Goal: Information Seeking & Learning: Find specific fact

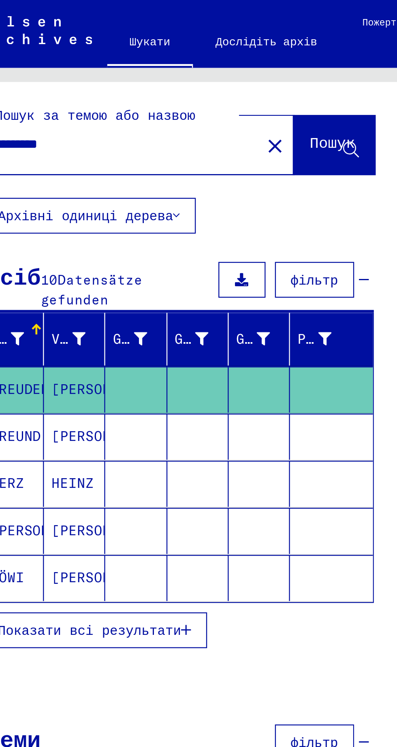
scroll to position [0, 1]
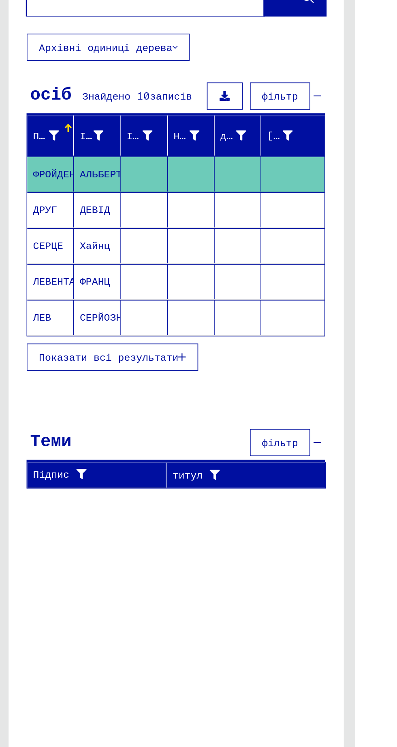
type input "******"
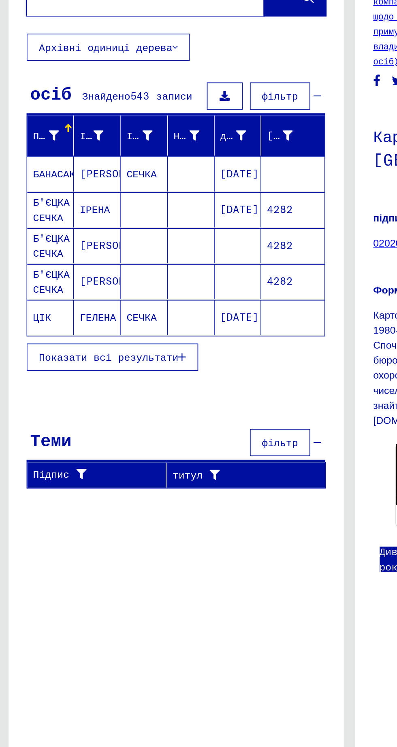
click at [63, 270] on font "Показати всі результати" at bounding box center [61, 267] width 79 height 7
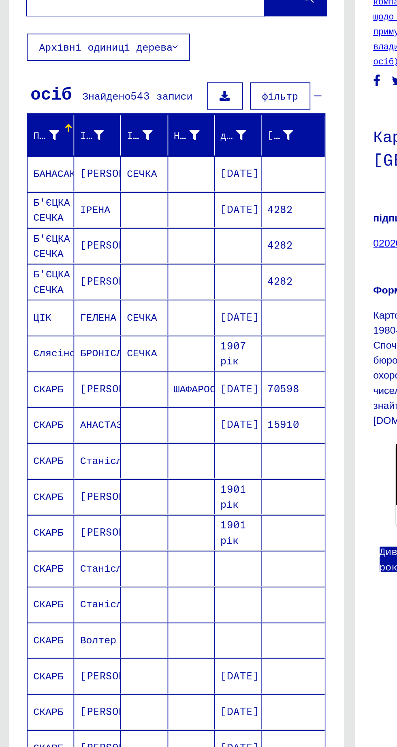
scroll to position [38, 1]
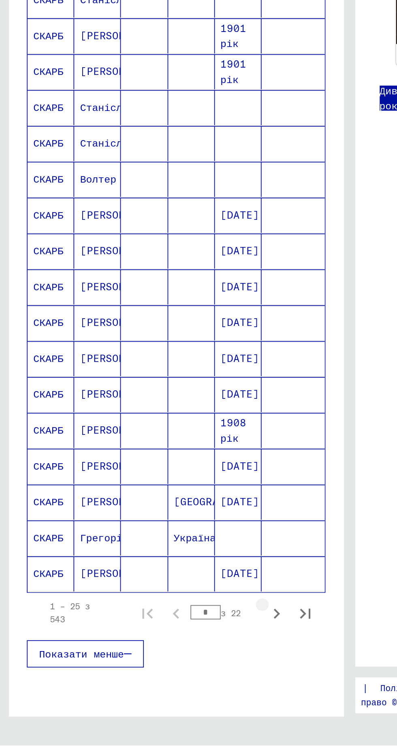
click at [155, 667] on icon "Наступна сторінка" at bounding box center [155, 672] width 11 height 11
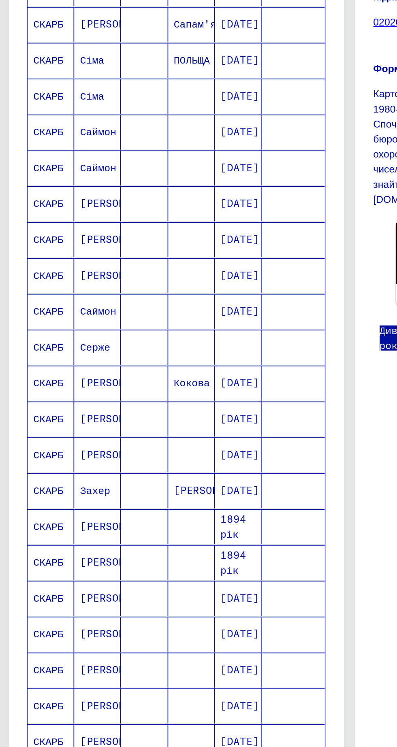
scroll to position [0, 0]
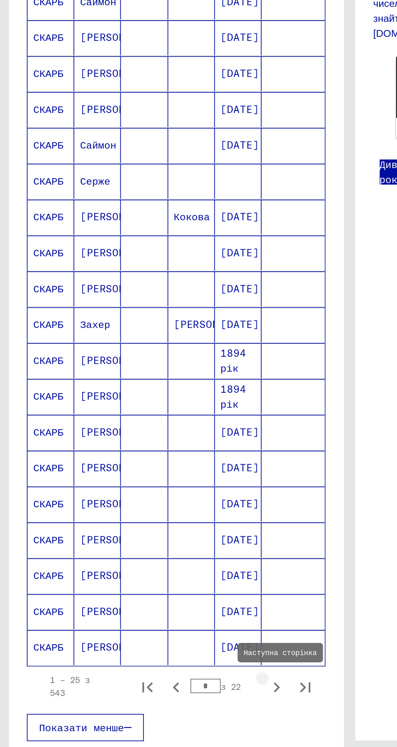
click at [153, 669] on icon "Наступна сторінка" at bounding box center [155, 672] width 11 height 11
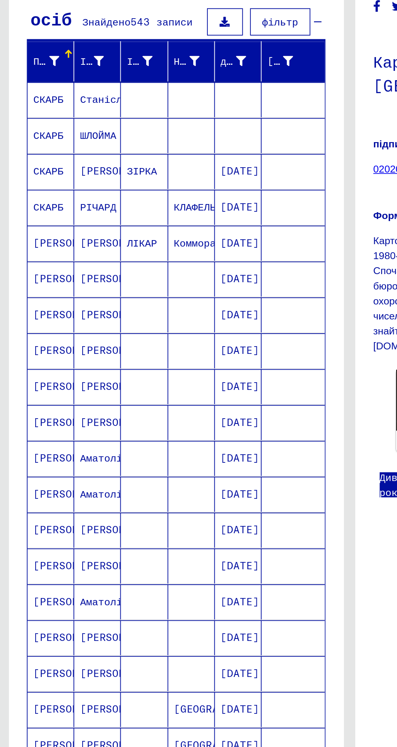
scroll to position [38, 1]
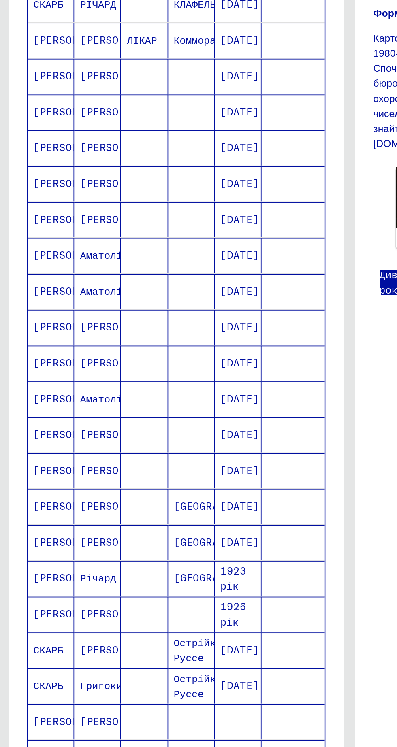
click at [156, 667] on icon "Наступна сторінка" at bounding box center [155, 672] width 11 height 11
type input "*"
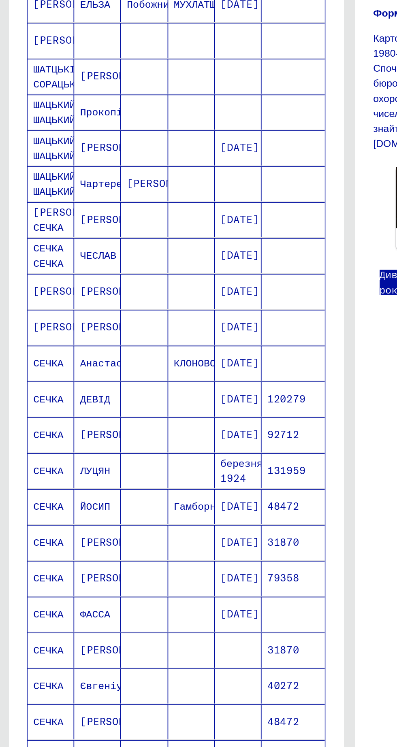
scroll to position [0, 1]
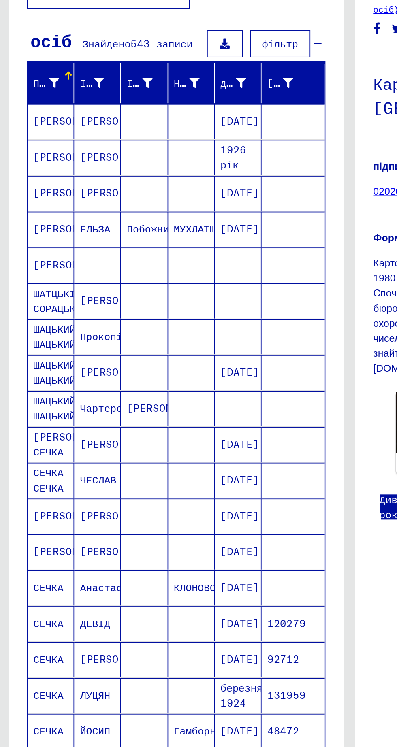
click at [26, 244] on font "[PERSON_NAME]" at bounding box center [42, 244] width 47 height 7
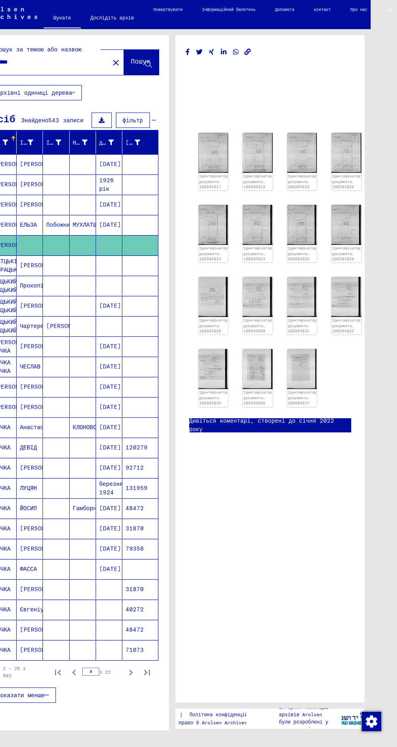
click at [205, 152] on img at bounding box center [213, 153] width 30 height 40
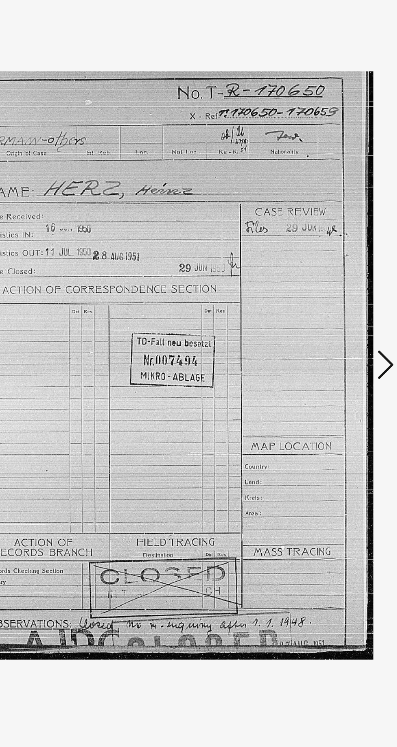
click at [337, 357] on icon at bounding box center [337, 352] width 10 height 19
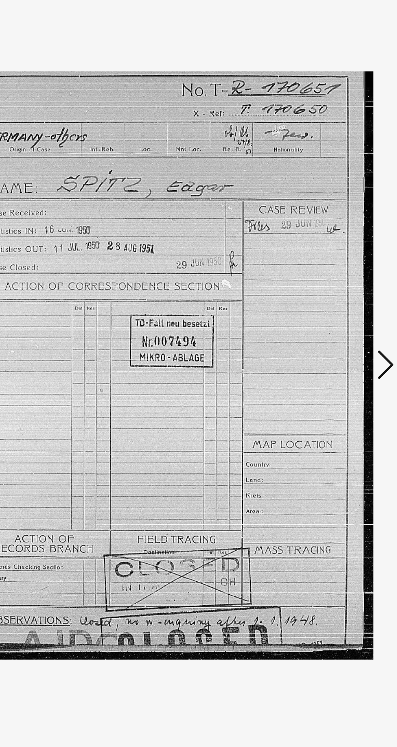
click at [336, 359] on icon at bounding box center [337, 352] width 10 height 19
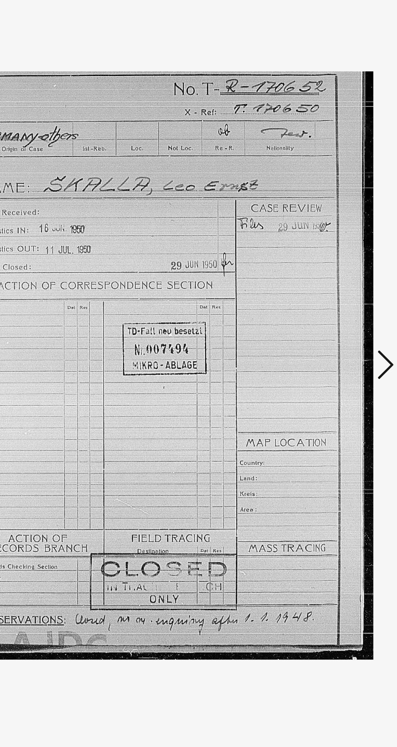
click at [337, 352] on icon at bounding box center [337, 352] width 10 height 19
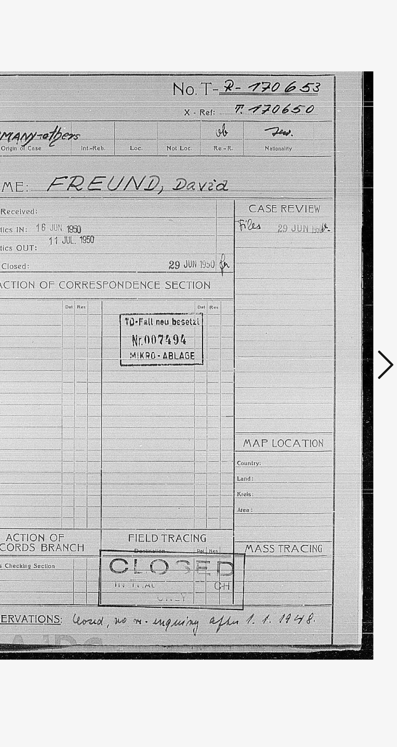
click at [337, 355] on icon at bounding box center [337, 352] width 10 height 19
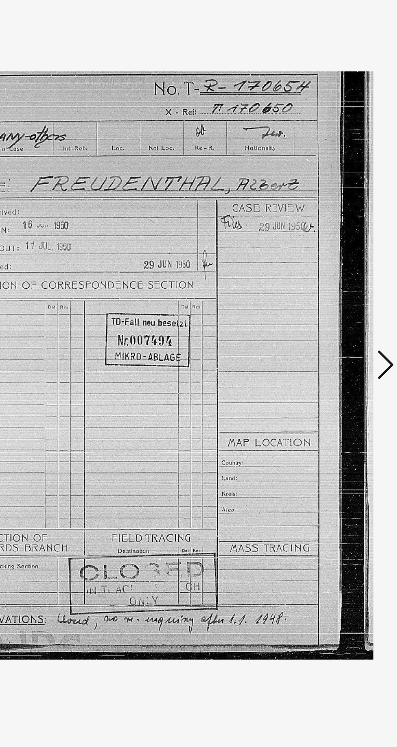
click at [336, 357] on icon at bounding box center [337, 352] width 10 height 19
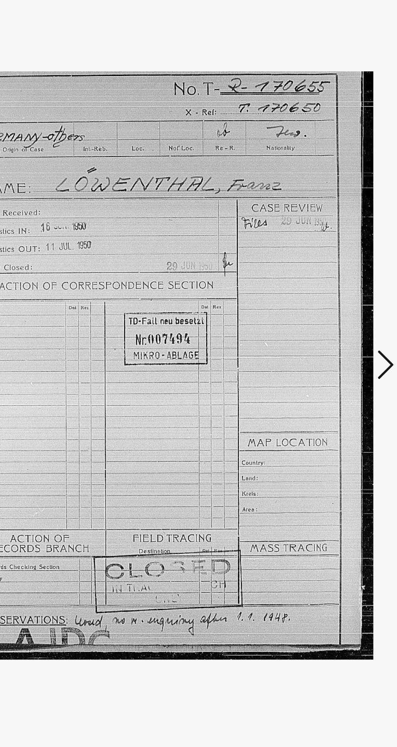
click at [337, 354] on icon at bounding box center [337, 352] width 10 height 19
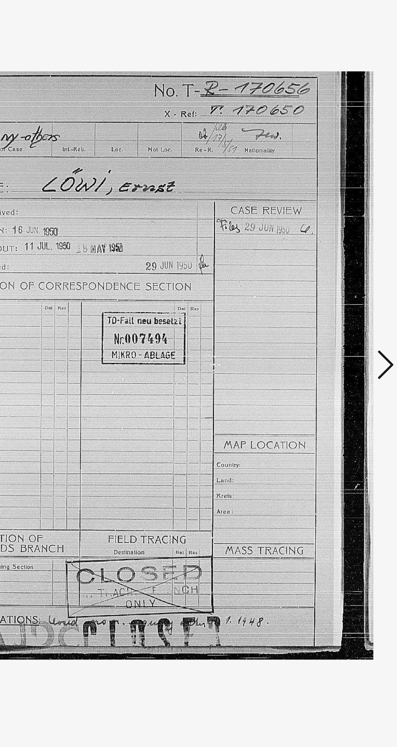
click at [337, 357] on icon at bounding box center [337, 352] width 10 height 19
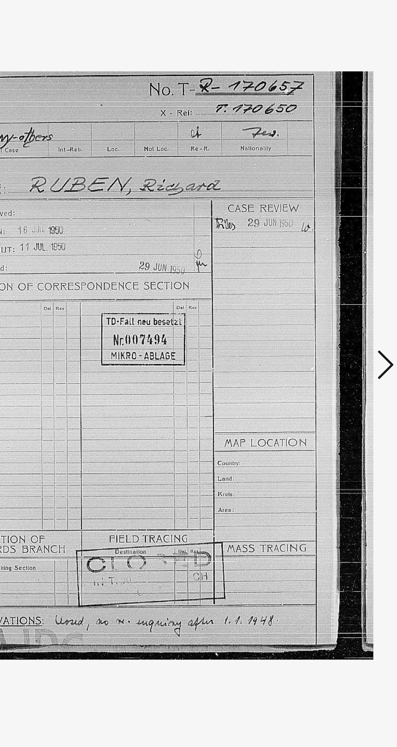
click at [336, 352] on icon at bounding box center [337, 352] width 10 height 19
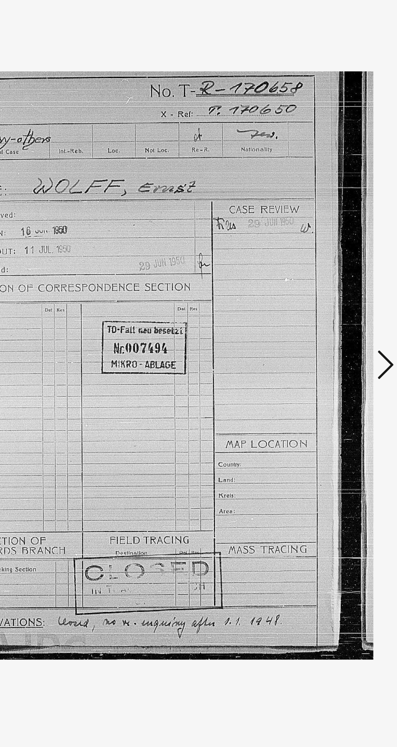
click at [334, 355] on icon at bounding box center [337, 352] width 10 height 19
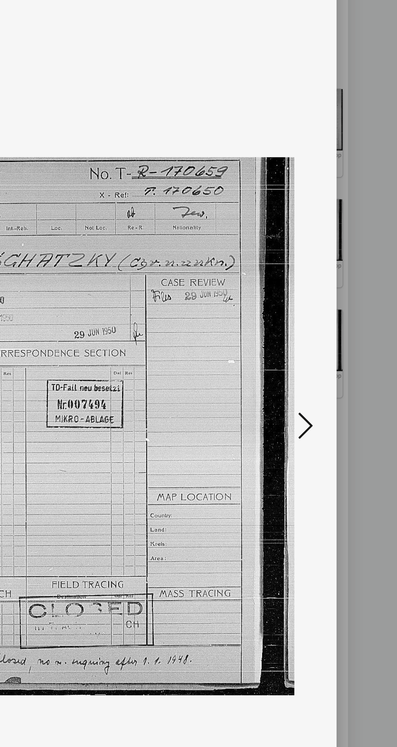
click at [337, 356] on icon at bounding box center [337, 352] width 10 height 19
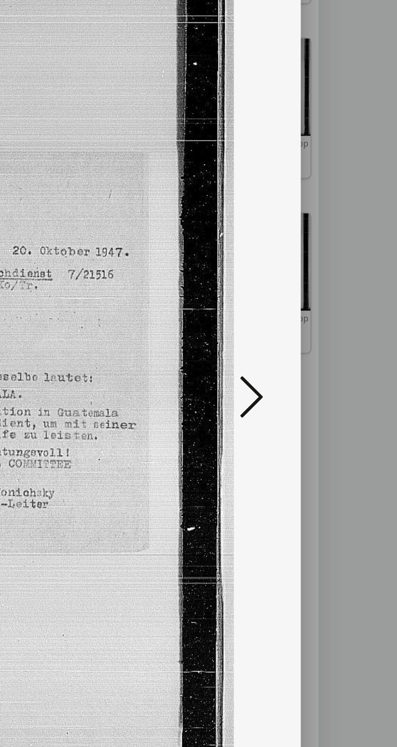
click at [338, 356] on icon at bounding box center [337, 352] width 10 height 19
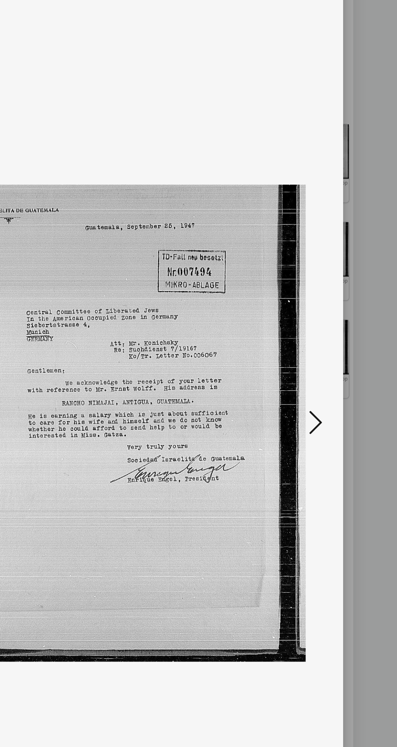
click at [344, 355] on button at bounding box center [337, 353] width 15 height 23
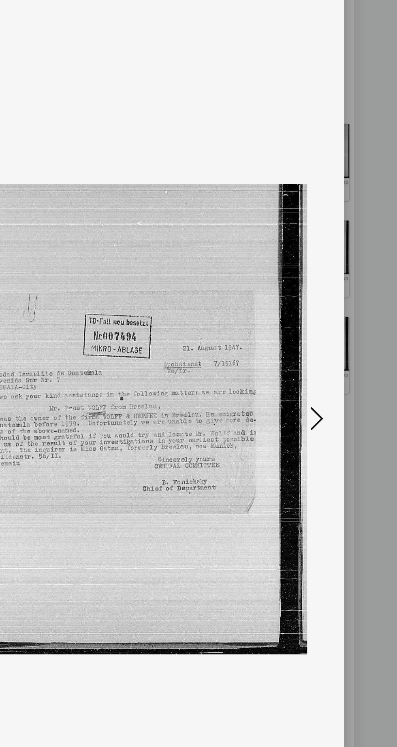
click at [341, 351] on icon at bounding box center [337, 352] width 10 height 19
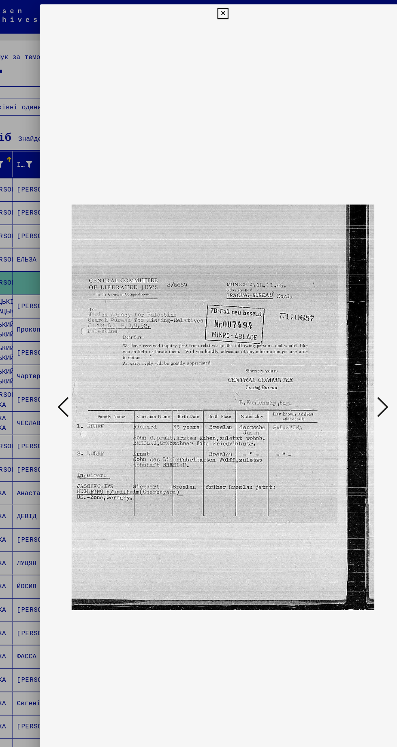
click at [335, 355] on icon at bounding box center [337, 352] width 10 height 19
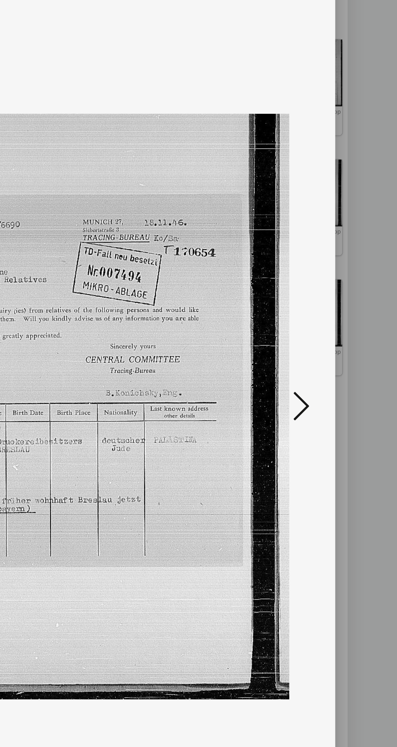
click at [338, 355] on icon at bounding box center [337, 352] width 10 height 19
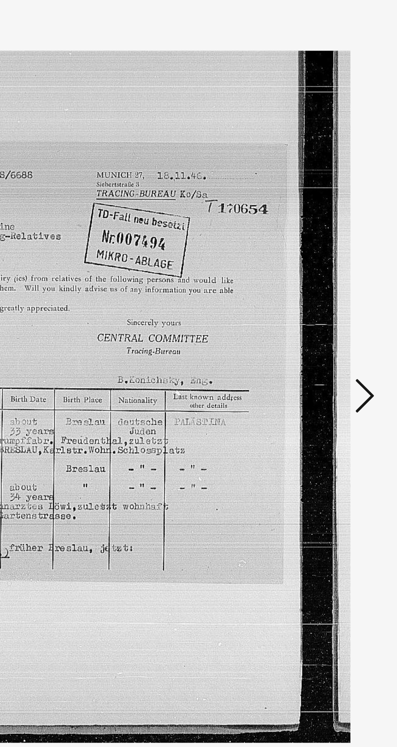
click at [340, 355] on icon at bounding box center [337, 352] width 10 height 19
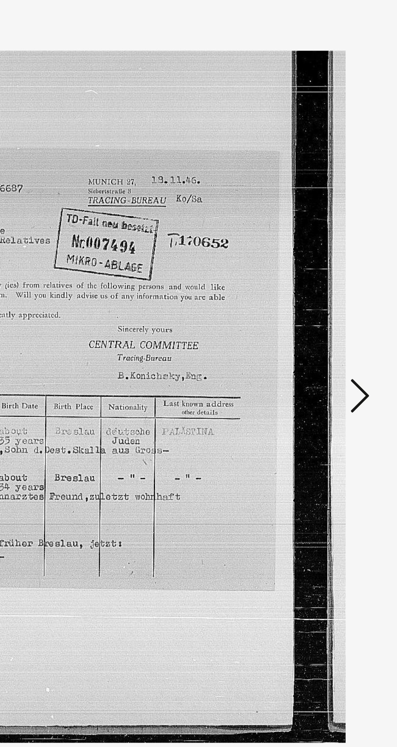
click at [340, 355] on icon at bounding box center [337, 352] width 10 height 19
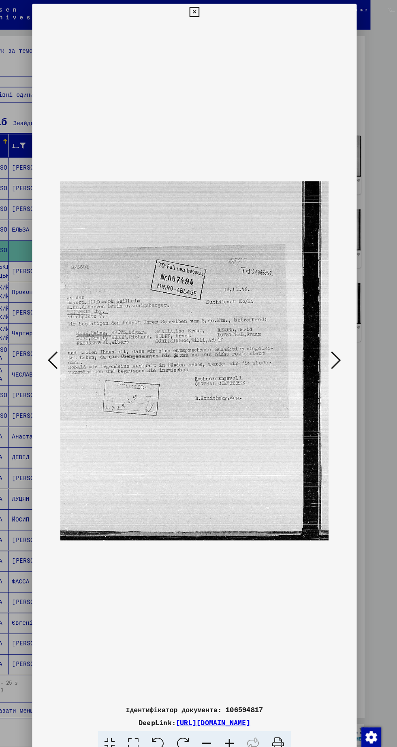
click at [338, 353] on icon at bounding box center [337, 352] width 10 height 19
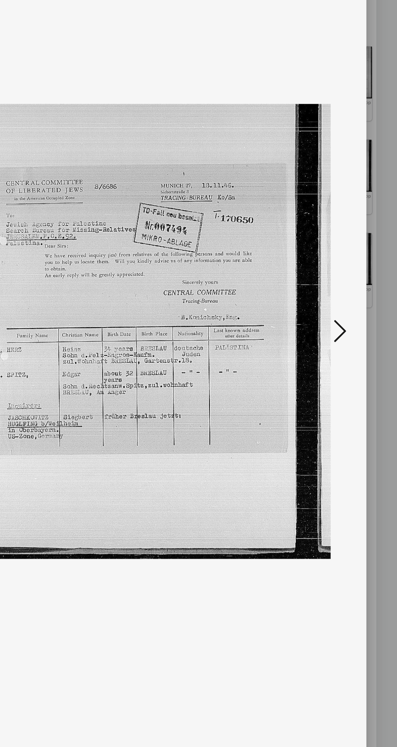
click at [340, 360] on icon at bounding box center [337, 352] width 10 height 19
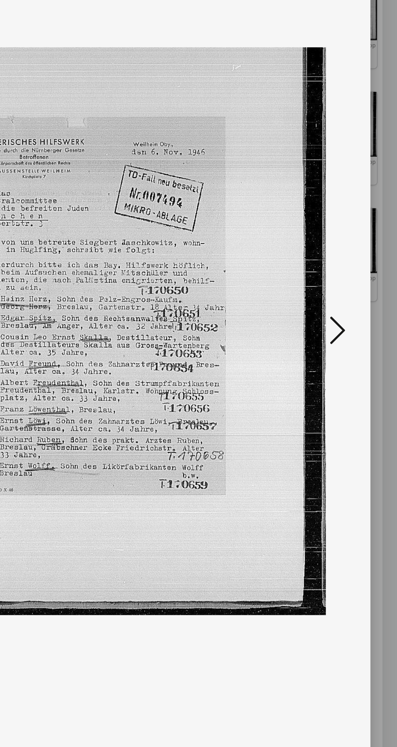
click at [340, 352] on icon at bounding box center [337, 352] width 10 height 19
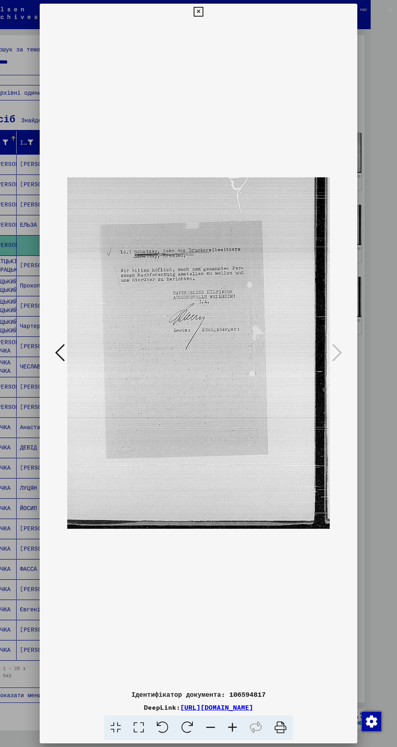
click at [198, 12] on icon at bounding box center [197, 12] width 9 height 10
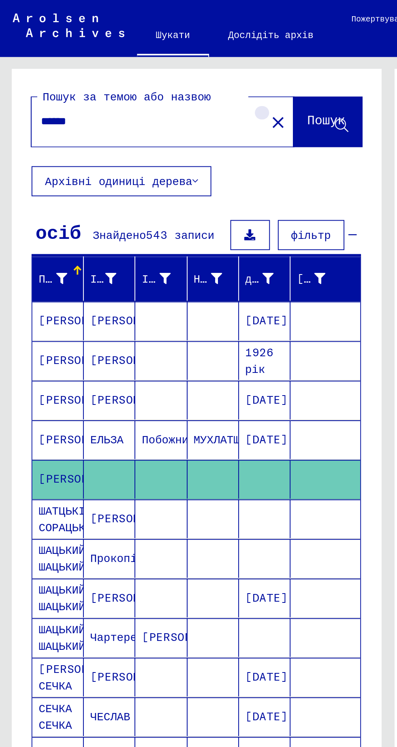
click at [137, 63] on mat-icon "close" at bounding box center [142, 63] width 10 height 10
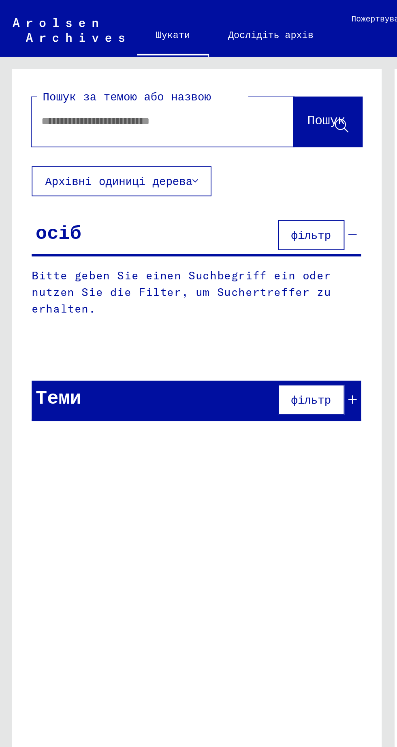
click at [39, 64] on input "text" at bounding box center [73, 62] width 105 height 9
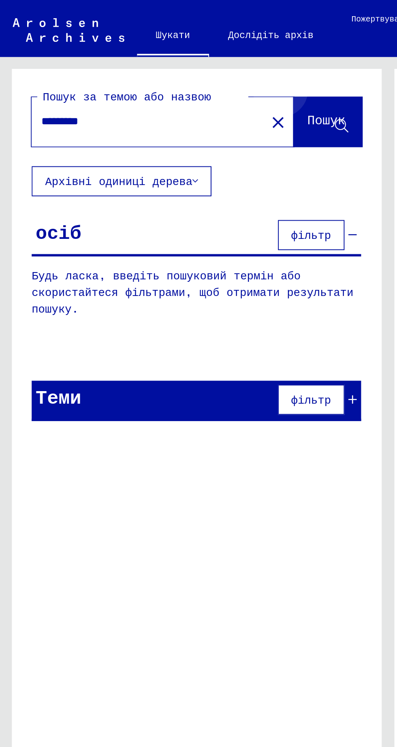
type input "*********"
click at [171, 55] on button "Пошук" at bounding box center [167, 62] width 35 height 25
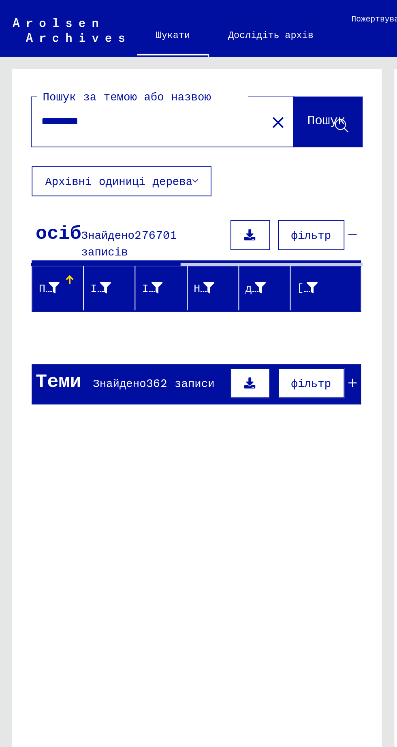
click at [55, 92] on font "Архівні одиниці дерева" at bounding box center [60, 92] width 75 height 7
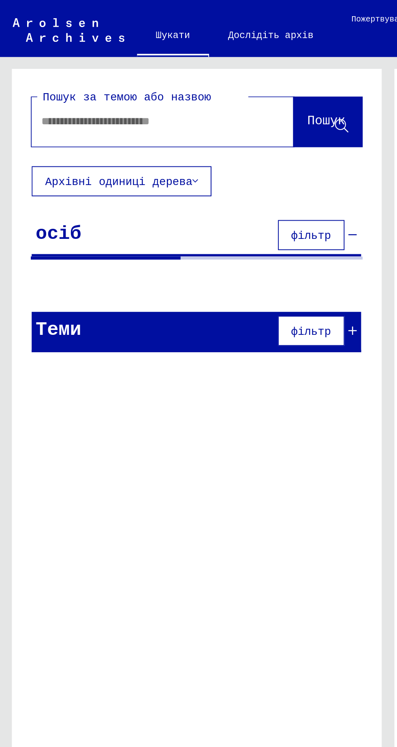
click at [51, 62] on input "text" at bounding box center [73, 62] width 105 height 9
type input "*********"
click at [176, 67] on icon at bounding box center [174, 64] width 7 height 7
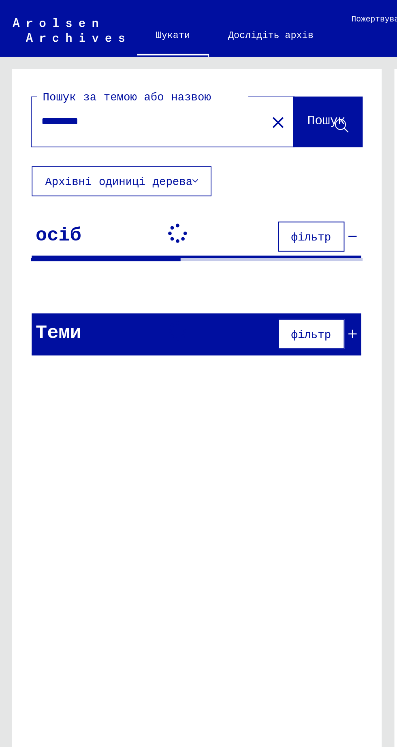
click at [166, 122] on font "фільтр" at bounding box center [159, 120] width 20 height 7
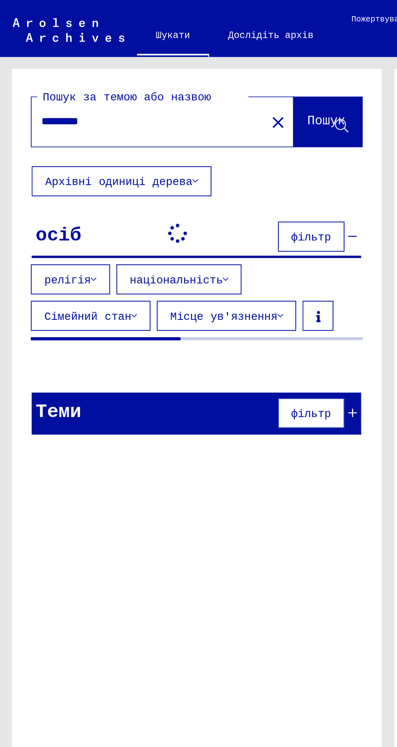
click at [39, 144] on font "релігія" at bounding box center [35, 142] width 24 height 7
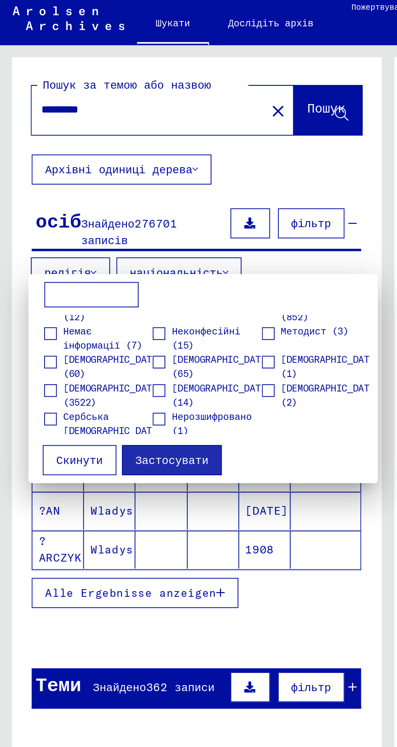
scroll to position [23, 0]
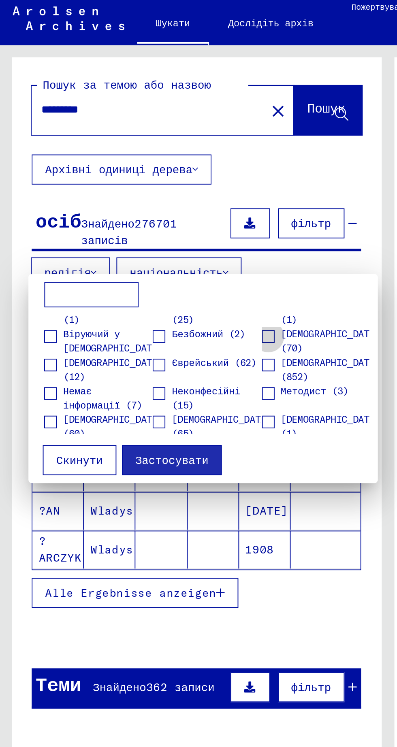
click at [137, 180] on span at bounding box center [137, 178] width 6 height 6
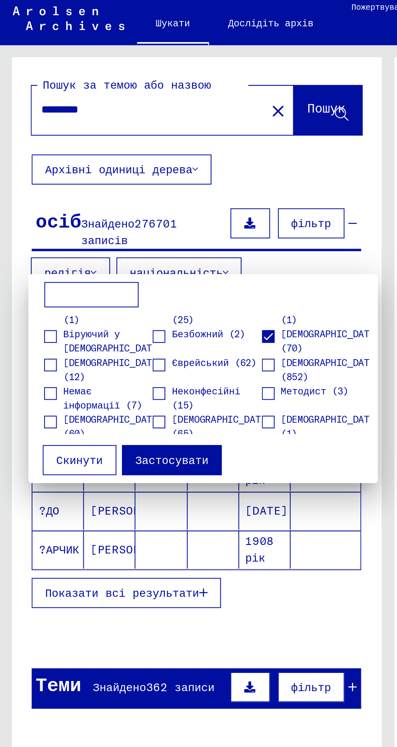
click at [84, 241] on font "Застосувати" at bounding box center [87, 241] width 37 height 7
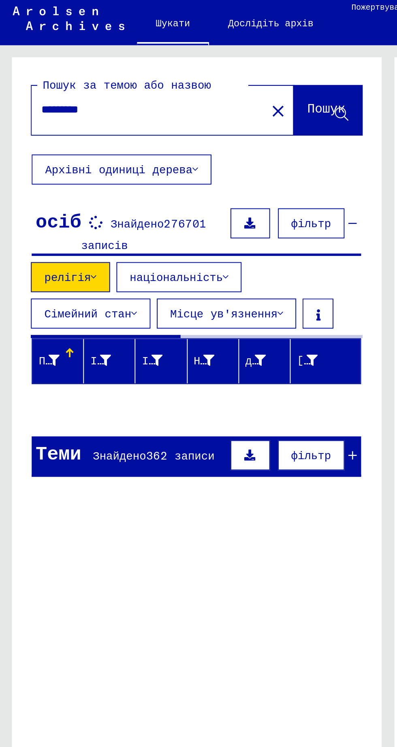
click at [77, 159] on button "Сімейний стан" at bounding box center [46, 166] width 61 height 15
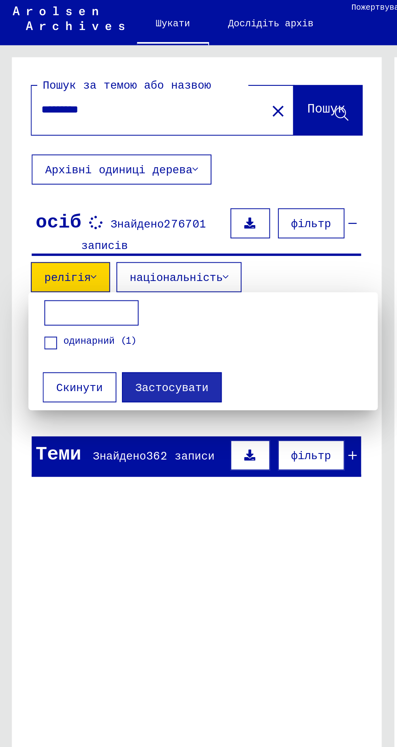
click at [26, 183] on span at bounding box center [26, 181] width 6 height 6
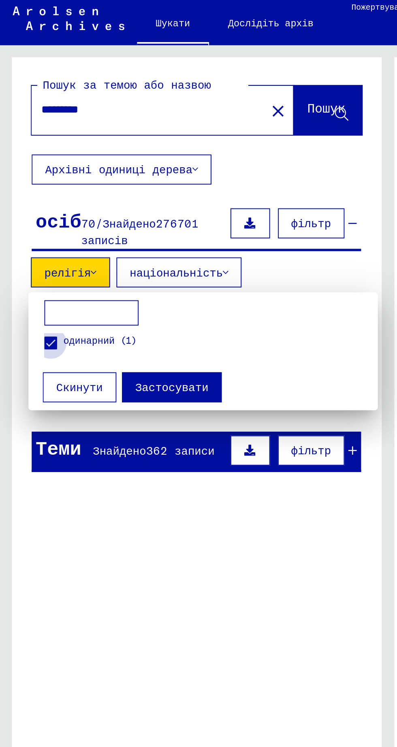
click at [27, 183] on span at bounding box center [26, 181] width 6 height 6
click at [23, 180] on span at bounding box center [26, 181] width 6 height 6
click at [85, 204] on font "Застосувати" at bounding box center [87, 203] width 37 height 7
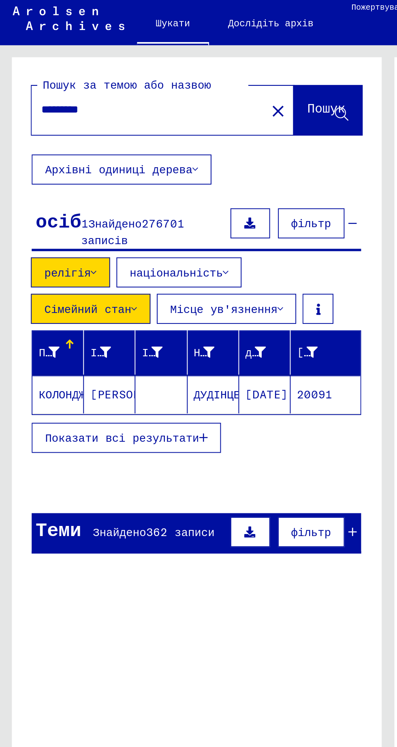
click at [77, 156] on button "Сімейний стан" at bounding box center [46, 163] width 61 height 15
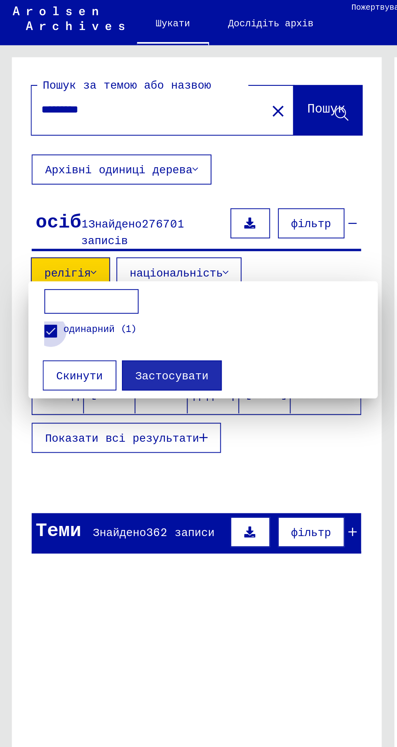
click at [26, 172] on span at bounding box center [26, 175] width 6 height 6
click at [85, 199] on font "Застосувати" at bounding box center [87, 197] width 37 height 7
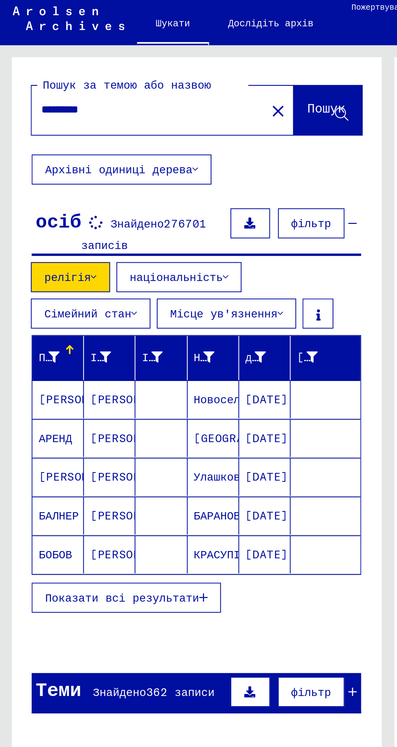
click at [91, 314] on font "Показати всі результати" at bounding box center [62, 311] width 79 height 7
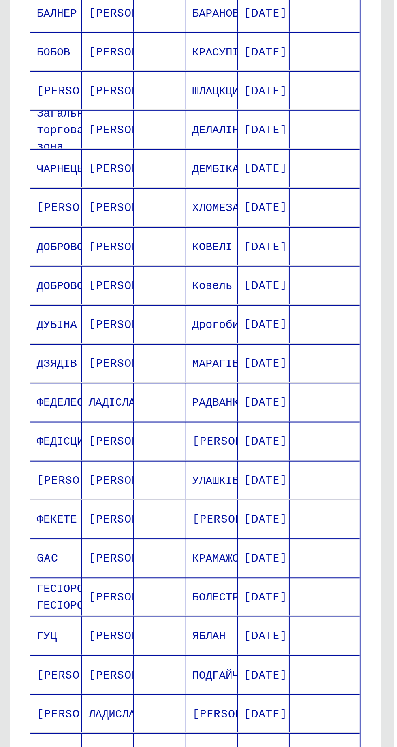
scroll to position [38, 0]
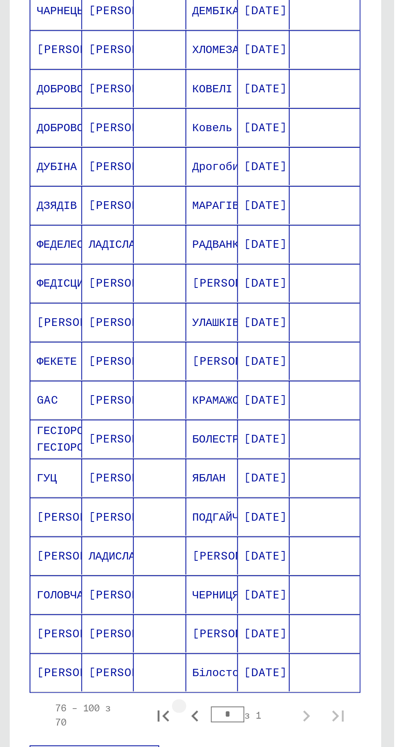
click at [99, 483] on icon "Попередня сторінка" at bounding box center [100, 488] width 11 height 11
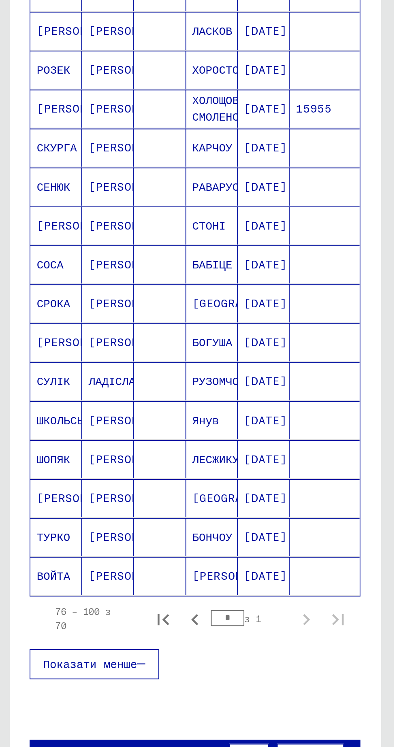
scroll to position [119, 0]
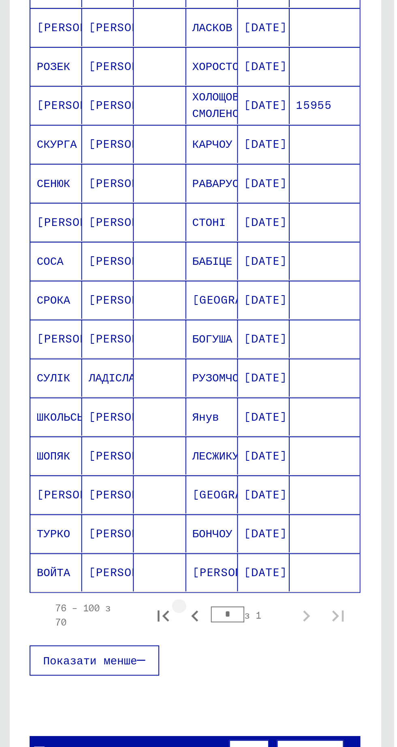
click at [98, 489] on icon "Попередня сторінка" at bounding box center [100, 488] width 11 height 11
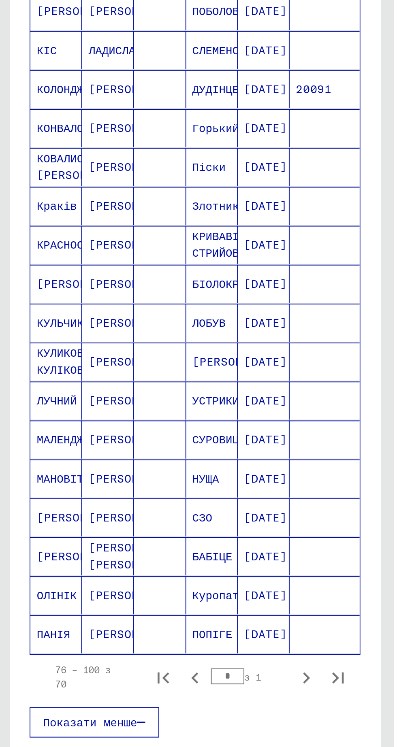
scroll to position [218, 0]
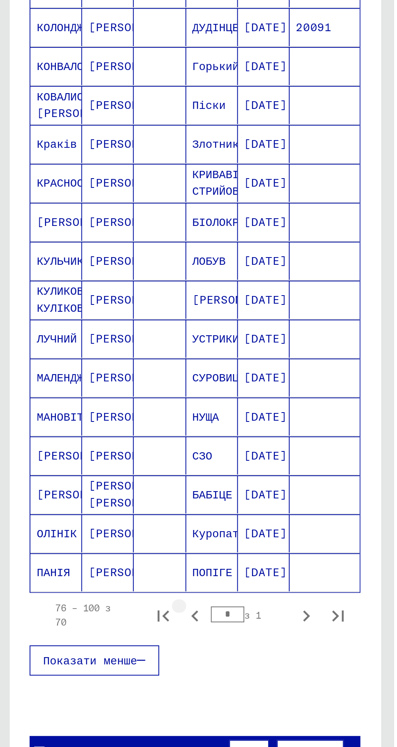
click at [100, 487] on icon "Попередня сторінка" at bounding box center [100, 488] width 11 height 11
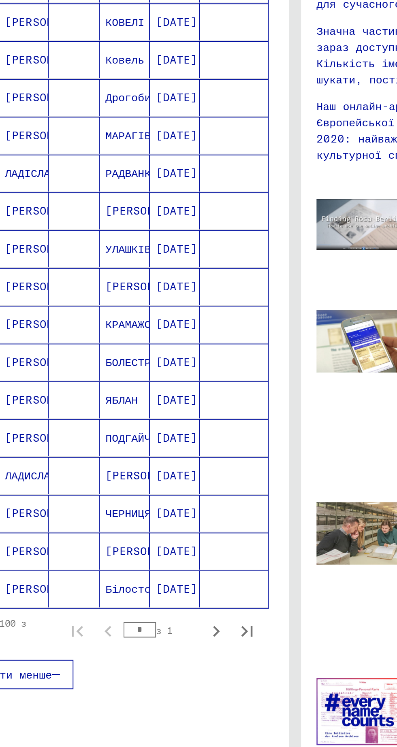
scroll to position [2, 0]
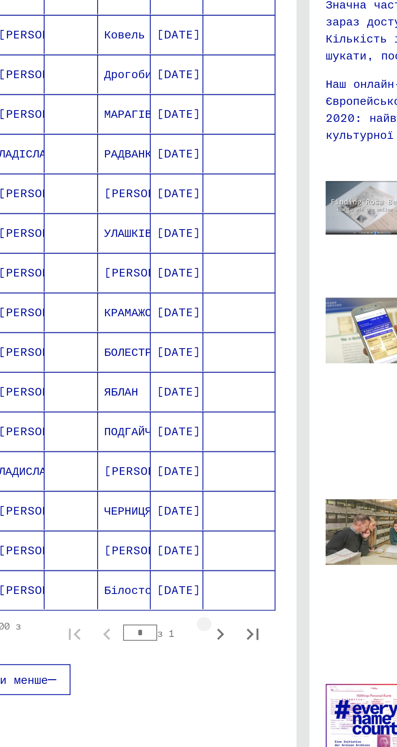
click at [159, 484] on icon "Наступна сторінка" at bounding box center [156, 488] width 11 height 11
type input "*"
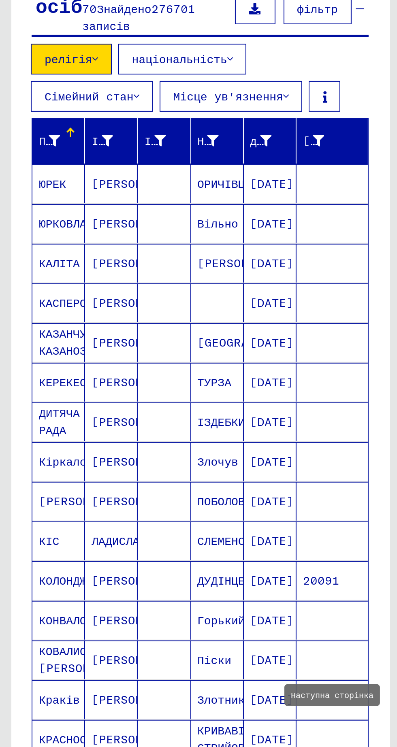
scroll to position [0, 0]
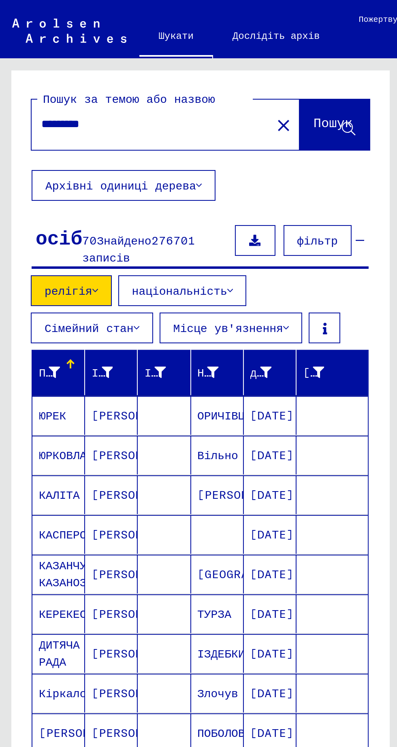
click at [62, 61] on input "*********" at bounding box center [73, 62] width 105 height 9
type input "*********"
click at [158, 65] on font "Пошук" at bounding box center [166, 61] width 19 height 8
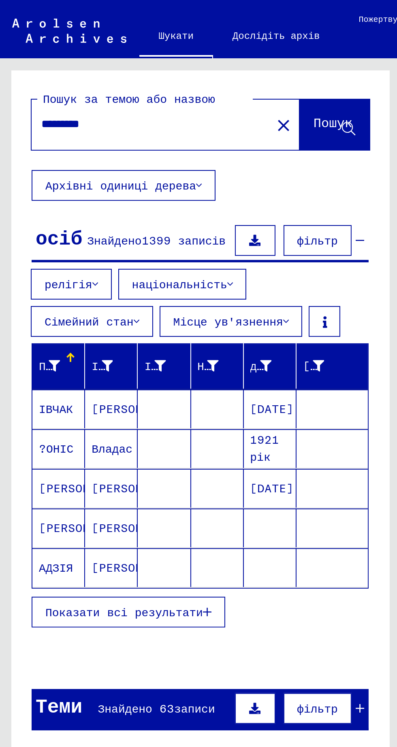
click at [91, 308] on font "Показати всі результати" at bounding box center [62, 305] width 79 height 7
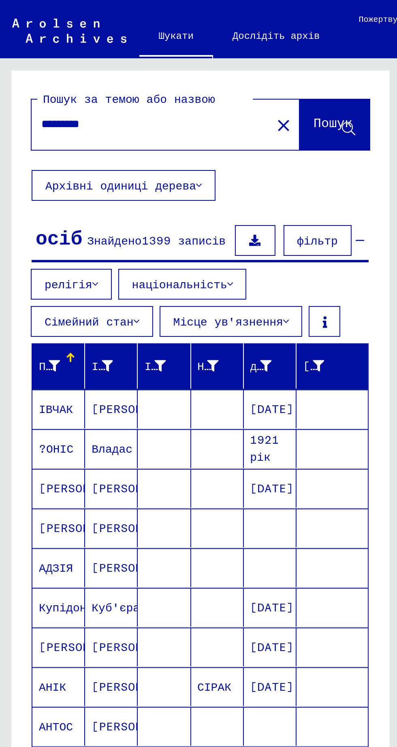
click at [47, 143] on icon at bounding box center [48, 142] width 3 height 6
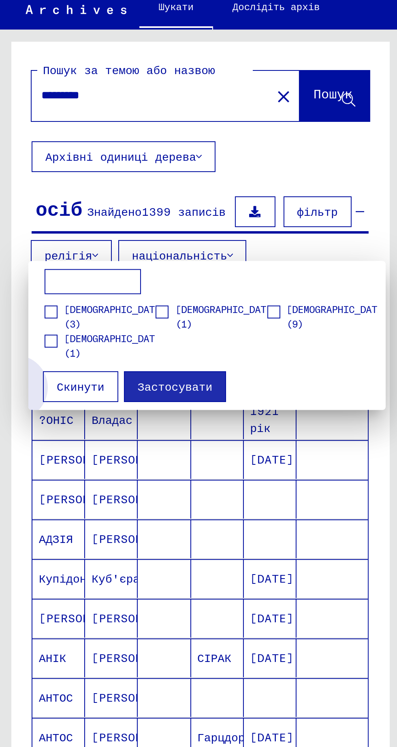
click at [36, 212] on button "Скинути" at bounding box center [41, 207] width 38 height 15
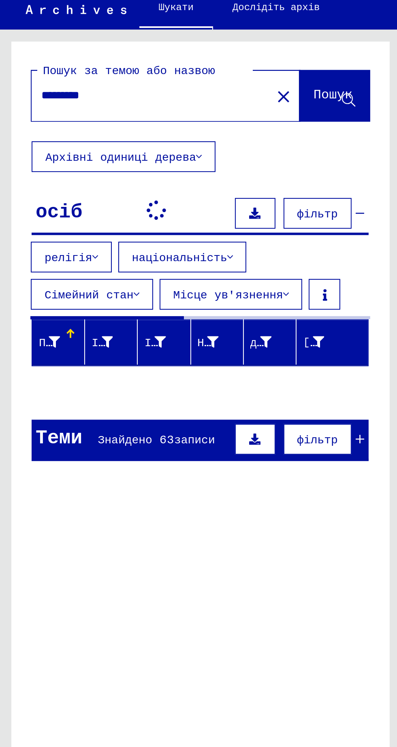
click at [67, 158] on font "Сімейний стан" at bounding box center [45, 161] width 45 height 7
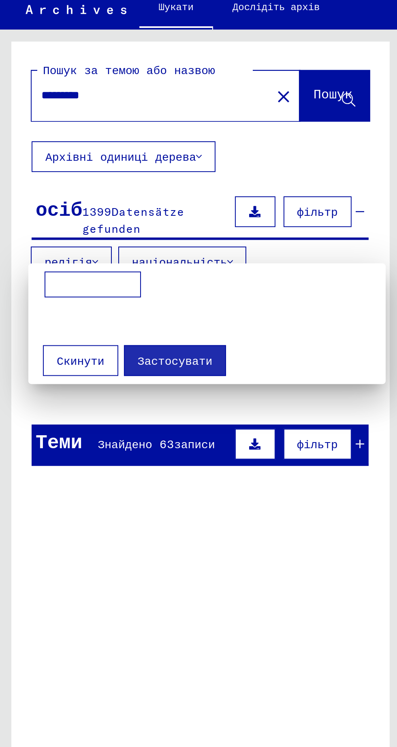
click at [130, 301] on div at bounding box center [198, 373] width 397 height 747
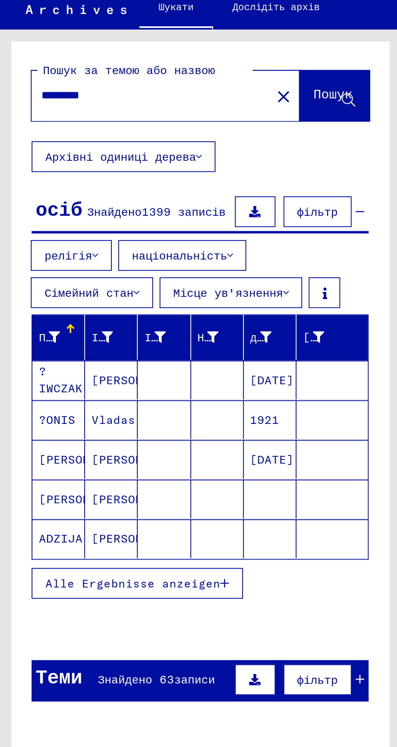
click at [114, 310] on button "Alle Ergebnisse anzeigen" at bounding box center [69, 305] width 106 height 15
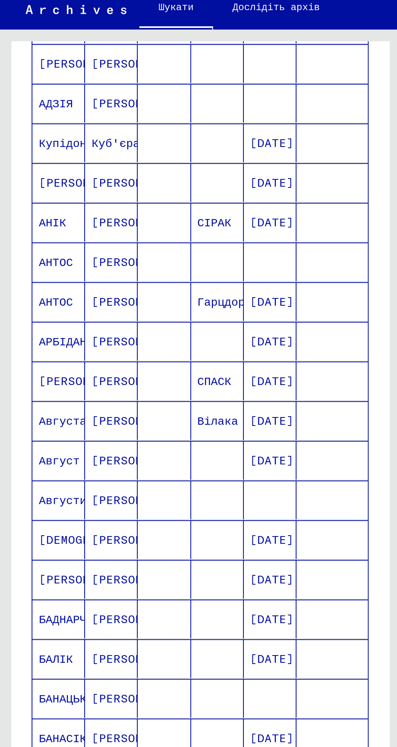
scroll to position [38, 0]
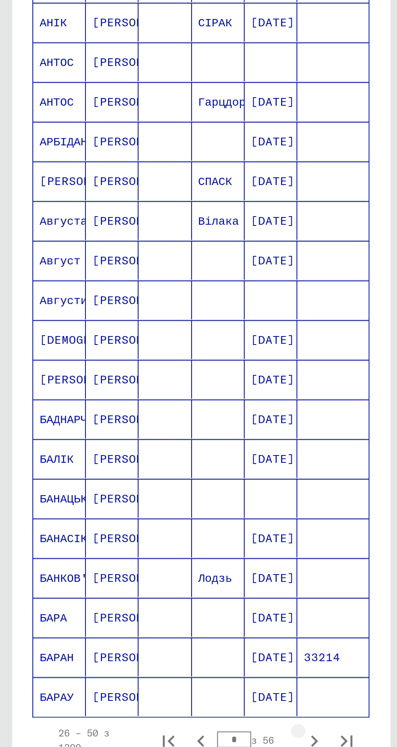
click at [158, 479] on icon "Наступна сторінка" at bounding box center [156, 484] width 11 height 11
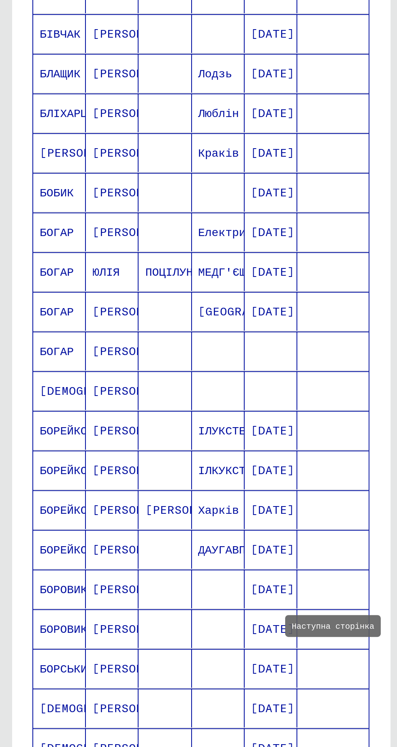
scroll to position [218, 0]
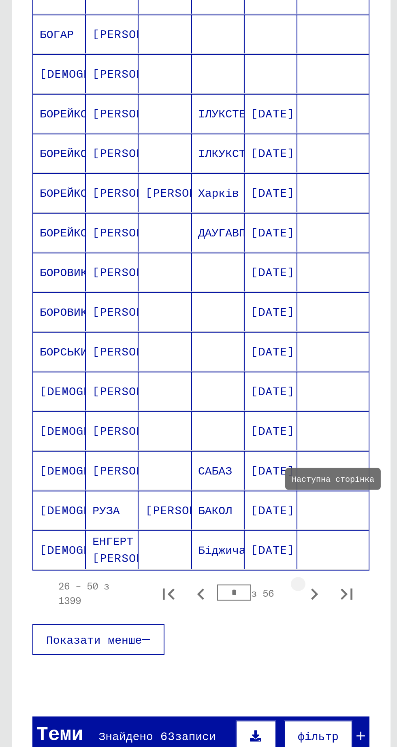
click at [159, 479] on icon "Наступна сторінка" at bounding box center [156, 484] width 11 height 11
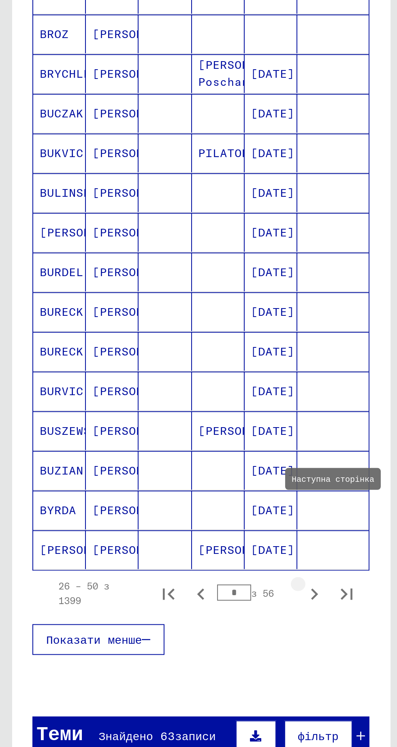
type input "*"
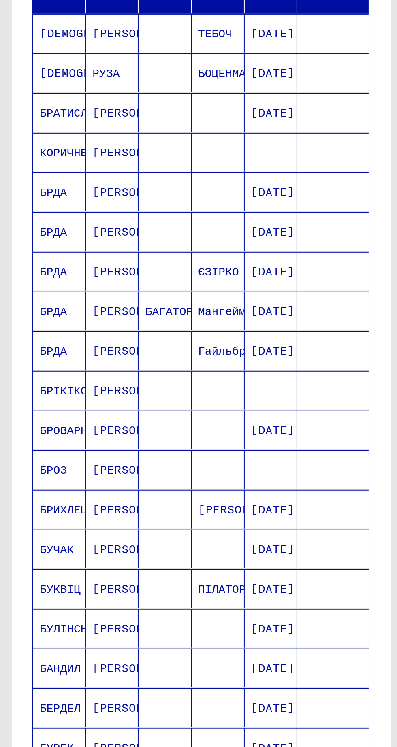
scroll to position [0, 0]
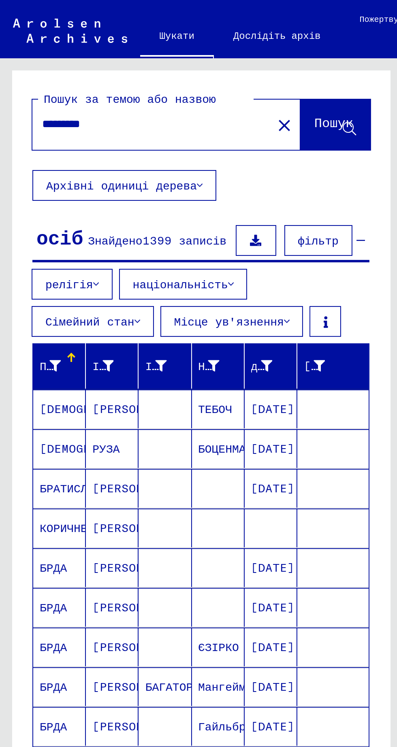
click at [30, 140] on font "релігія" at bounding box center [35, 141] width 24 height 7
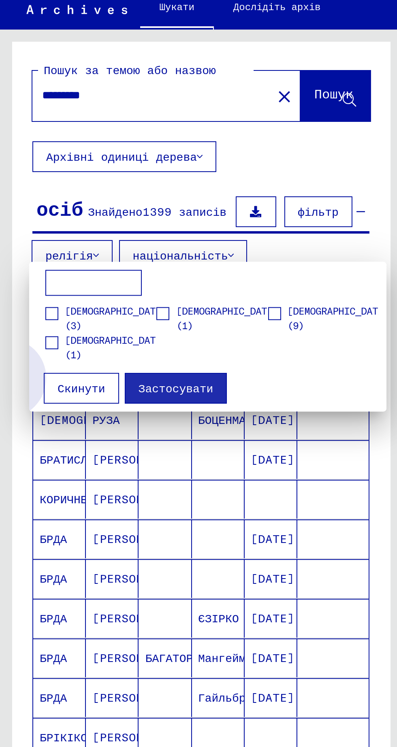
click at [31, 207] on font "Скинути" at bounding box center [41, 208] width 24 height 7
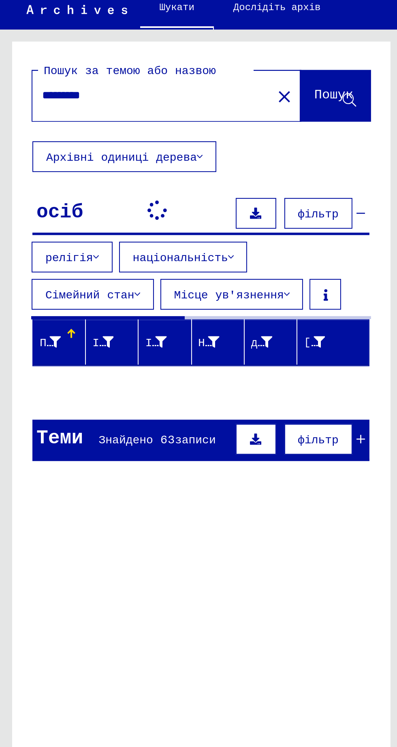
click at [67, 158] on font "Сімейний стан" at bounding box center [45, 161] width 45 height 7
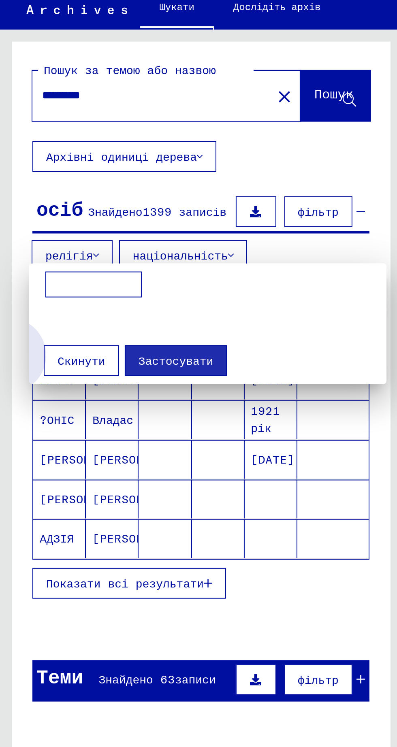
click at [32, 196] on font "Скинути" at bounding box center [41, 194] width 24 height 7
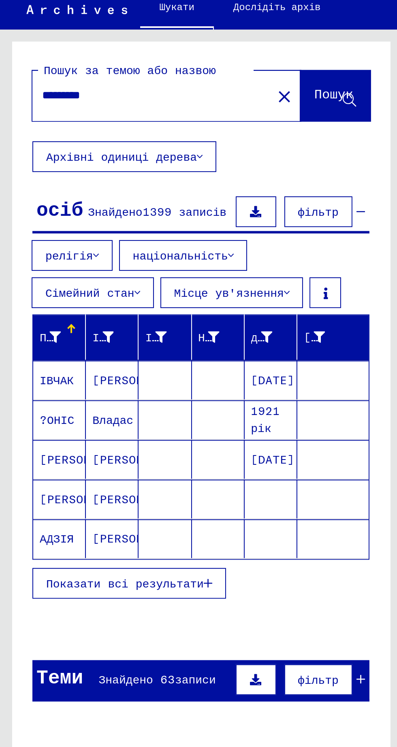
click at [95, 310] on button "Показати всі результати" at bounding box center [64, 305] width 97 height 15
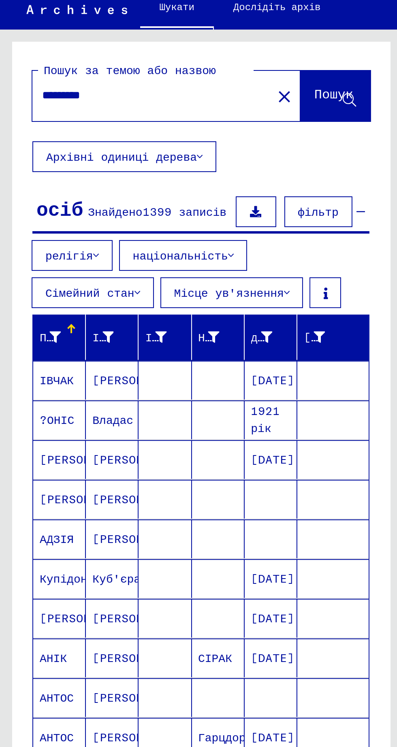
click at [67, 157] on font "Сімейний стан" at bounding box center [45, 160] width 45 height 7
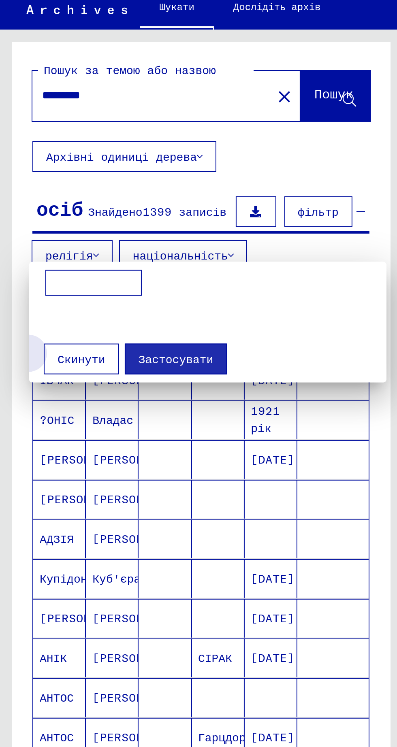
click at [42, 195] on font "Скинути" at bounding box center [41, 193] width 24 height 7
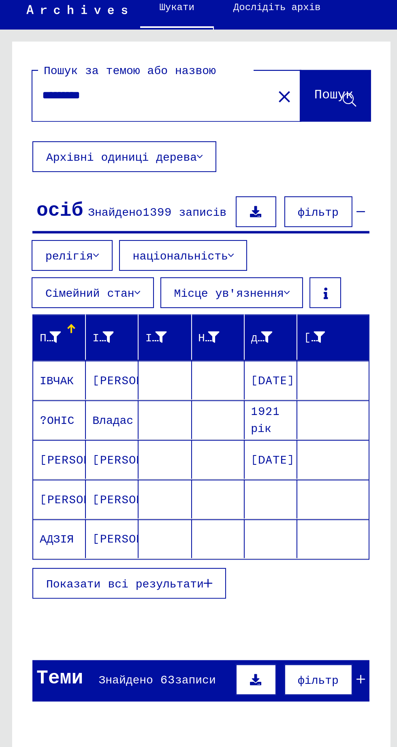
click at [95, 311] on button "Показати всі результати" at bounding box center [64, 305] width 97 height 15
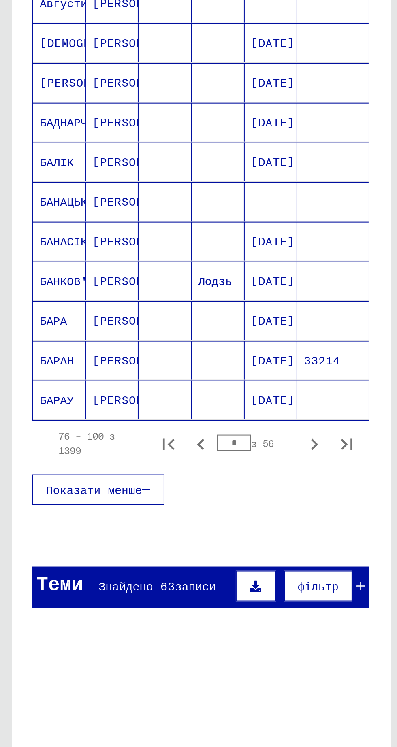
scroll to position [167, 0]
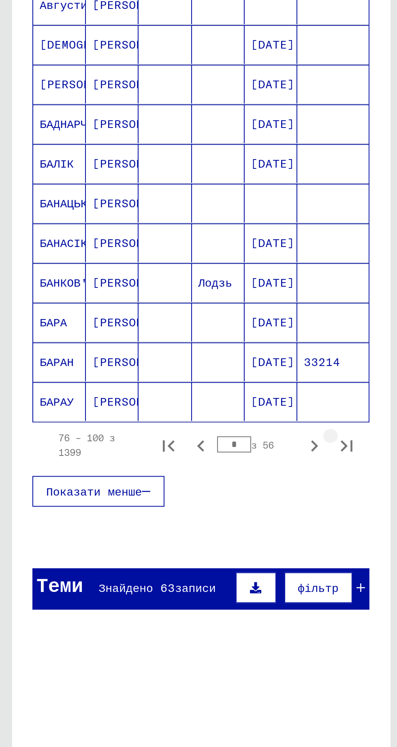
click at [175, 530] on icon "Остання сторінка" at bounding box center [173, 535] width 11 height 11
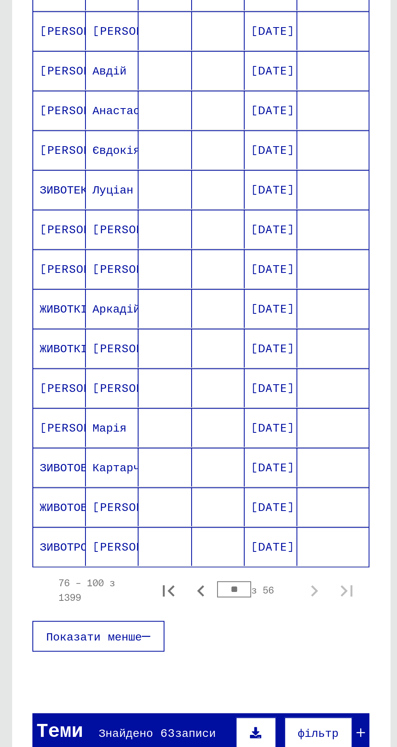
scroll to position [74, 0]
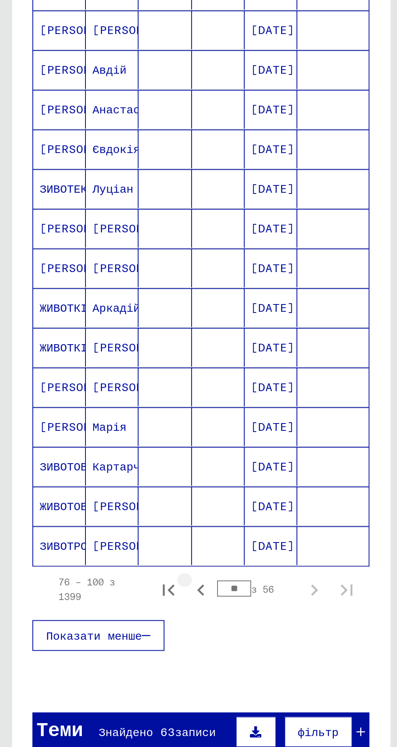
click at [102, 604] on icon "Попередня сторінка" at bounding box center [100, 609] width 11 height 11
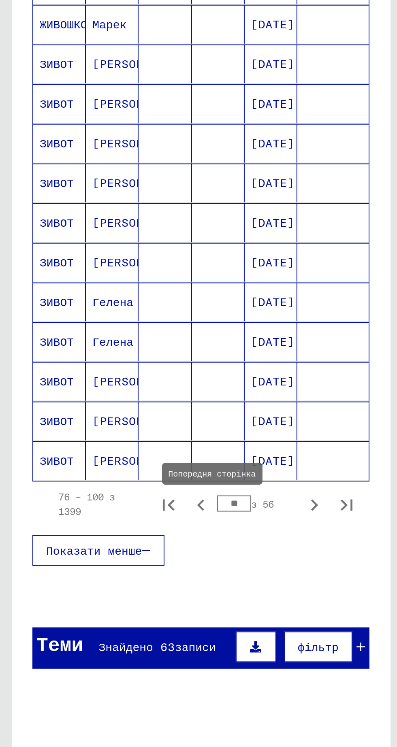
scroll to position [145, 0]
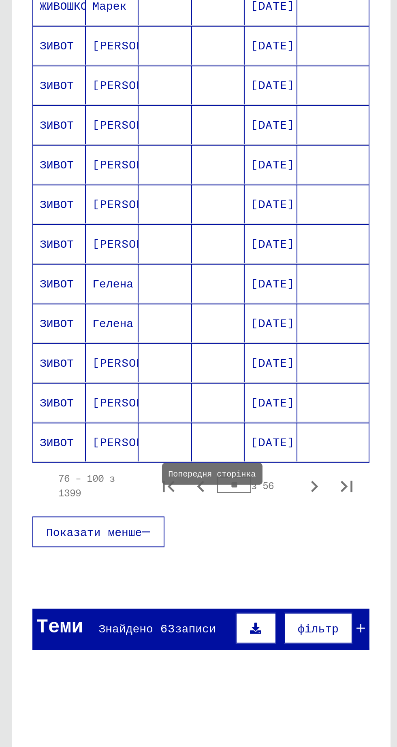
click at [101, 552] on icon "Попередня сторінка" at bounding box center [100, 557] width 11 height 11
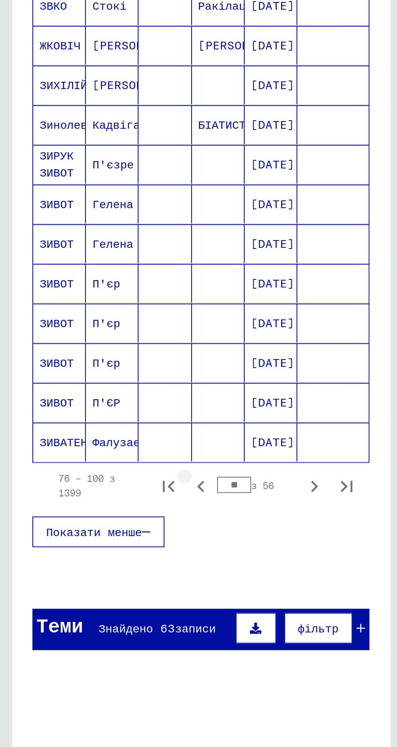
click at [102, 552] on icon "Попередня сторінка" at bounding box center [100, 557] width 11 height 11
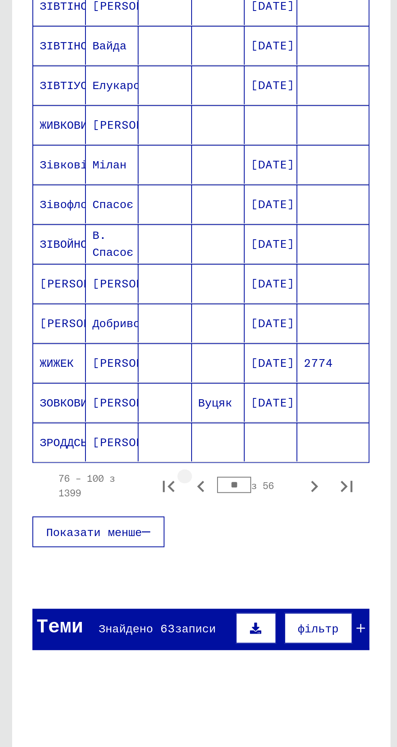
click at [102, 552] on icon "Попередня сторінка" at bounding box center [100, 557] width 11 height 11
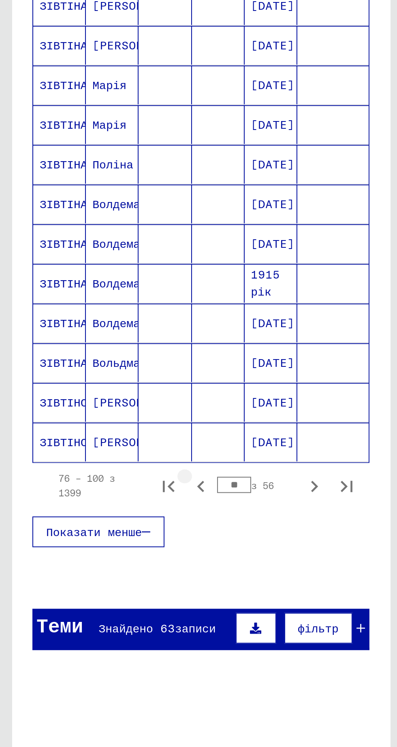
click at [100, 552] on icon "Попередня сторінка" at bounding box center [100, 557] width 11 height 11
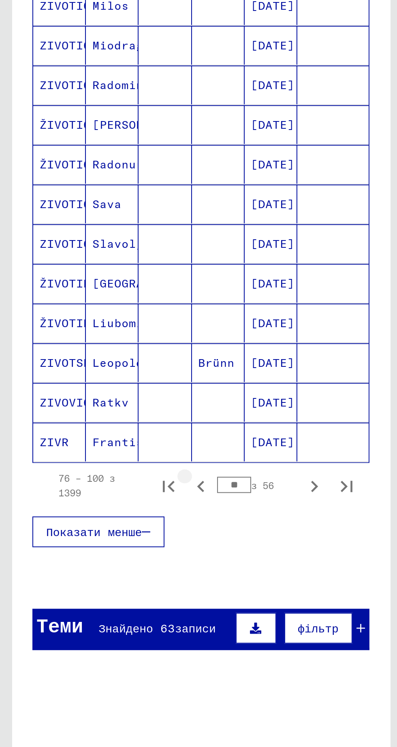
click at [100, 552] on icon "Попередня сторінка" at bounding box center [100, 557] width 11 height 11
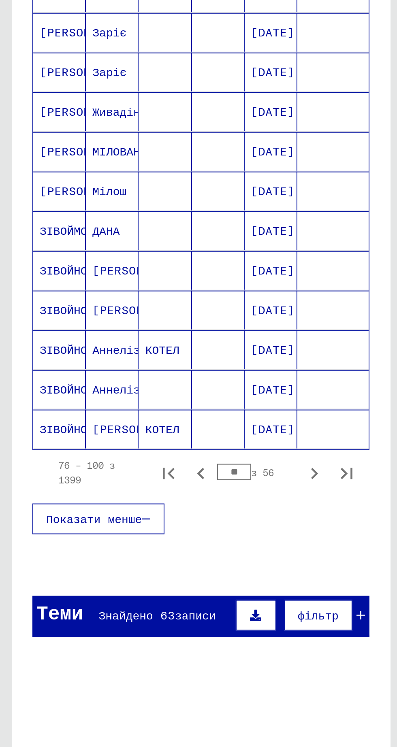
scroll to position [152, 0]
click at [99, 548] on icon "Попередня сторінка" at bounding box center [100, 551] width 4 height 6
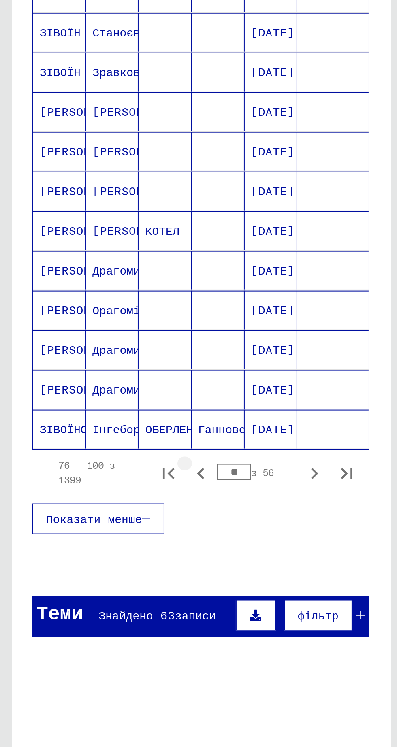
click at [102, 545] on icon "Попередня сторінка" at bounding box center [100, 550] width 11 height 11
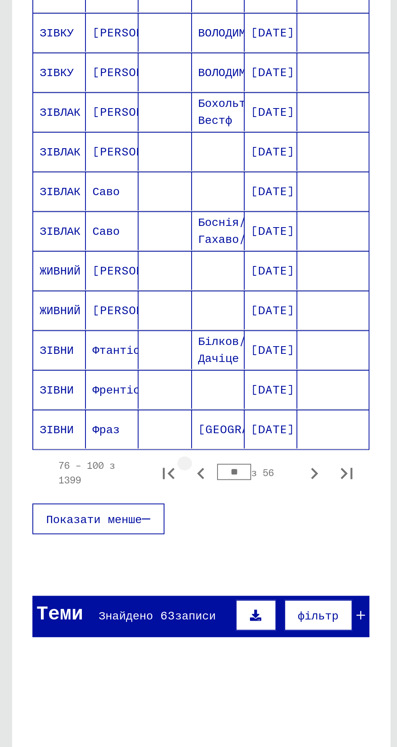
click at [100, 548] on icon "Попередня сторінка" at bounding box center [100, 551] width 4 height 6
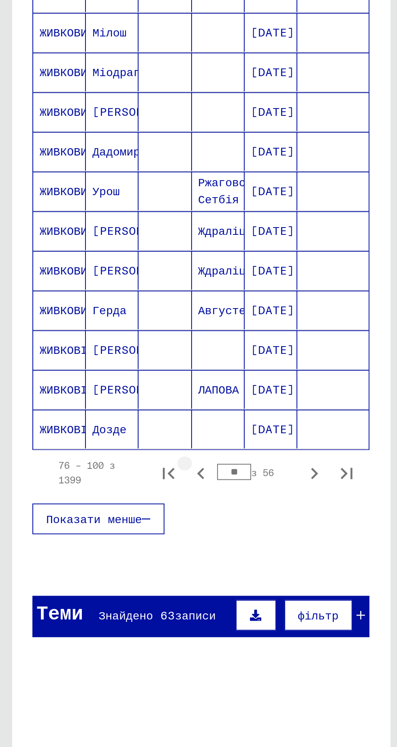
click at [102, 545] on icon "Попередня сторінка" at bounding box center [100, 550] width 11 height 11
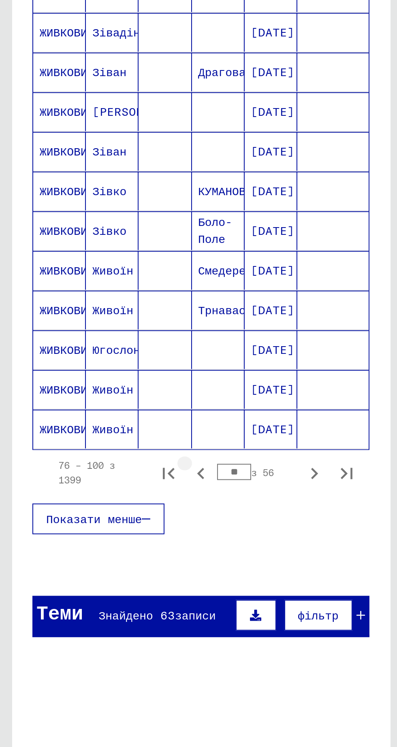
click at [100, 545] on icon "Попередня сторінка" at bounding box center [100, 550] width 11 height 11
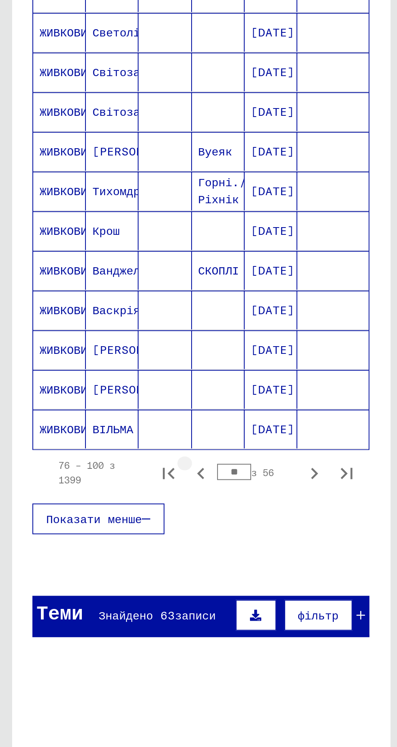
click at [102, 545] on icon "Попередня сторінка" at bounding box center [100, 550] width 11 height 11
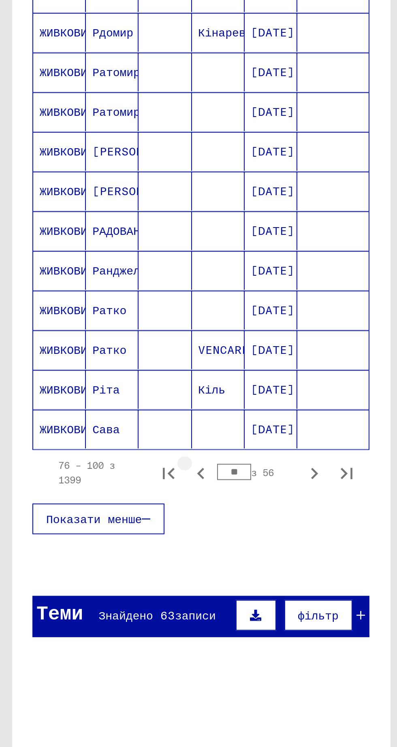
click at [103, 545] on icon "Попередня сторінка" at bounding box center [100, 550] width 11 height 11
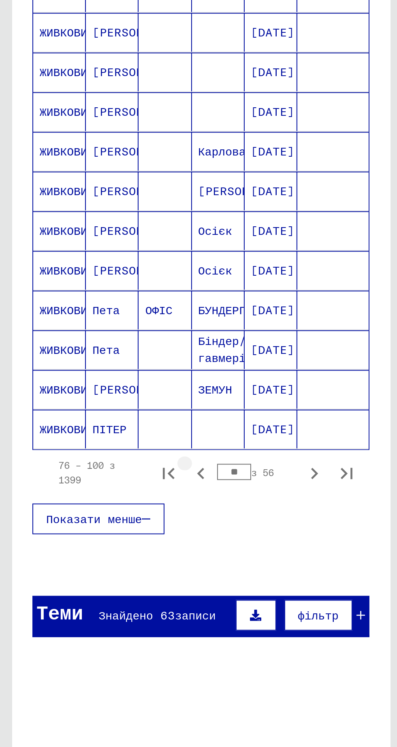
click at [100, 545] on icon "Попередня сторінка" at bounding box center [100, 550] width 11 height 11
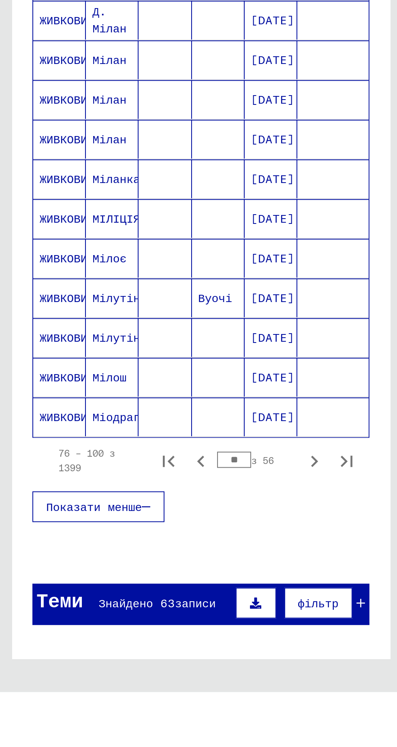
scroll to position [69, 0]
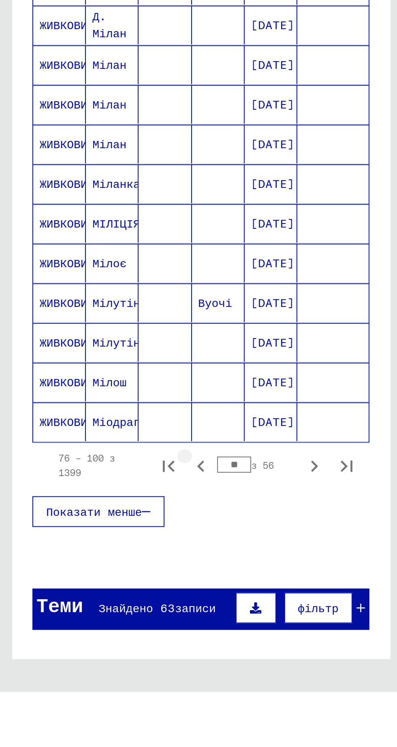
click at [101, 628] on icon "Попередня сторінка" at bounding box center [100, 633] width 11 height 11
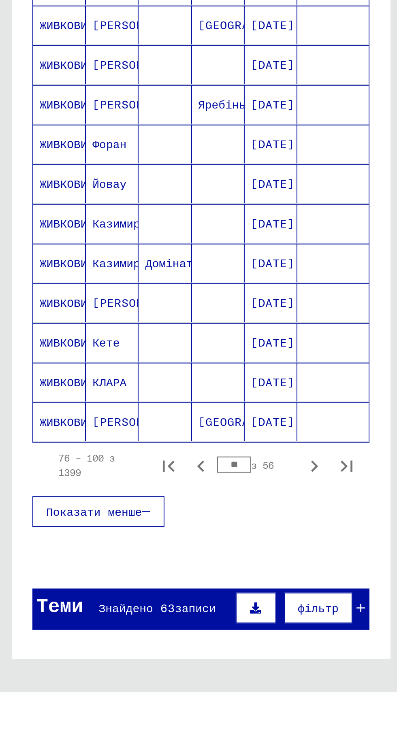
scroll to position [0, 0]
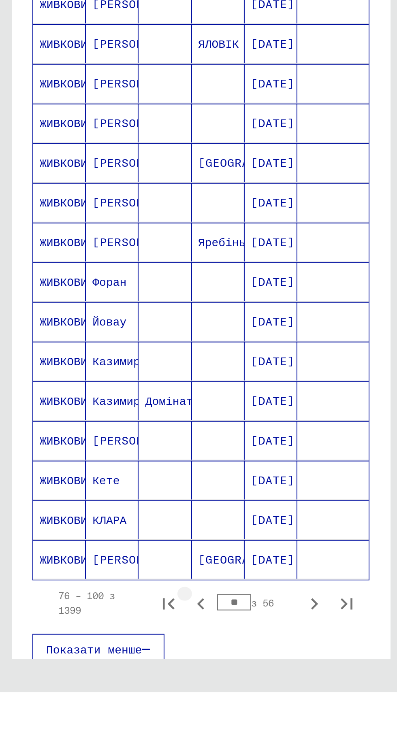
click at [98, 697] on icon "Попередня сторінка" at bounding box center [100, 702] width 11 height 11
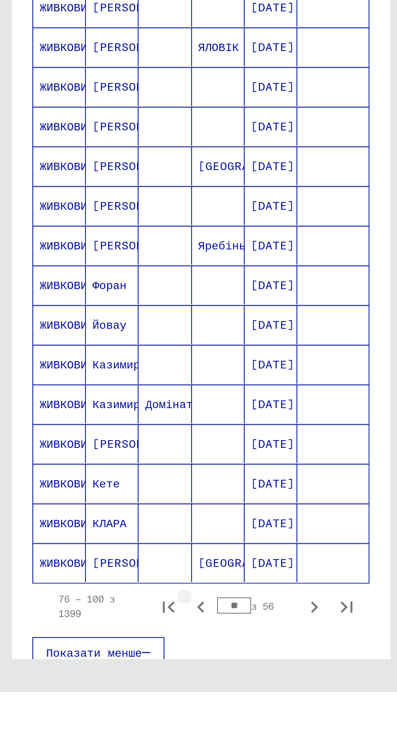
click at [102, 699] on icon "Попередня сторінка" at bounding box center [100, 704] width 11 height 11
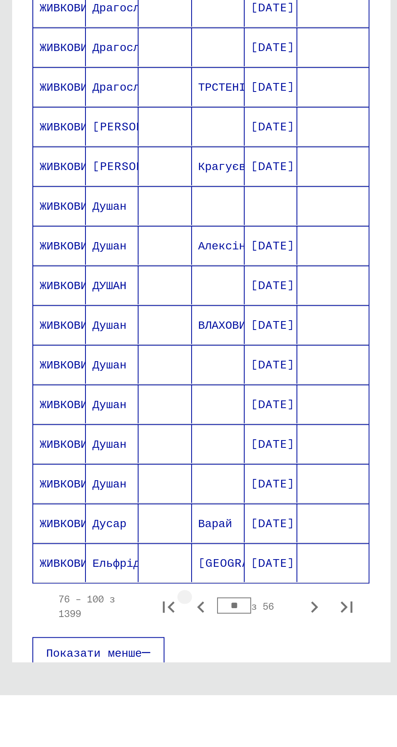
click at [100, 700] on icon "Попередня сторінка" at bounding box center [100, 703] width 4 height 6
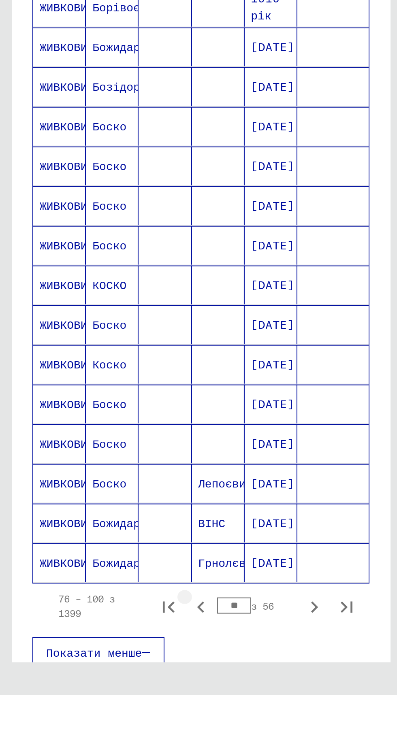
click at [99, 697] on icon "Попередня сторінка" at bounding box center [100, 702] width 11 height 11
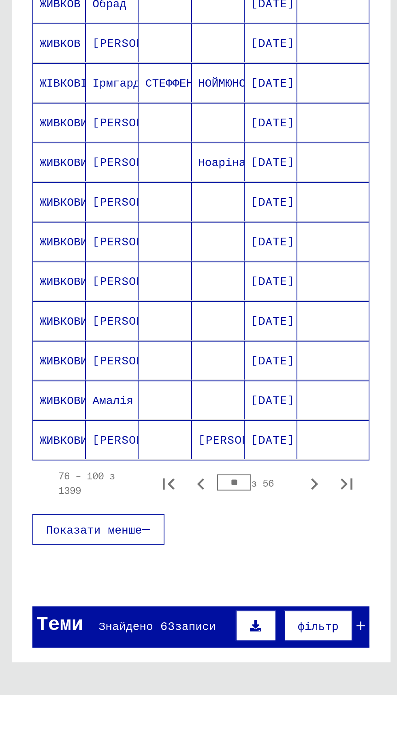
scroll to position [66, 0]
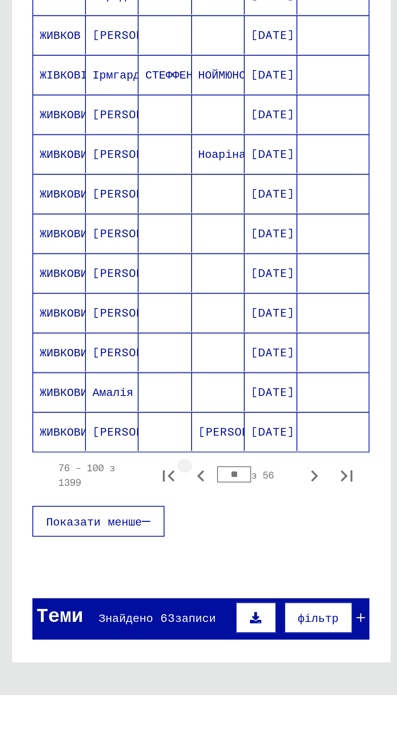
click at [101, 640] on icon "Попередня сторінка" at bounding box center [100, 636] width 11 height 11
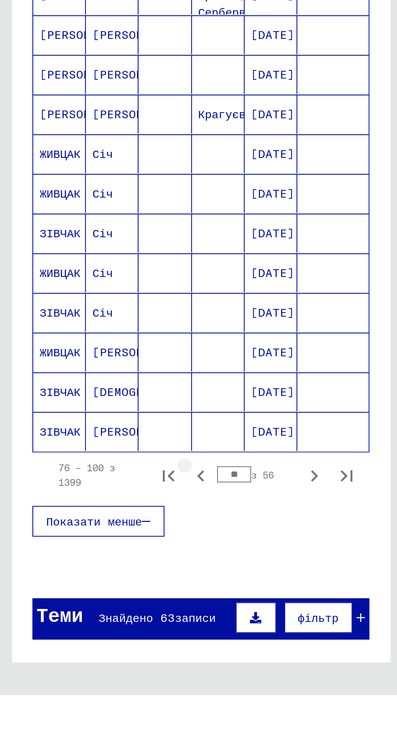
click at [100, 641] on icon "Попередня сторінка" at bounding box center [100, 636] width 11 height 11
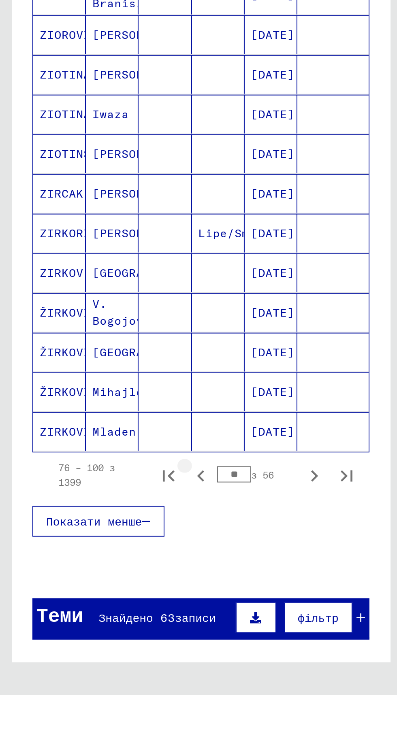
click at [98, 640] on icon "Попередня сторінка" at bounding box center [100, 636] width 11 height 11
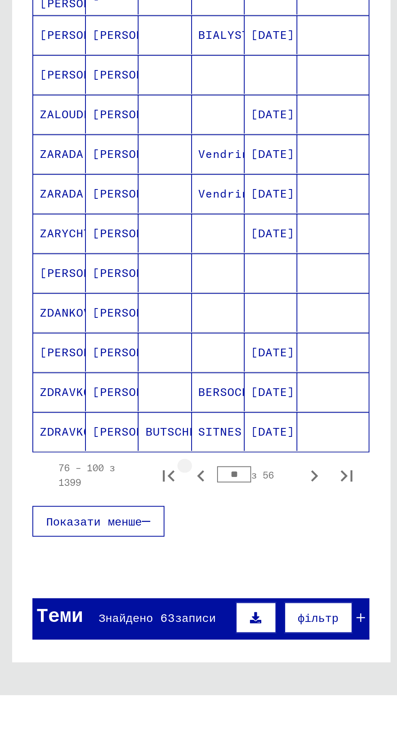
click at [98, 637] on icon "Попередня сторінка" at bounding box center [100, 636] width 11 height 11
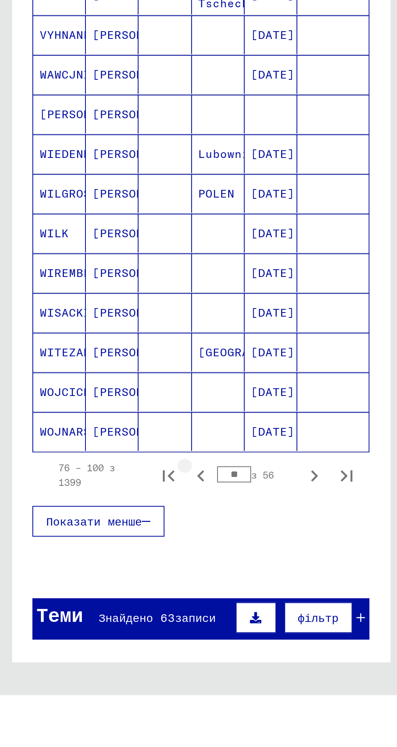
click at [102, 638] on icon "Попередня сторінка" at bounding box center [100, 636] width 11 height 11
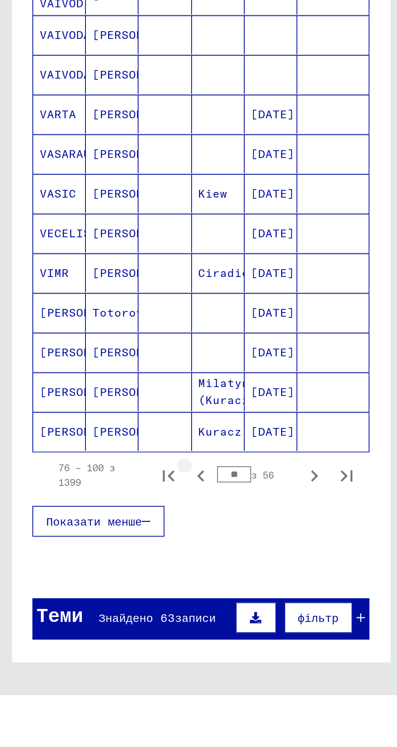
click at [104, 637] on icon "Попередня сторінка" at bounding box center [100, 636] width 11 height 11
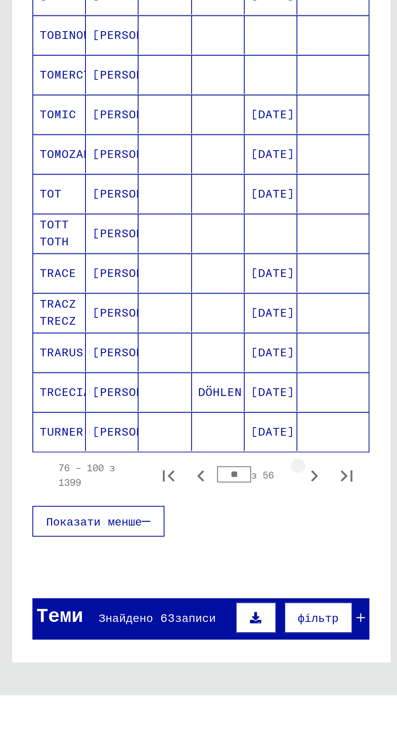
click at [161, 642] on icon "Наступна сторінка" at bounding box center [156, 636] width 11 height 11
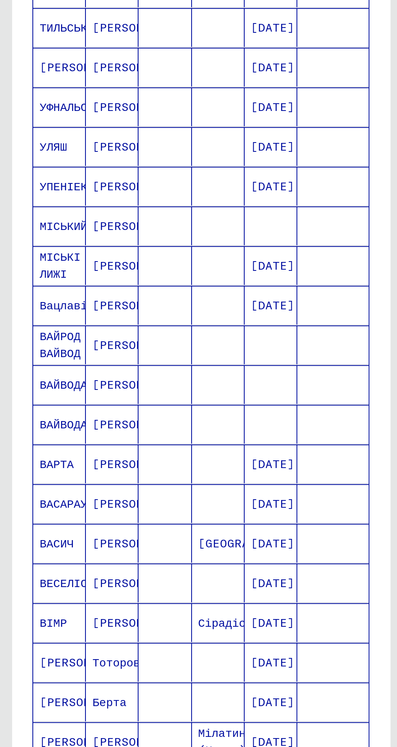
scroll to position [181, 0]
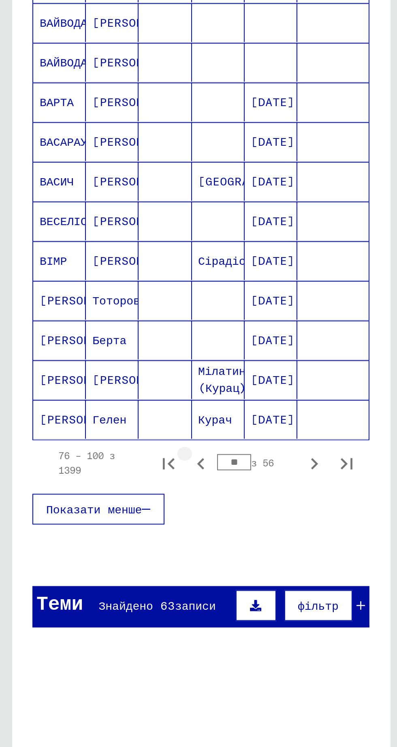
click at [99, 525] on icon "Попередня сторінка" at bounding box center [100, 521] width 11 height 11
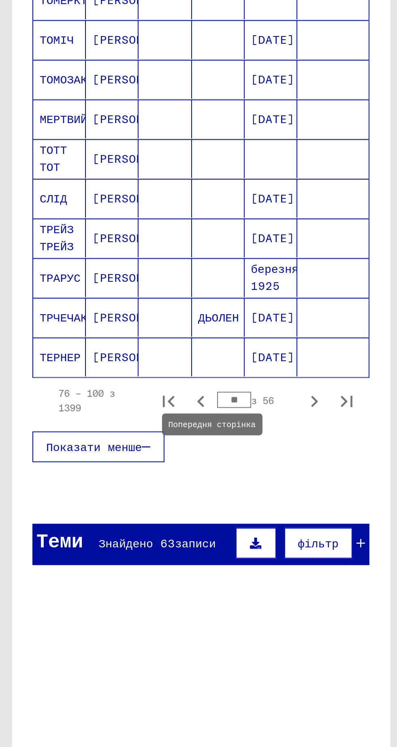
scroll to position [213, 0]
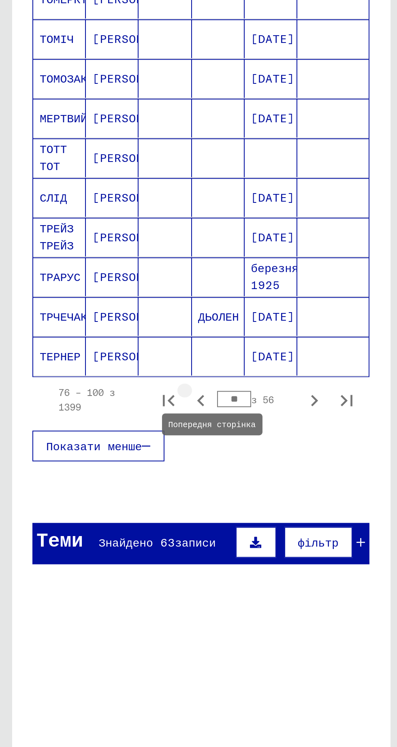
click at [101, 492] on icon "Попередня сторінка" at bounding box center [100, 490] width 4 height 6
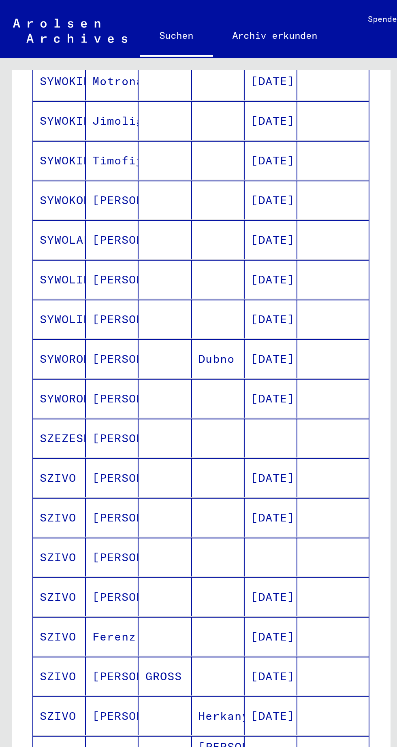
scroll to position [38, 0]
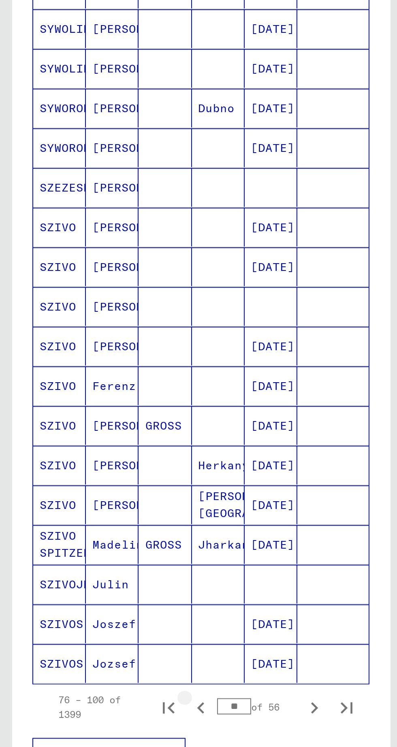
click at [101, 474] on icon "Previous page" at bounding box center [100, 479] width 11 height 11
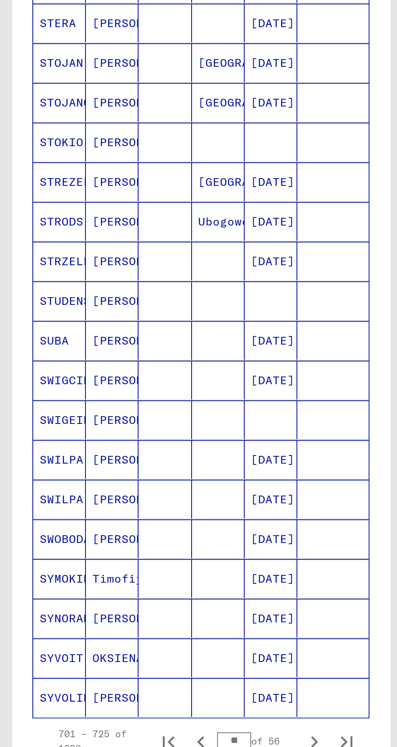
scroll to position [251, 0]
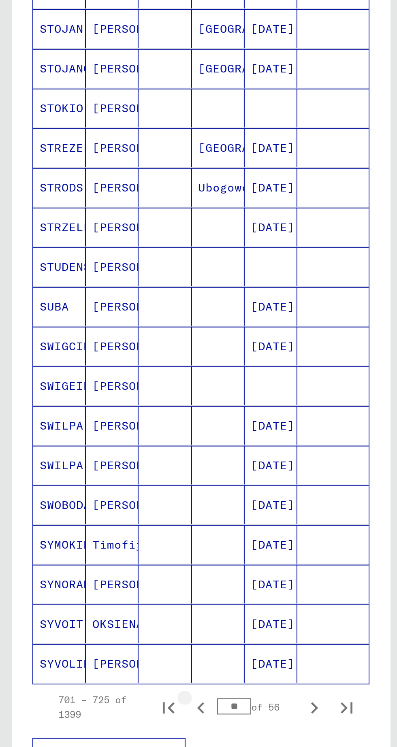
click at [102, 474] on icon "Previous page" at bounding box center [100, 479] width 11 height 11
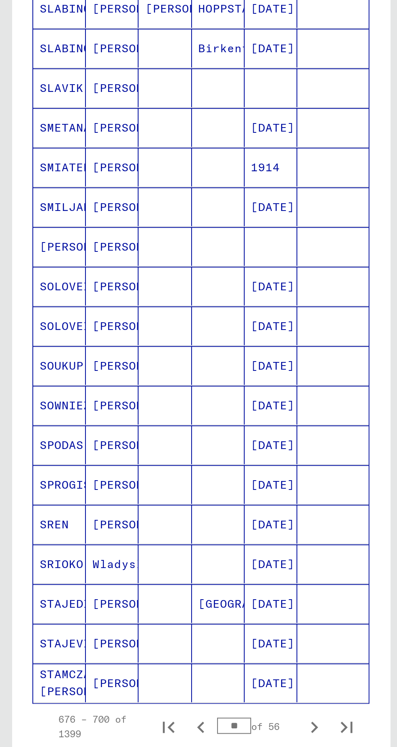
scroll to position [243, 0]
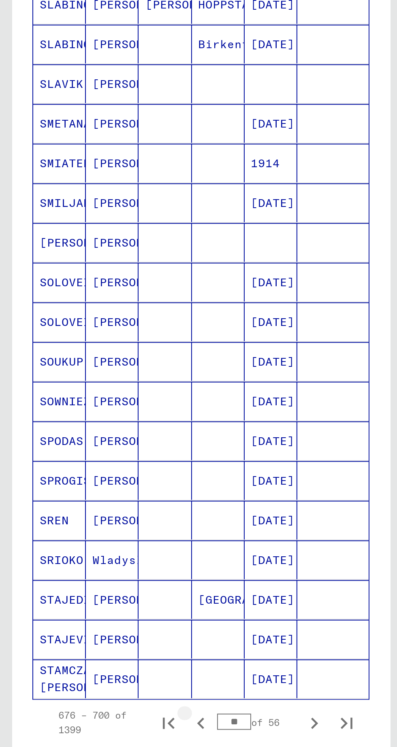
click at [103, 481] on icon "Previous page" at bounding box center [100, 486] width 11 height 11
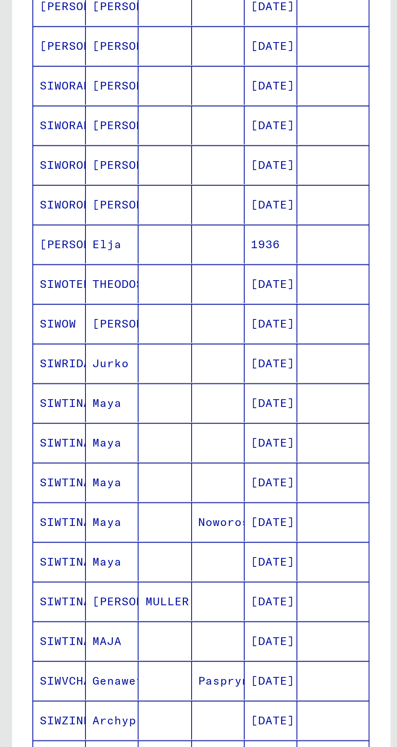
scroll to position [251, 0]
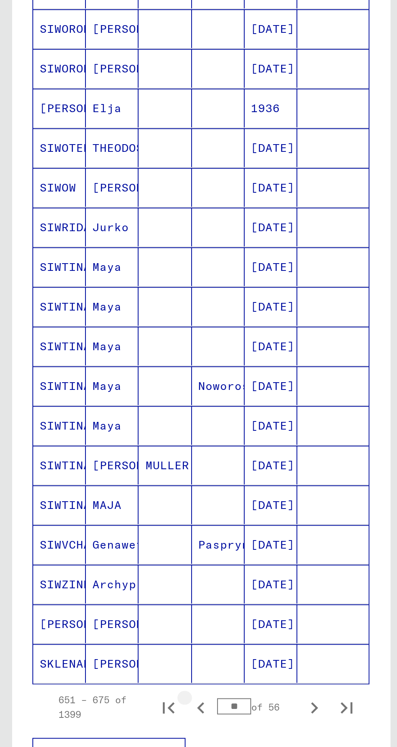
click at [102, 474] on icon "Previous page" at bounding box center [100, 479] width 11 height 11
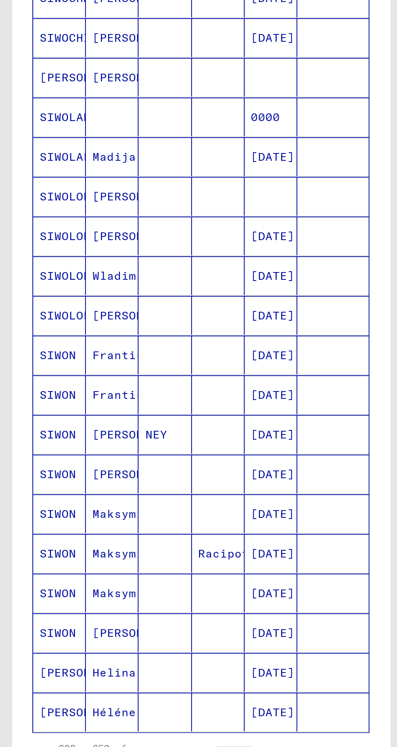
scroll to position [248, 0]
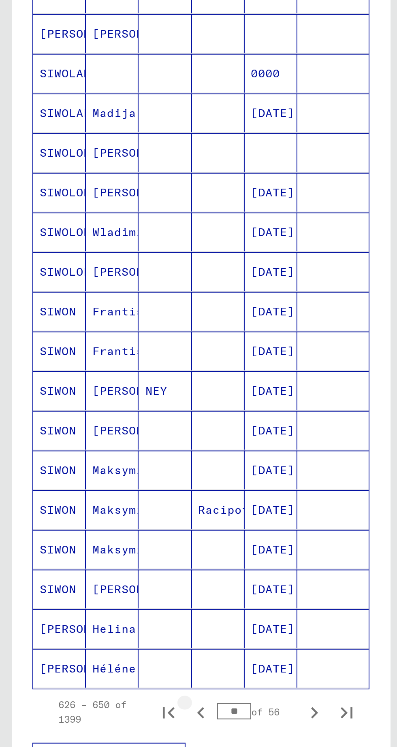
click at [101, 479] on icon "Previous page" at bounding box center [100, 482] width 4 height 6
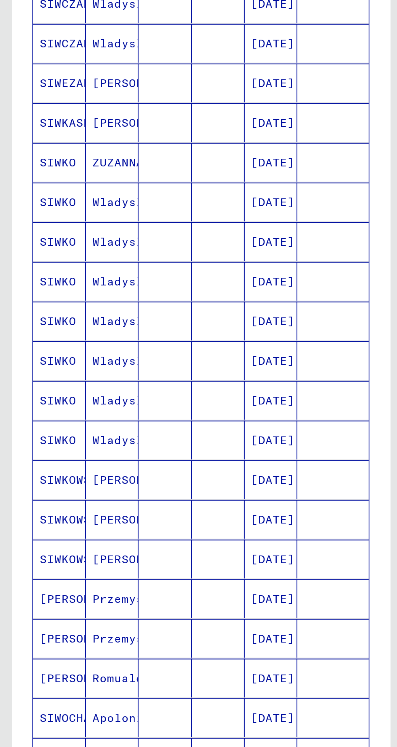
scroll to position [204, 0]
click at [101, 520] on icon "Previous page" at bounding box center [100, 525] width 11 height 11
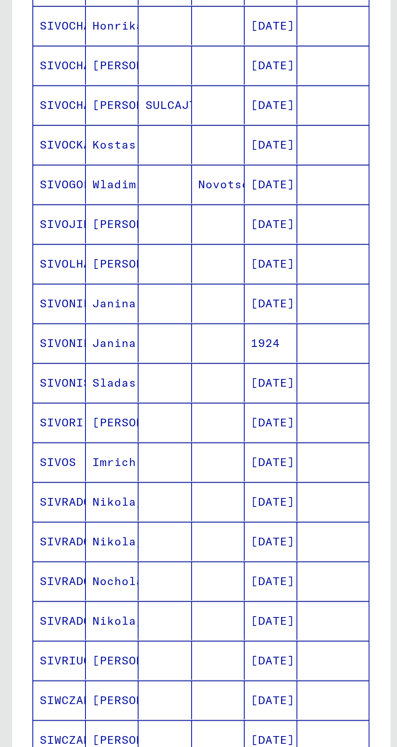
scroll to position [240, 0]
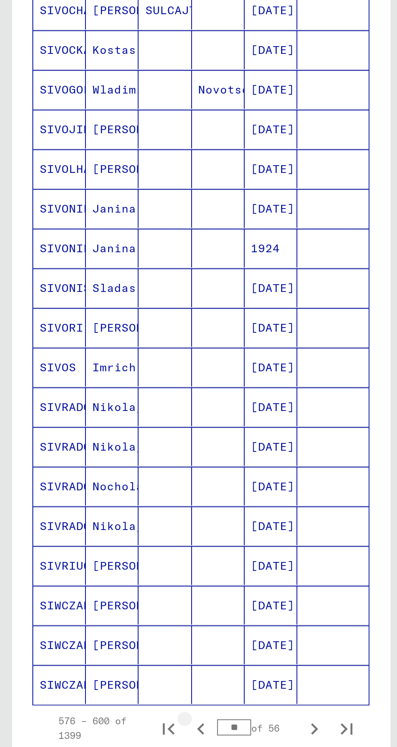
click at [100, 484] on icon "Previous page" at bounding box center [100, 489] width 11 height 11
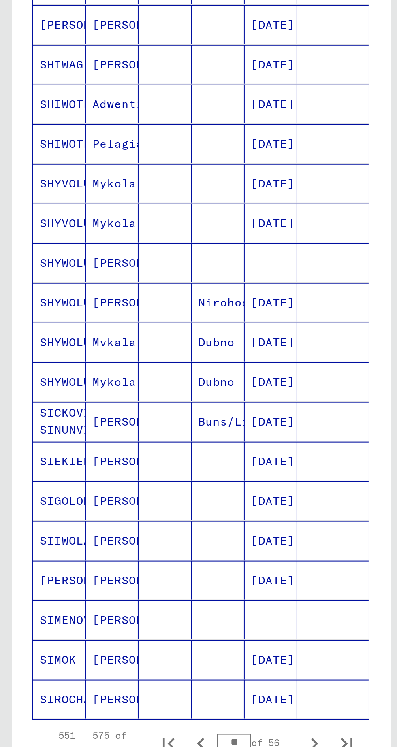
scroll to position [233, 0]
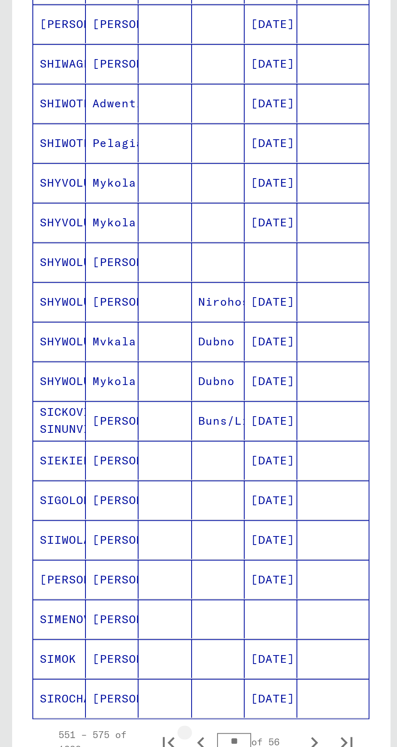
click at [101, 491] on icon "Previous page" at bounding box center [100, 496] width 11 height 11
type input "**"
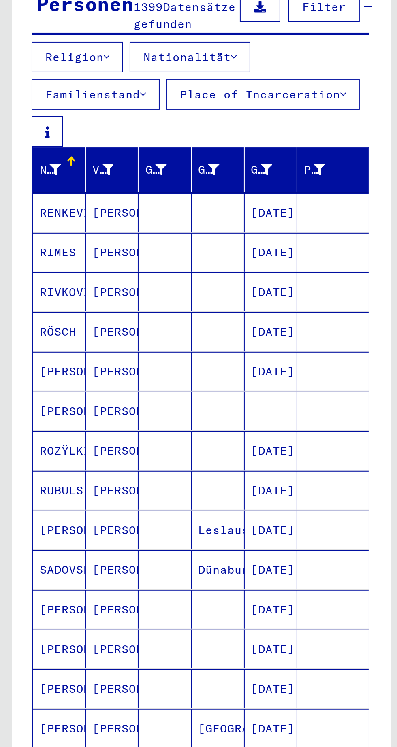
scroll to position [0, 1]
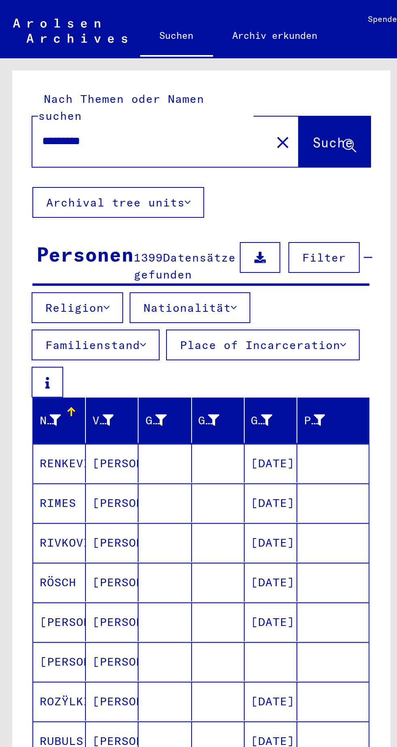
click at [70, 66] on input "*********" at bounding box center [73, 70] width 104 height 9
type input "*********"
click at [162, 68] on button "Suche" at bounding box center [167, 70] width 36 height 25
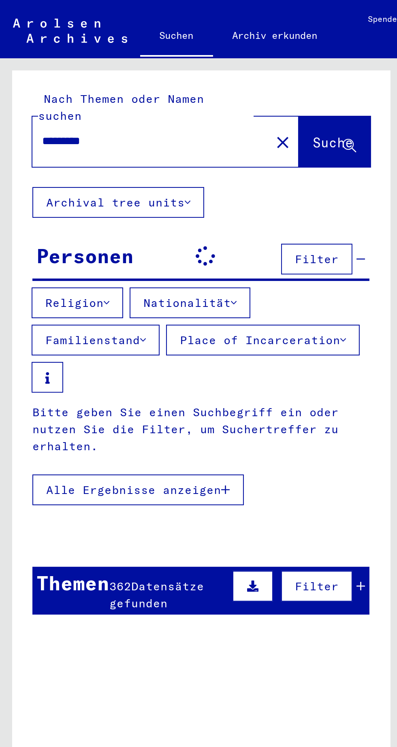
click at [122, 144] on button "Nationalität" at bounding box center [95, 151] width 60 height 15
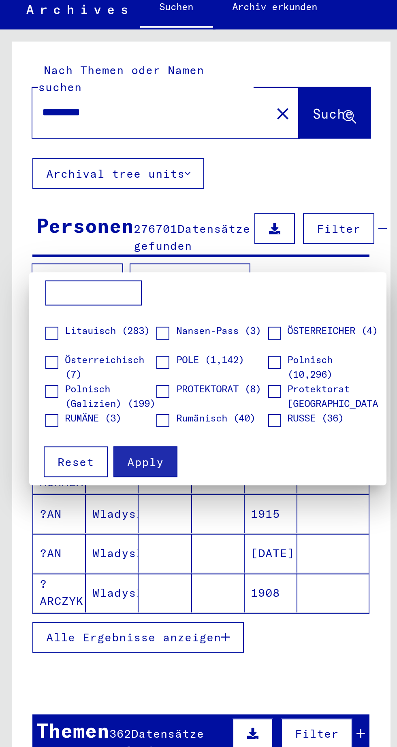
scroll to position [127, 0]
click at [24, 208] on span at bounding box center [26, 209] width 6 height 6
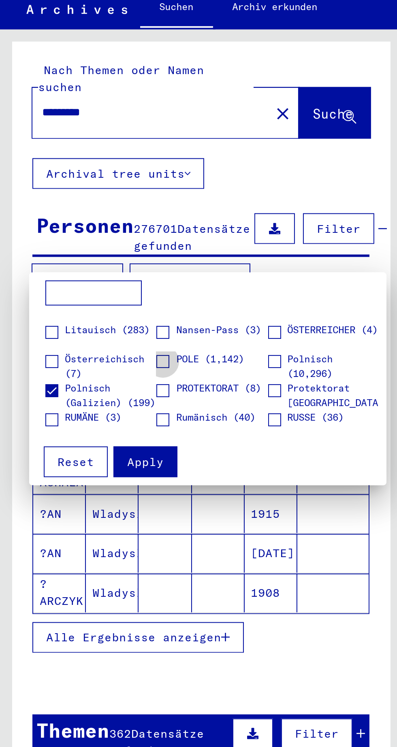
click at [80, 197] on span at bounding box center [81, 195] width 6 height 6
click at [139, 197] on span at bounding box center [137, 195] width 6 height 6
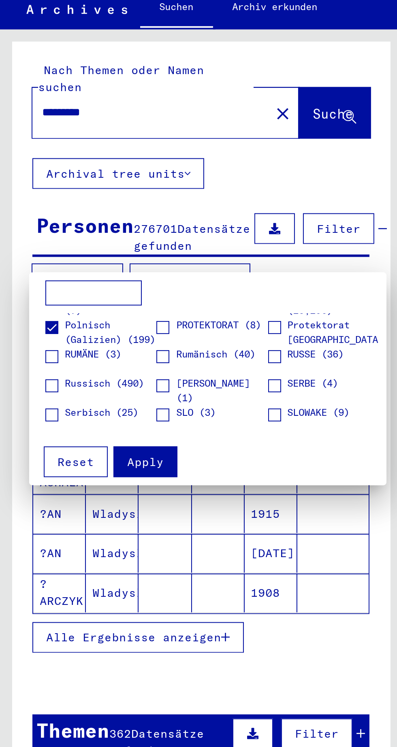
scroll to position [158, 0]
click at [25, 209] on span at bounding box center [26, 207] width 6 height 6
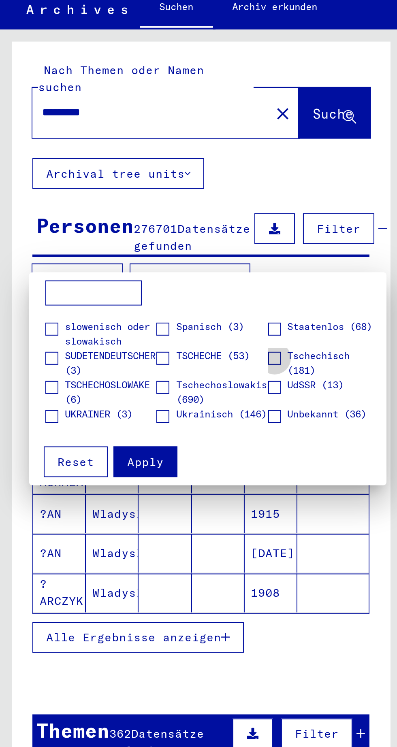
scroll to position [232, 0]
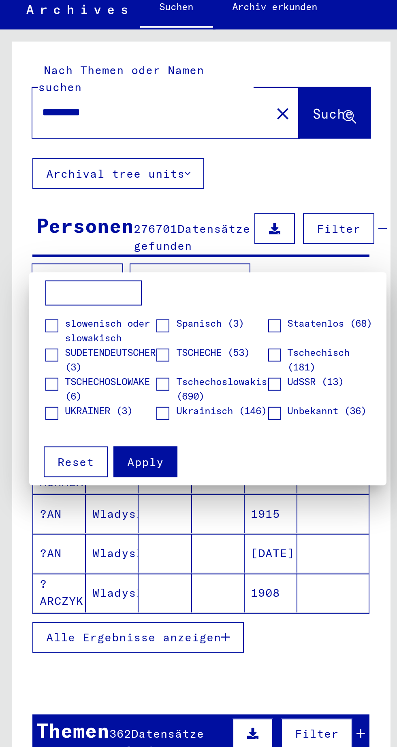
click at [78, 223] on span at bounding box center [81, 221] width 6 height 6
click at [23, 220] on span at bounding box center [26, 221] width 6 height 6
click at [75, 247] on span "Apply" at bounding box center [73, 245] width 18 height 7
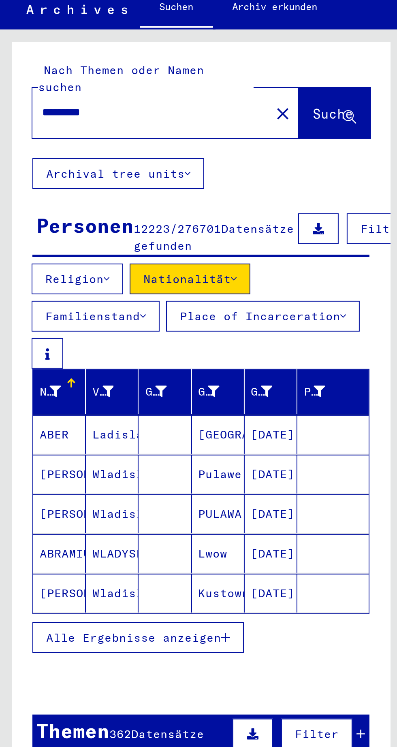
click at [115, 341] on button "Alle Ergebnisse anzeigen" at bounding box center [69, 332] width 106 height 15
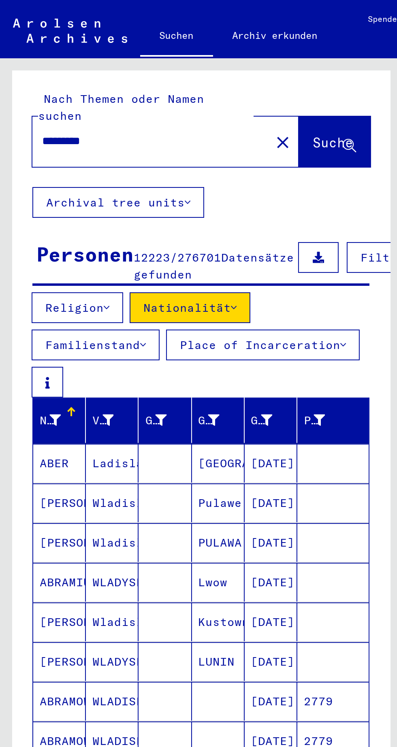
click at [119, 146] on button "Nationalität" at bounding box center [95, 153] width 60 height 15
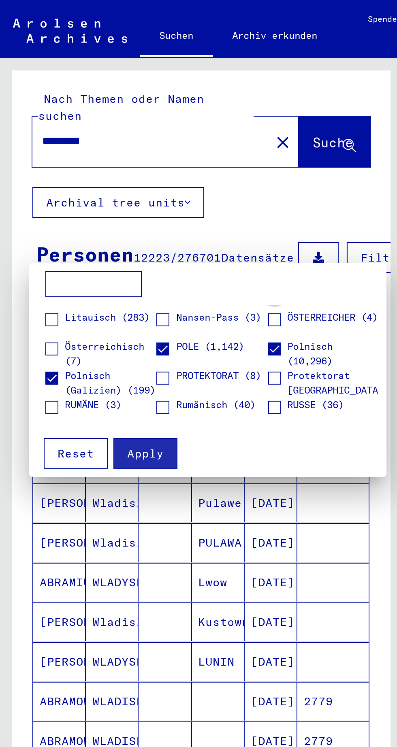
scroll to position [129, 0]
click at [138, 175] on span at bounding box center [137, 174] width 6 height 6
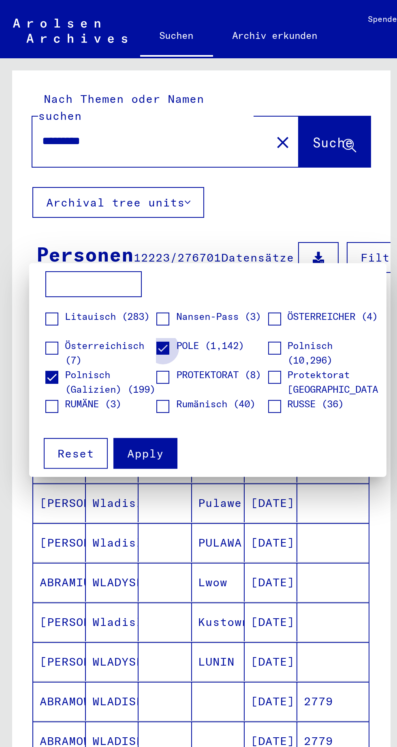
click at [80, 174] on span at bounding box center [81, 174] width 6 height 6
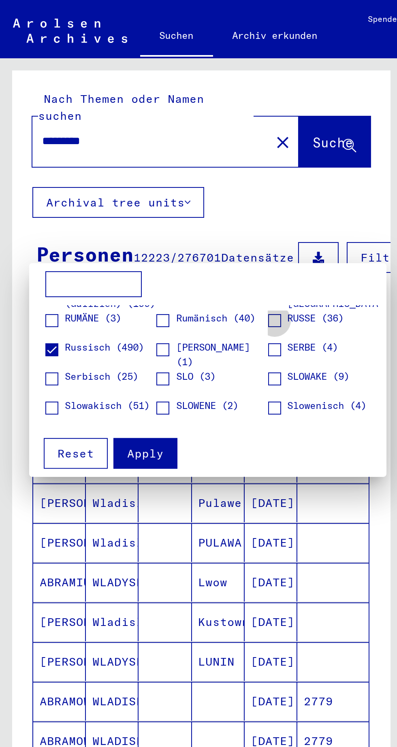
scroll to position [173, 0]
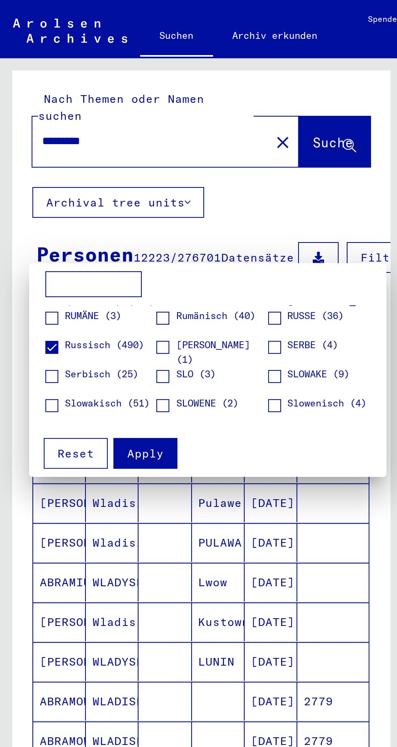
click at [28, 172] on span at bounding box center [26, 173] width 6 height 6
click at [73, 226] on span "Apply" at bounding box center [73, 226] width 18 height 7
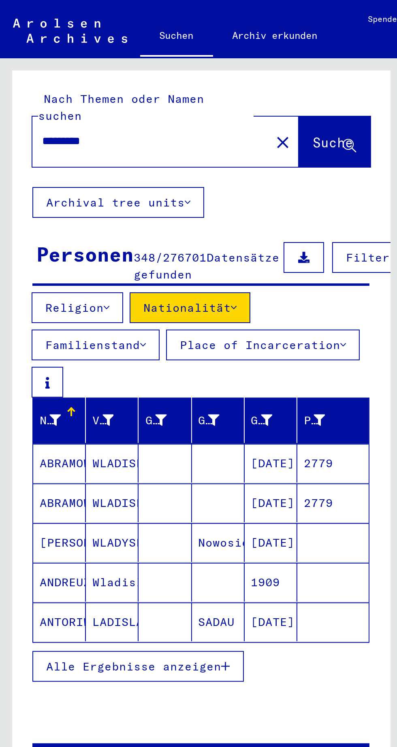
click at [111, 325] on button "Alle Ergebnisse anzeigen" at bounding box center [69, 332] width 106 height 15
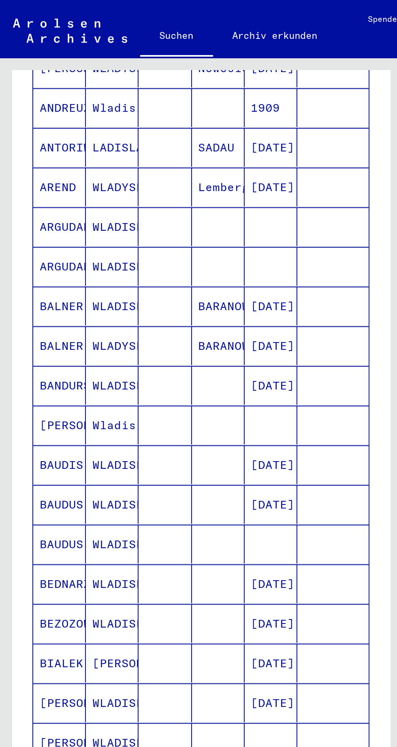
scroll to position [251, 0]
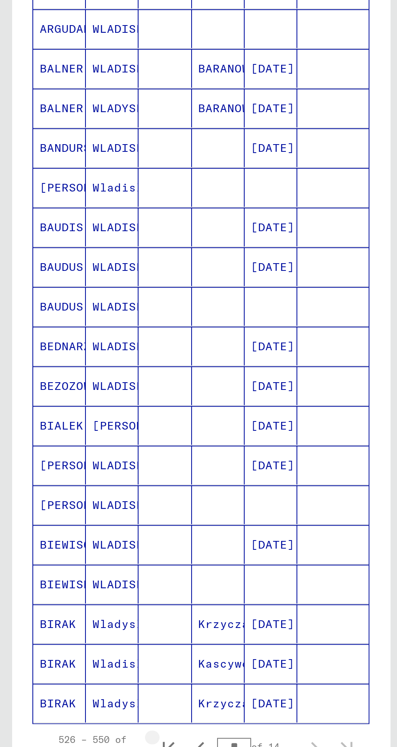
click at [79, 474] on icon "First page" at bounding box center [84, 479] width 11 height 11
click at [157, 474] on icon "Next page" at bounding box center [156, 479] width 11 height 11
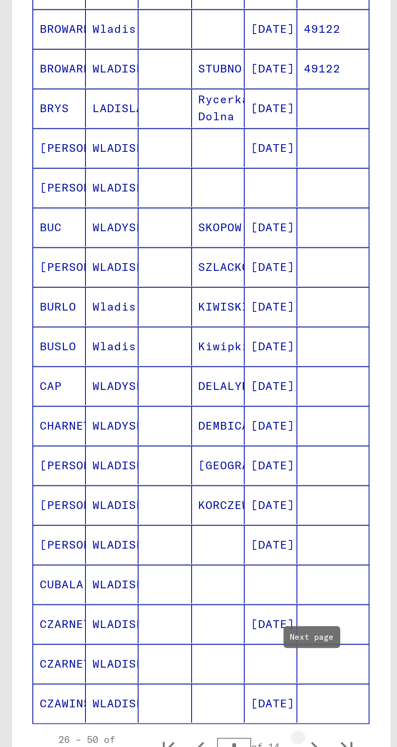
click at [155, 474] on icon "Next page" at bounding box center [156, 479] width 11 height 11
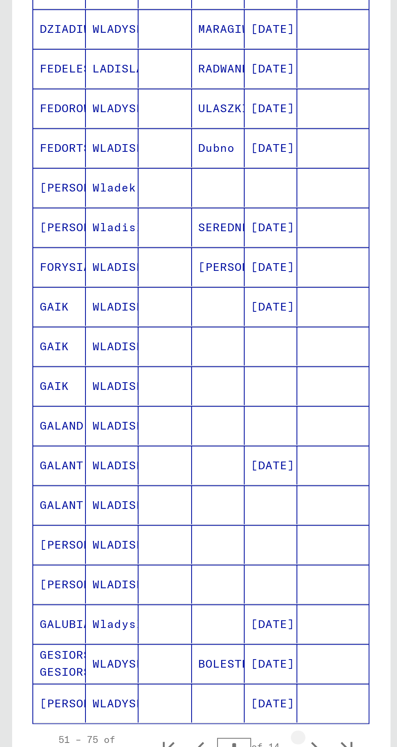
click at [155, 474] on icon "Next page" at bounding box center [156, 479] width 11 height 11
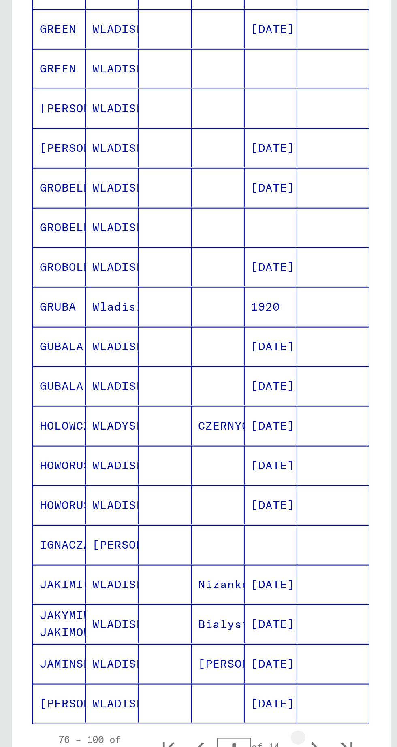
click at [156, 476] on icon "Next page" at bounding box center [157, 479] width 4 height 6
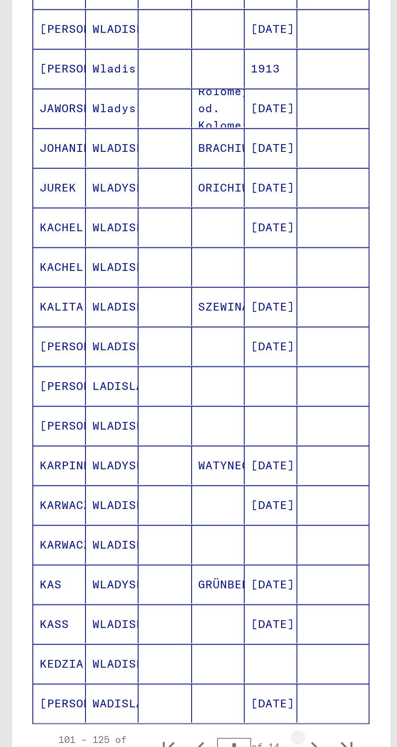
click at [157, 476] on icon "Next page" at bounding box center [157, 479] width 4 height 6
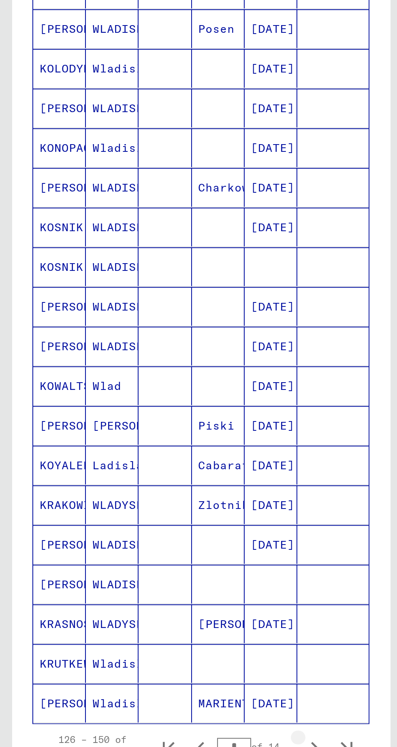
click at [157, 476] on icon "Next page" at bounding box center [157, 479] width 4 height 6
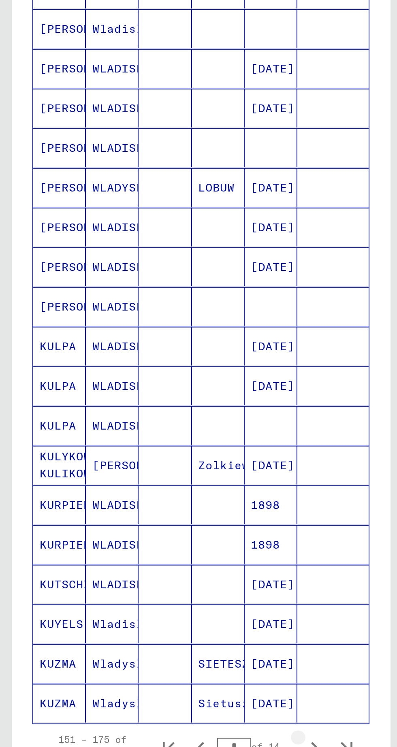
click at [155, 474] on icon "Next page" at bounding box center [156, 479] width 11 height 11
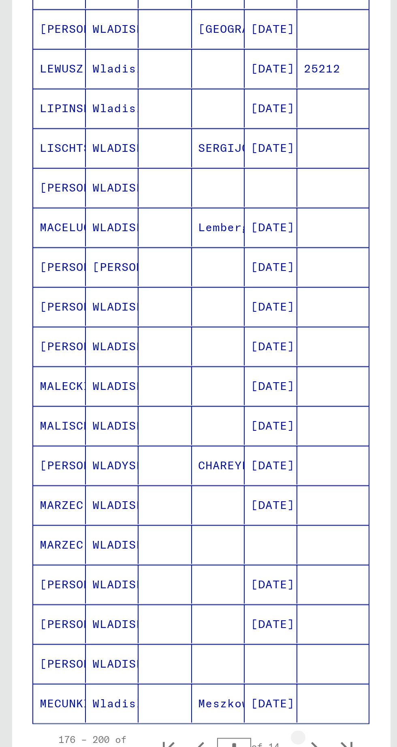
click at [156, 474] on icon "Next page" at bounding box center [156, 479] width 11 height 11
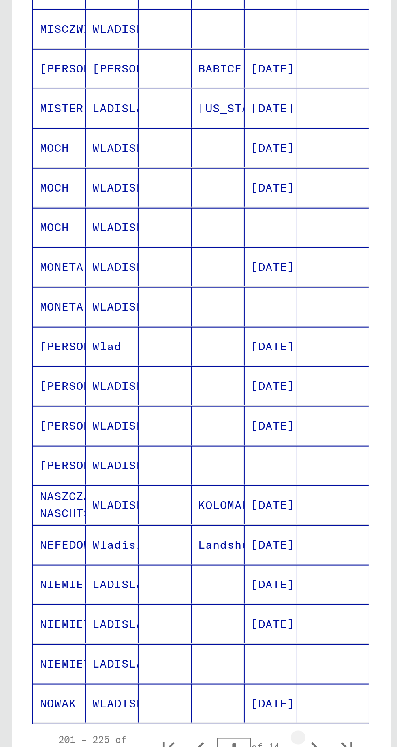
click at [155, 476] on icon "Next page" at bounding box center [157, 479] width 4 height 6
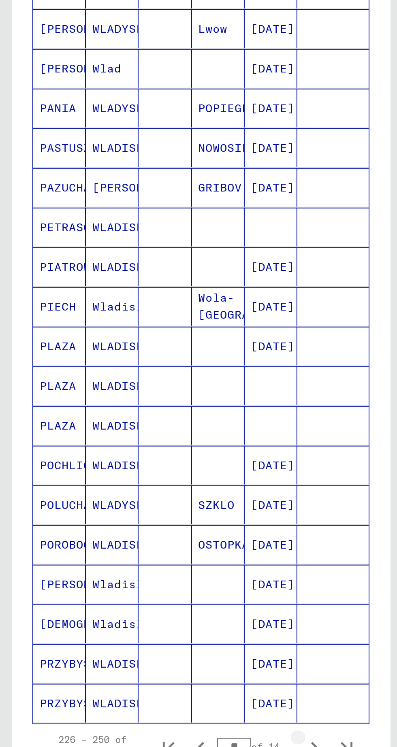
click at [157, 474] on icon "Next page" at bounding box center [156, 479] width 11 height 11
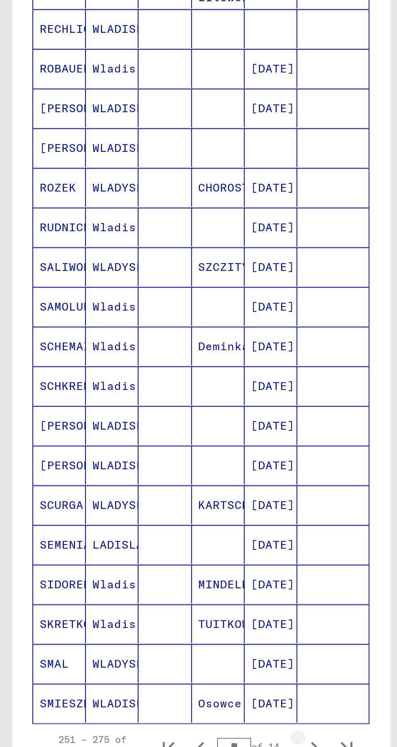
click at [156, 474] on icon "Next page" at bounding box center [156, 479] width 11 height 11
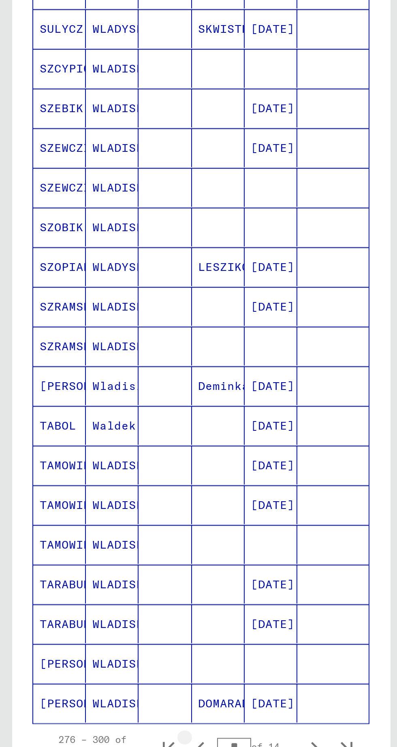
click at [100, 476] on icon "Previous page" at bounding box center [100, 479] width 4 height 6
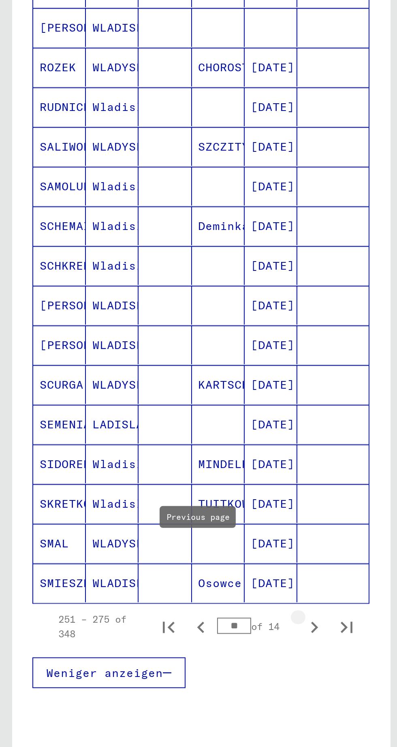
click at [157, 474] on icon "Next page" at bounding box center [156, 479] width 11 height 11
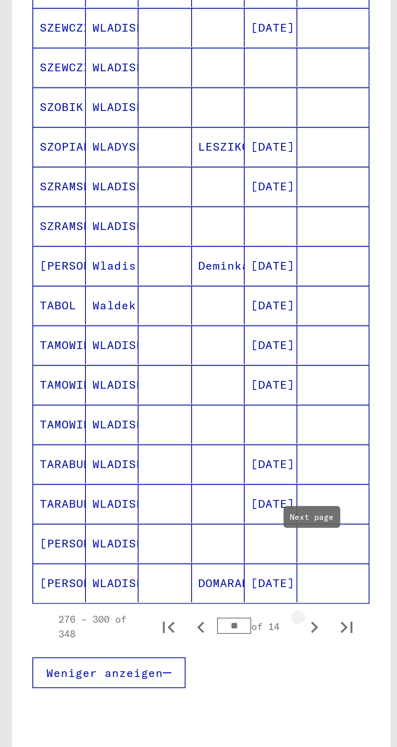
click at [153, 474] on icon "Next page" at bounding box center [156, 479] width 11 height 11
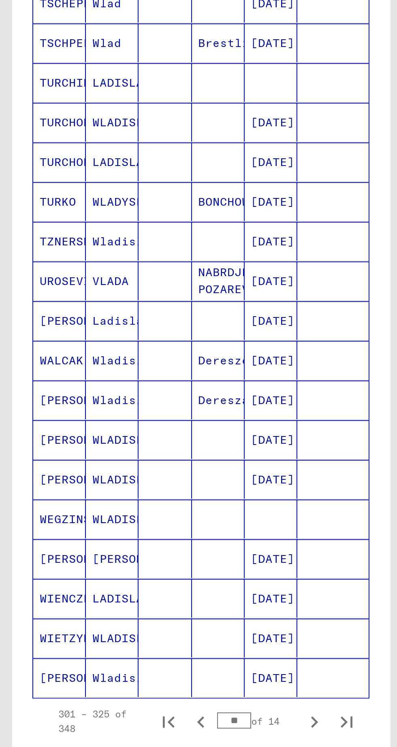
scroll to position [203, 0]
click at [157, 521] on icon "Next page" at bounding box center [156, 526] width 11 height 11
type input "**"
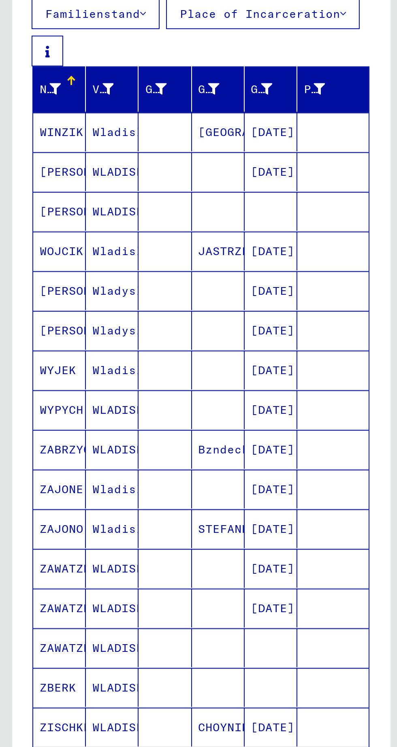
scroll to position [0, 1]
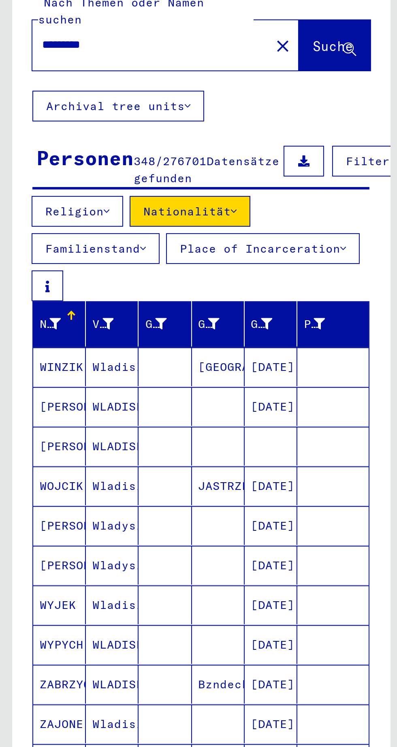
click at [118, 152] on icon at bounding box center [116, 154] width 3 height 6
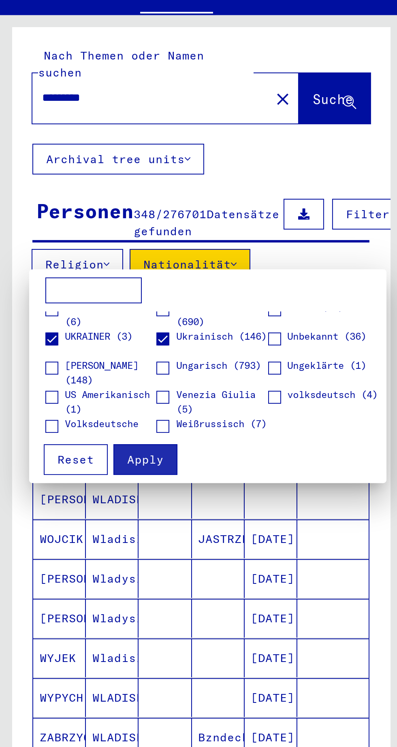
scroll to position [269, 0]
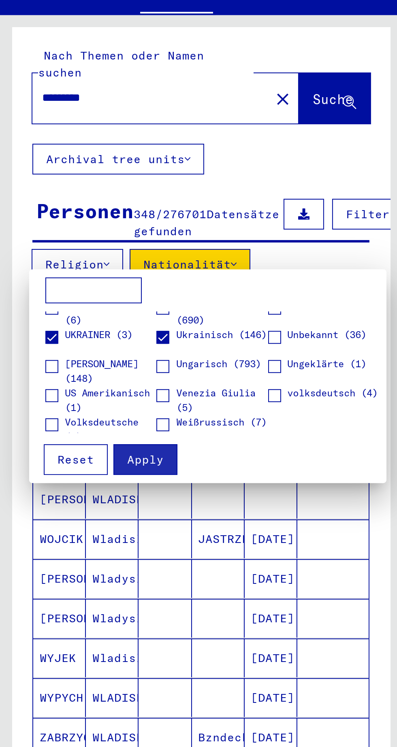
click at [82, 187] on span at bounding box center [81, 190] width 6 height 6
click at [25, 189] on span at bounding box center [26, 190] width 6 height 6
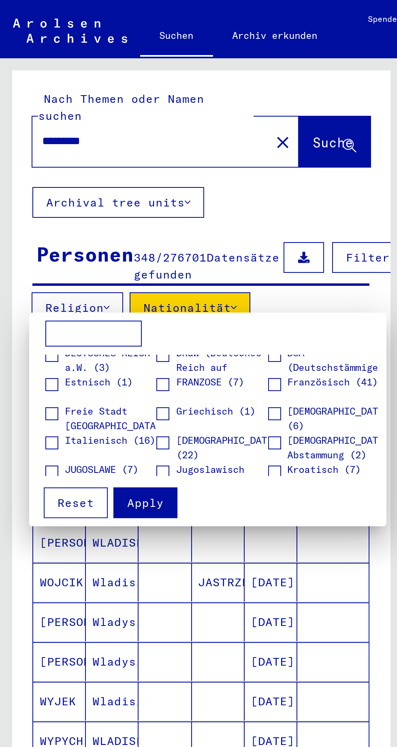
scroll to position [0, 0]
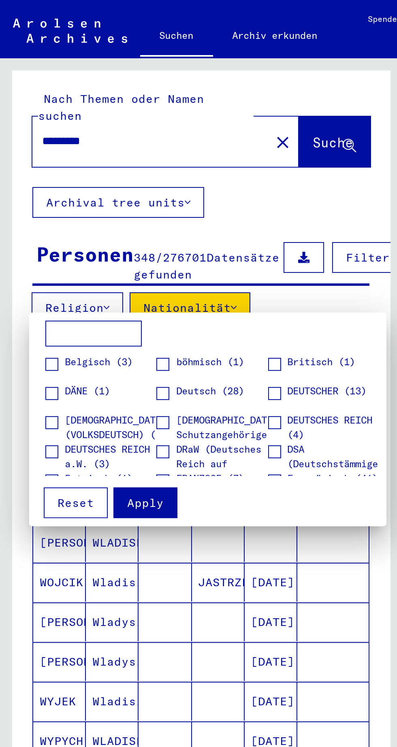
click at [196, 96] on div at bounding box center [198, 373] width 397 height 747
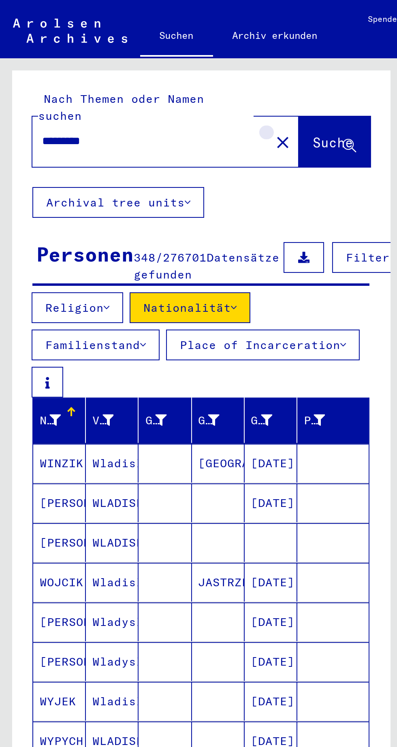
click at [136, 66] on mat-icon "close" at bounding box center [141, 71] width 10 height 10
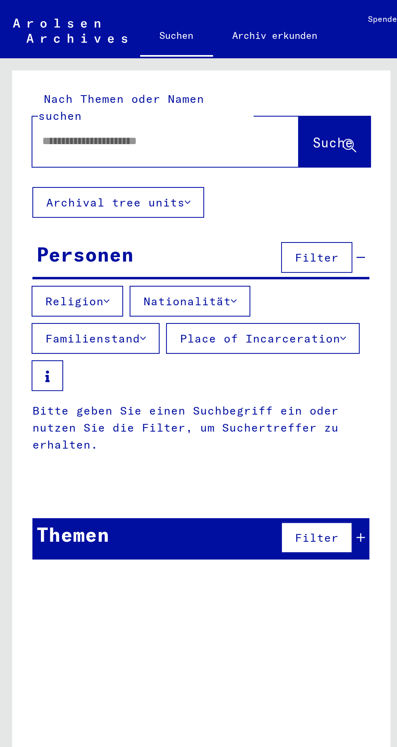
click at [35, 66] on input "text" at bounding box center [73, 70] width 104 height 9
type input "*****"
click at [163, 67] on span "Suche" at bounding box center [166, 71] width 20 height 8
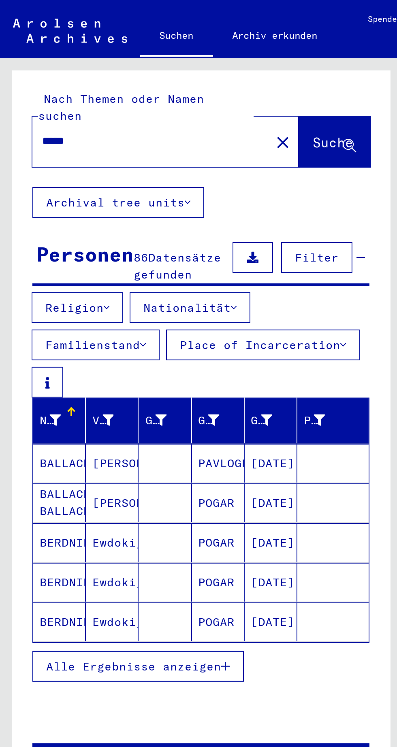
click at [112, 333] on button "Alle Ergebnisse anzeigen" at bounding box center [69, 332] width 106 height 15
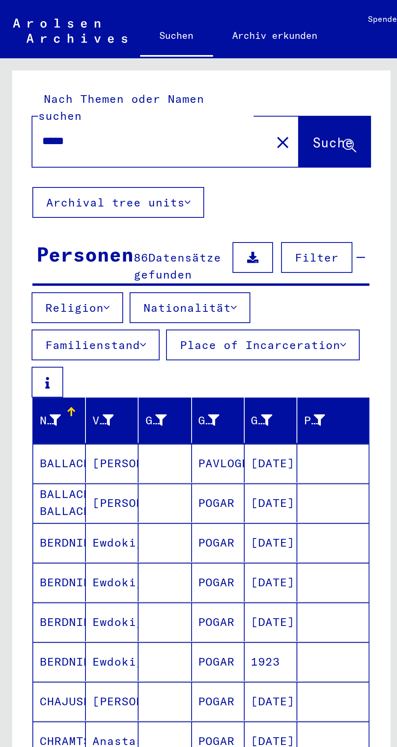
click at [54, 151] on icon at bounding box center [53, 154] width 3 height 6
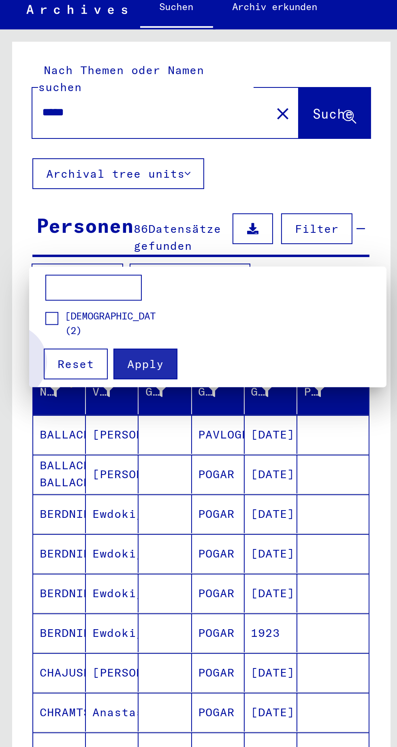
click at [28, 199] on button "Reset" at bounding box center [38, 196] width 32 height 15
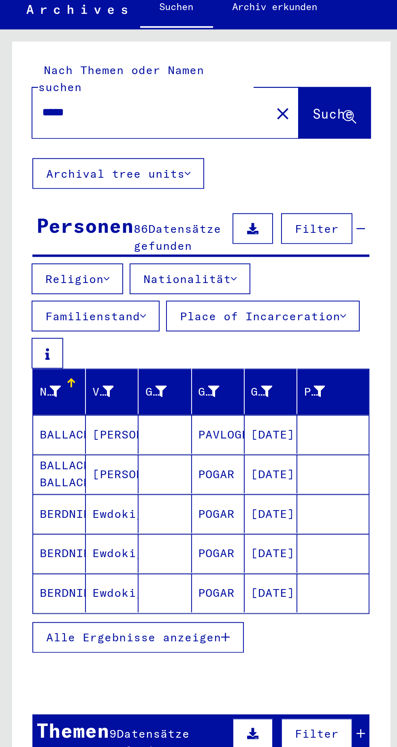
click at [109, 330] on span "Alle Ergebnisse anzeigen" at bounding box center [66, 333] width 87 height 7
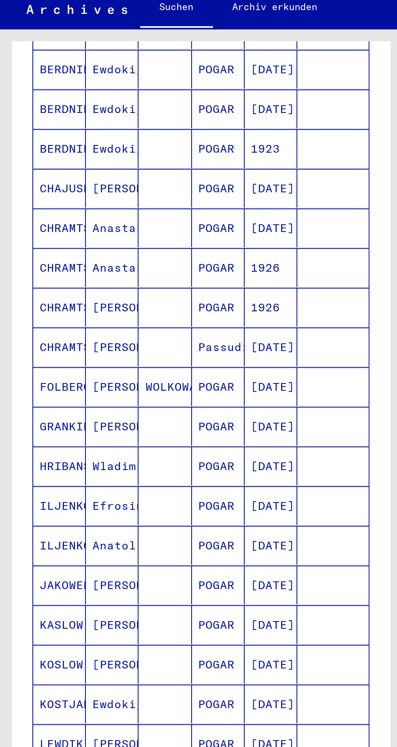
scroll to position [38, 0]
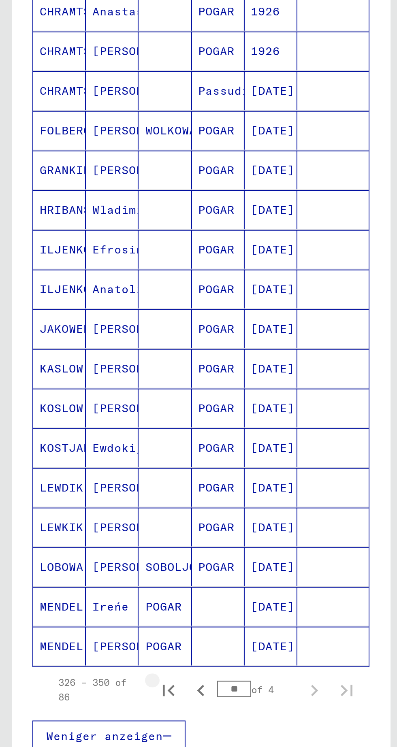
click at [84, 482] on icon "First page" at bounding box center [84, 487] width 11 height 11
click at [155, 482] on icon "Next page" at bounding box center [156, 487] width 11 height 11
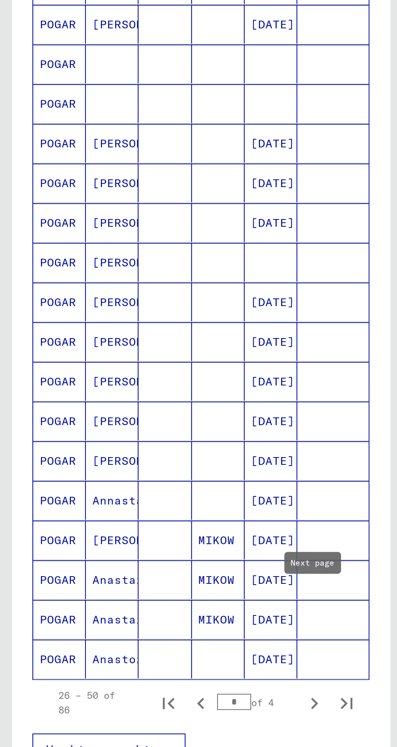
scroll to position [242, 0]
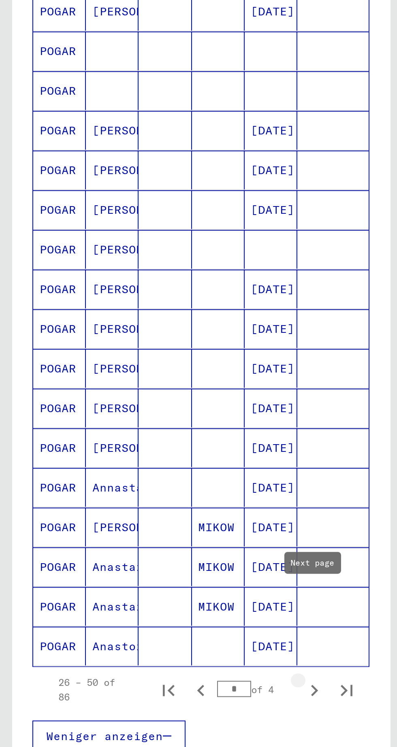
click at [156, 482] on icon "Next page" at bounding box center [156, 487] width 11 height 11
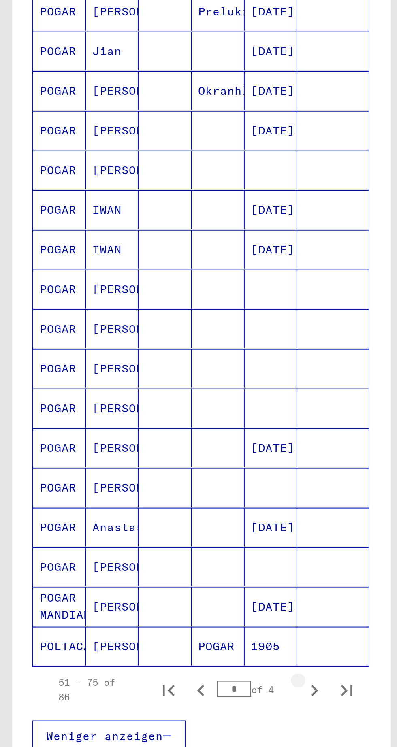
click at [157, 485] on icon "Next page" at bounding box center [157, 488] width 4 height 6
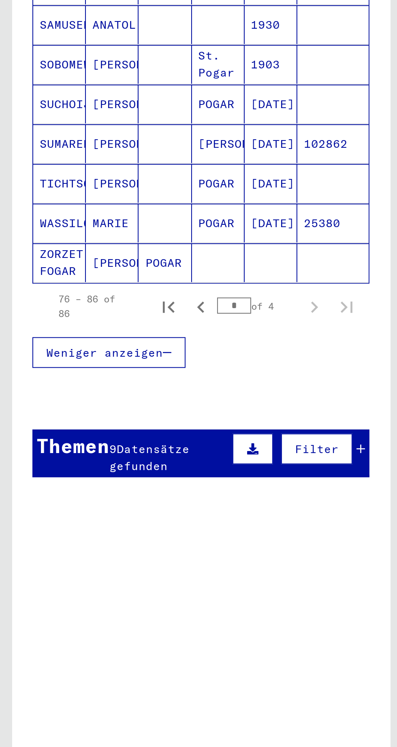
scroll to position [0, 0]
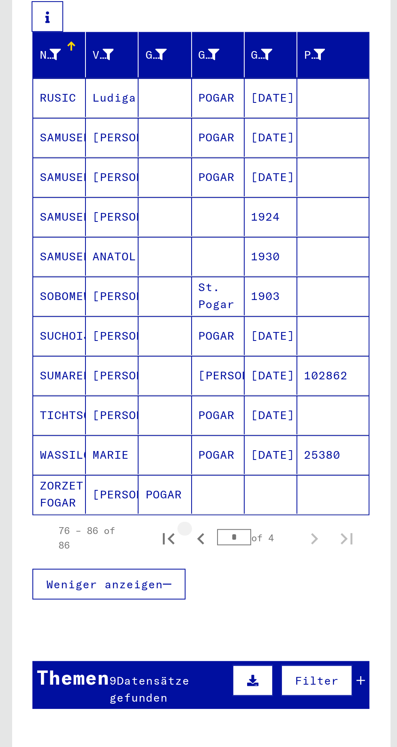
click at [99, 449] on icon "Previous page" at bounding box center [100, 452] width 4 height 6
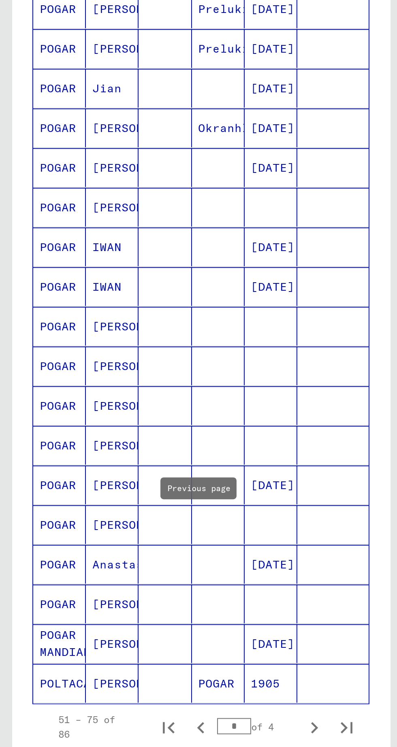
scroll to position [242, 0]
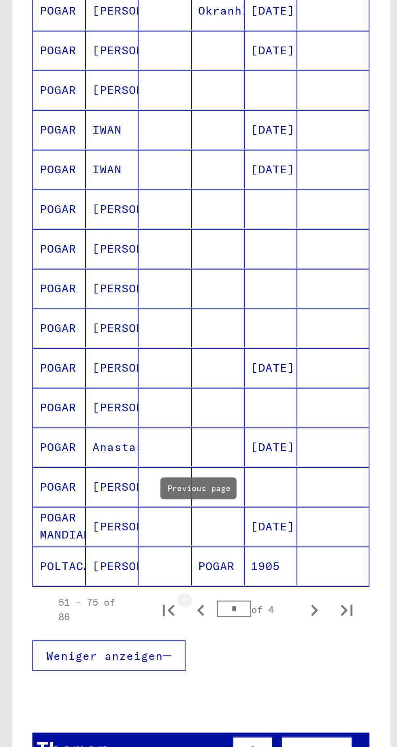
click at [100, 485] on icon "Previous page" at bounding box center [100, 488] width 4 height 6
type input "*"
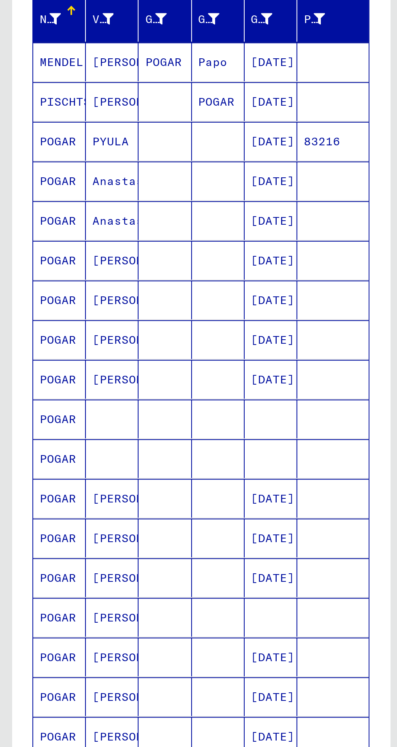
scroll to position [17, 0]
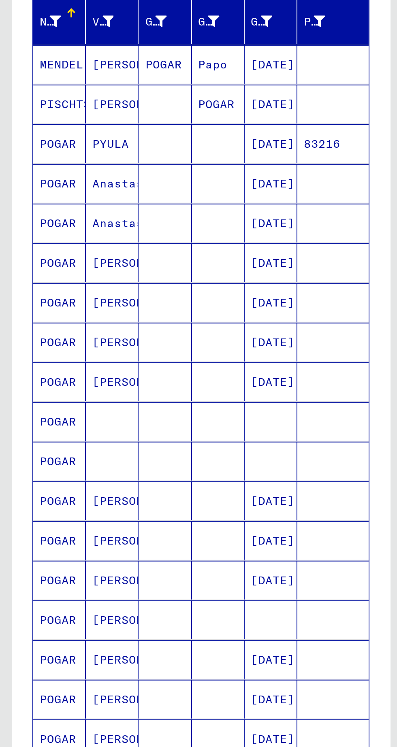
click at [54, 270] on mat-cell "Anastasija" at bounding box center [56, 274] width 26 height 19
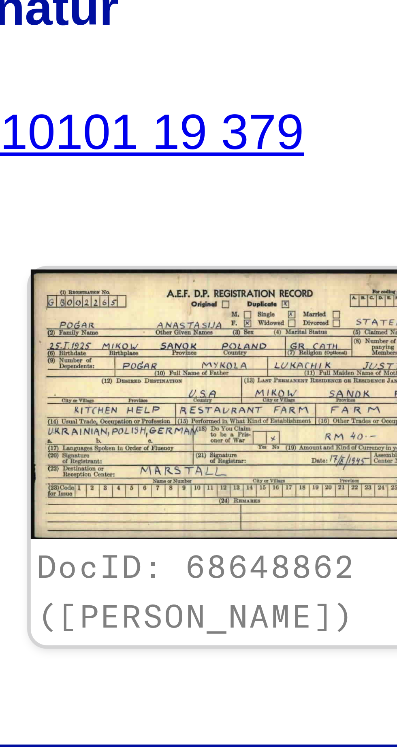
scroll to position [4, 1]
click at [225, 203] on figure "Signatur 03010101 19 379" at bounding box center [254, 185] width 84 height 36
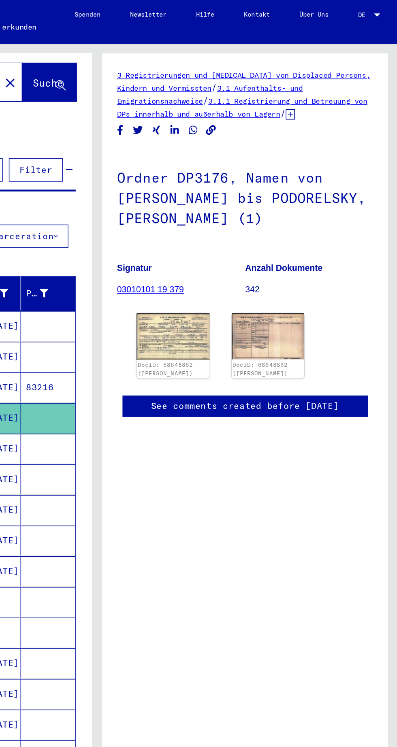
scroll to position [0, 0]
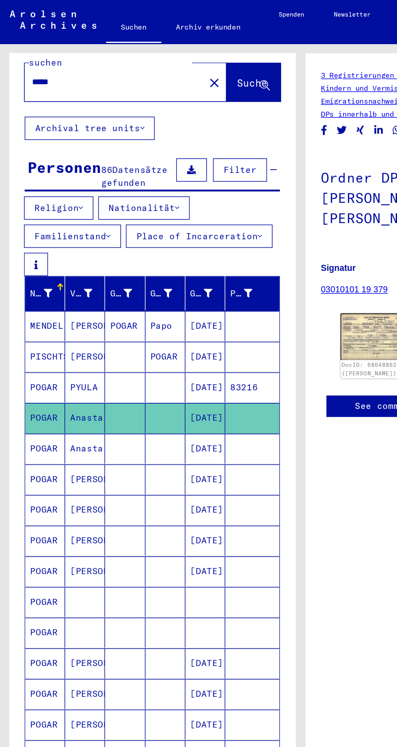
click at [53, 289] on mat-cell "Anastasija" at bounding box center [56, 296] width 26 height 20
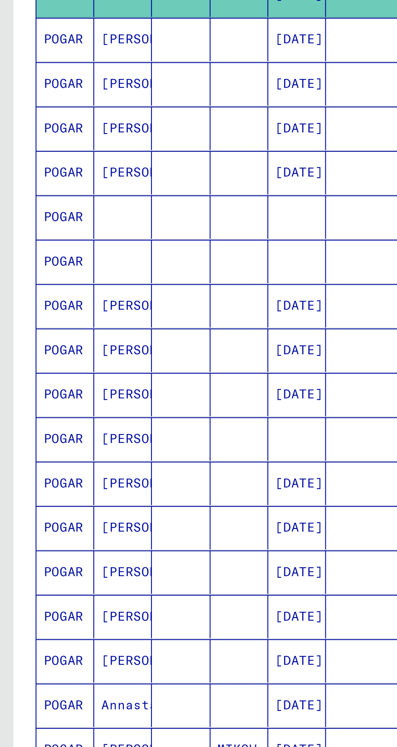
scroll to position [38, 0]
click at [54, 374] on mat-cell "Annastazja" at bounding box center [56, 384] width 26 height 20
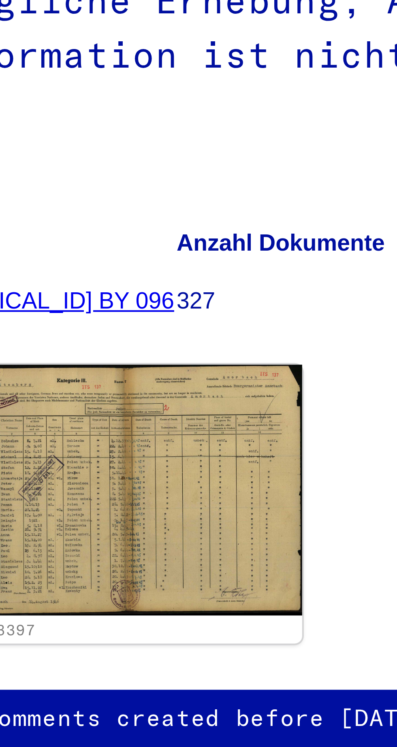
scroll to position [38, 0]
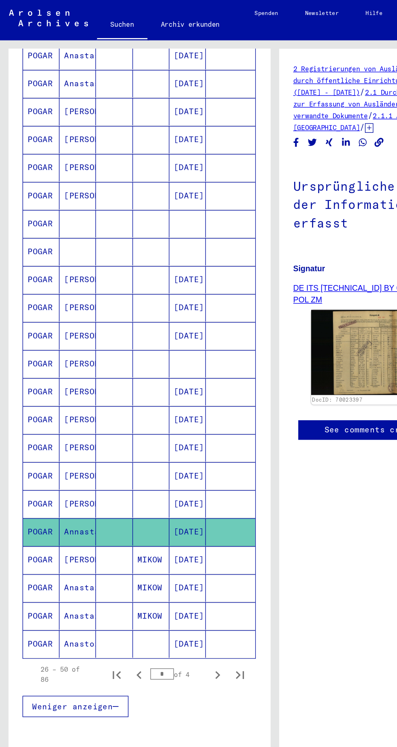
click at [56, 395] on mat-cell "[PERSON_NAME]" at bounding box center [56, 405] width 26 height 20
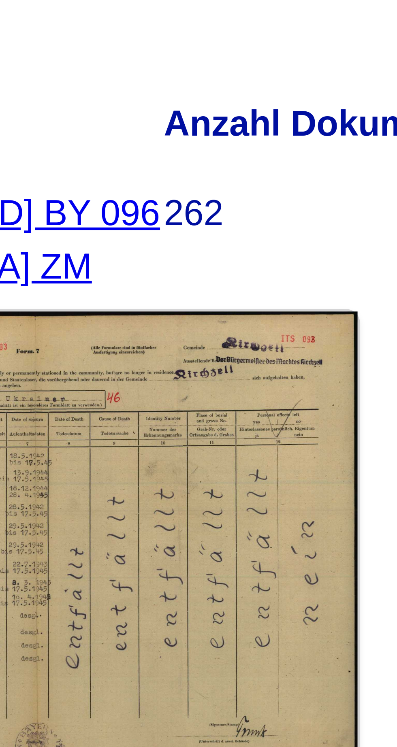
scroll to position [38, 0]
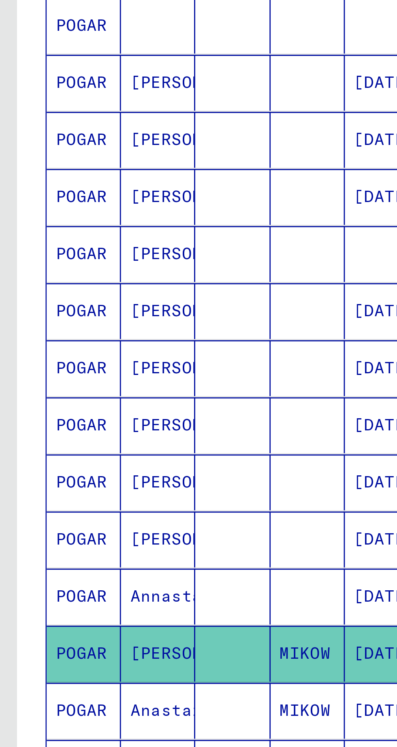
click at [57, 415] on mat-cell "Anastazja" at bounding box center [56, 425] width 26 height 20
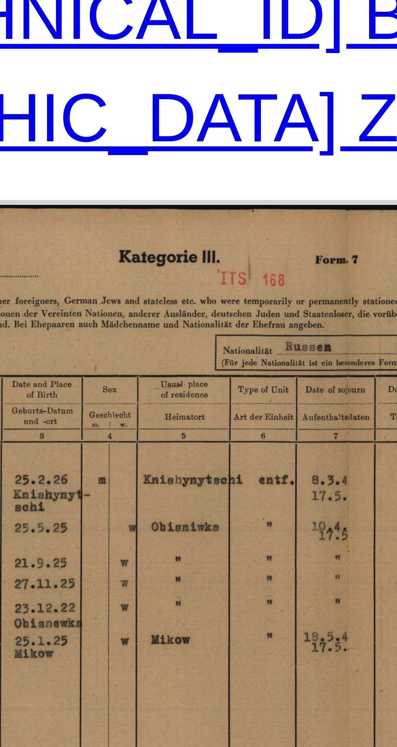
scroll to position [38, 0]
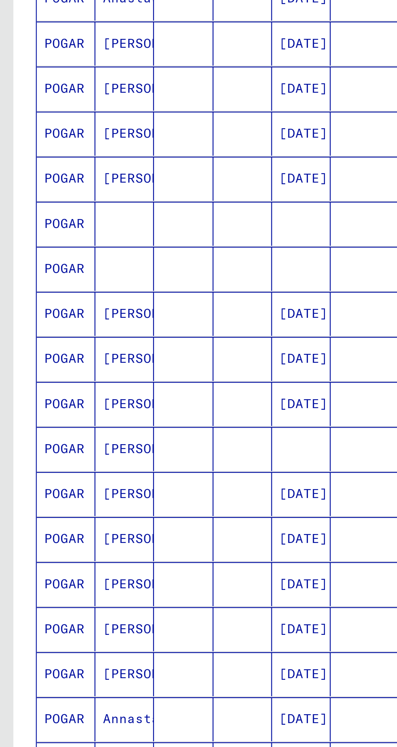
click at [57, 435] on mat-cell "Anastazja" at bounding box center [56, 445] width 26 height 20
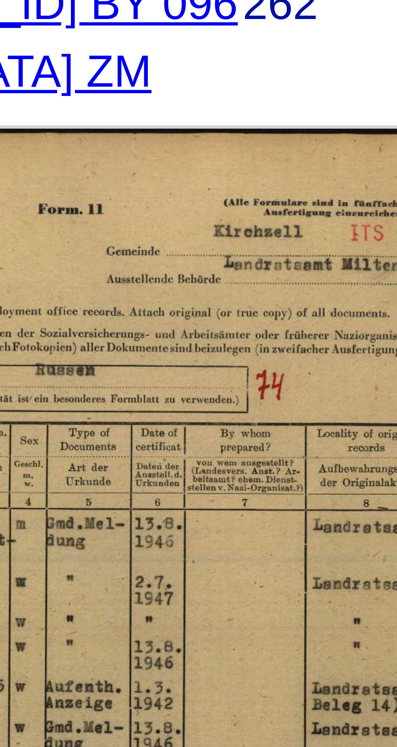
scroll to position [38, 0]
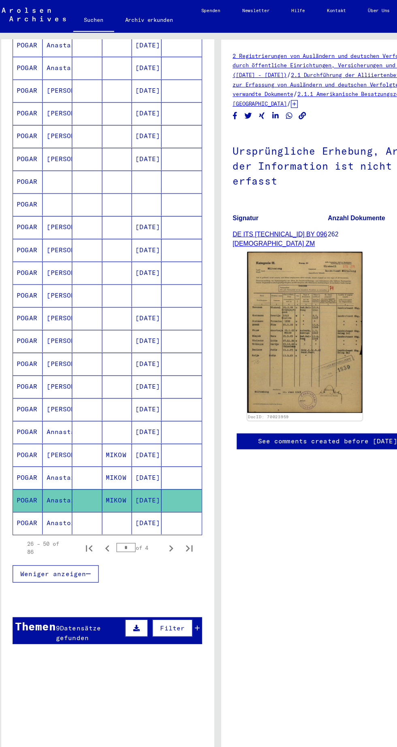
click at [61, 455] on mat-cell "Anastozja" at bounding box center [56, 465] width 26 height 20
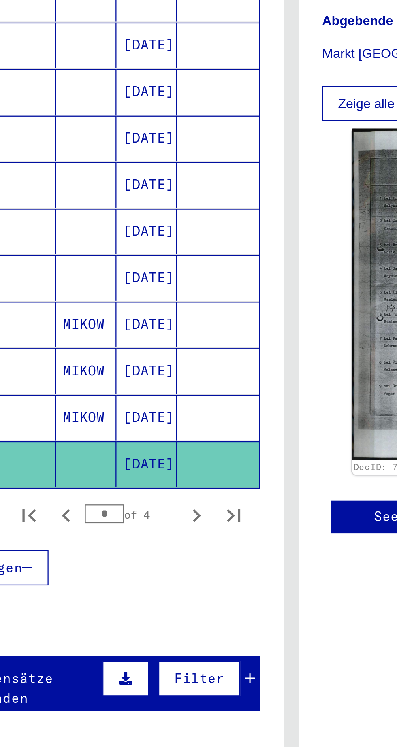
scroll to position [3, 0]
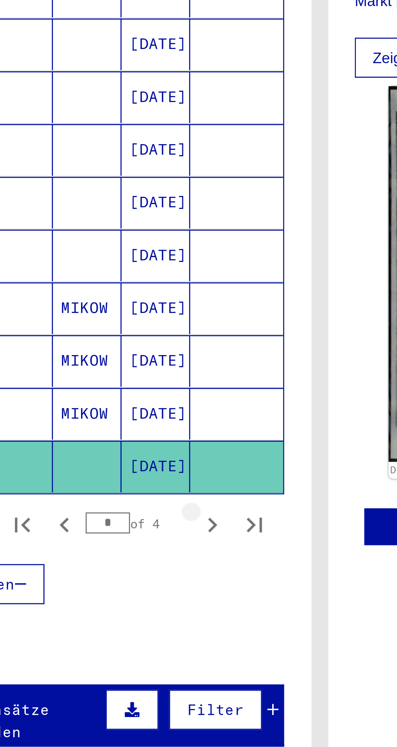
click at [157, 485] on icon "Next page" at bounding box center [157, 488] width 4 height 6
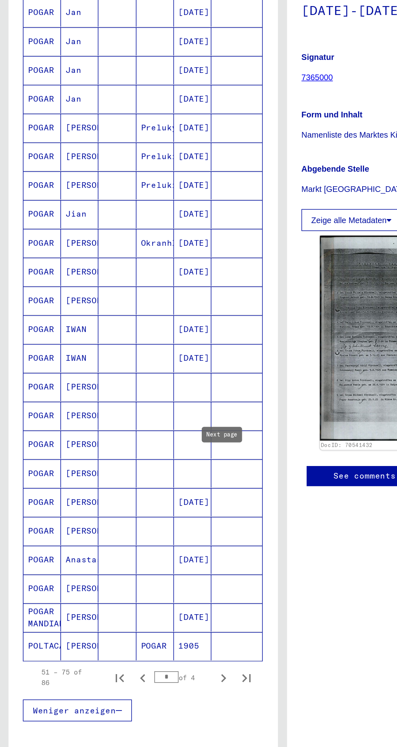
scroll to position [117, 0]
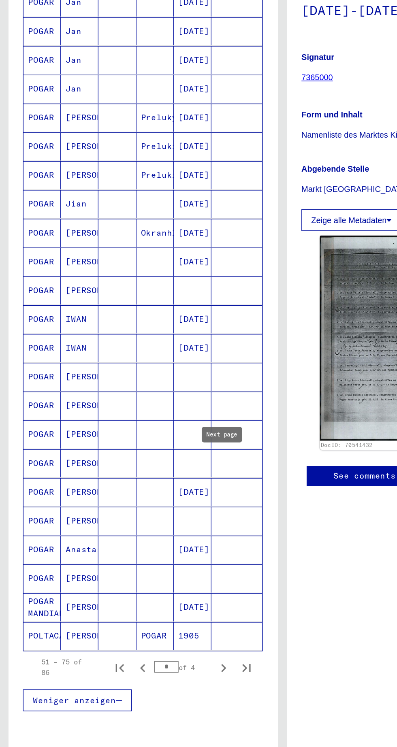
click at [53, 534] on mat-cell "Anastasija" at bounding box center [56, 540] width 26 height 20
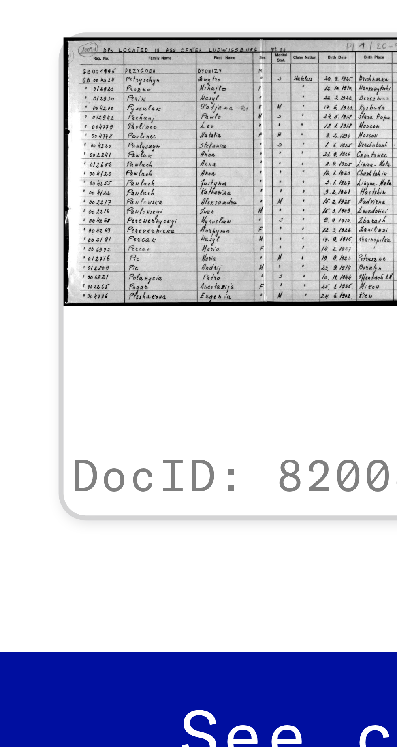
scroll to position [0, 0]
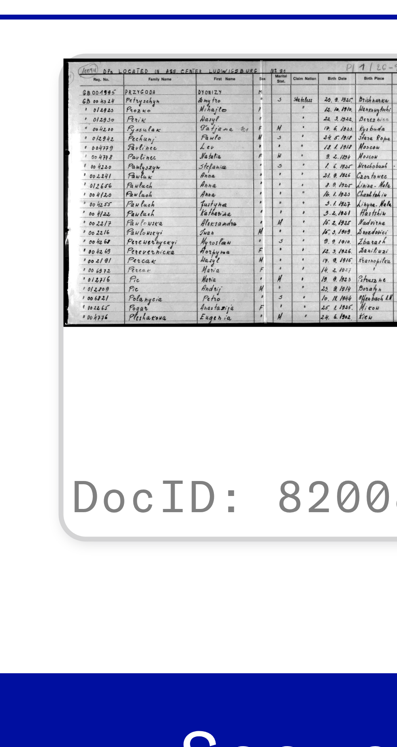
click at [223, 209] on button "Zeige alle Metadaten" at bounding box center [247, 201] width 70 height 15
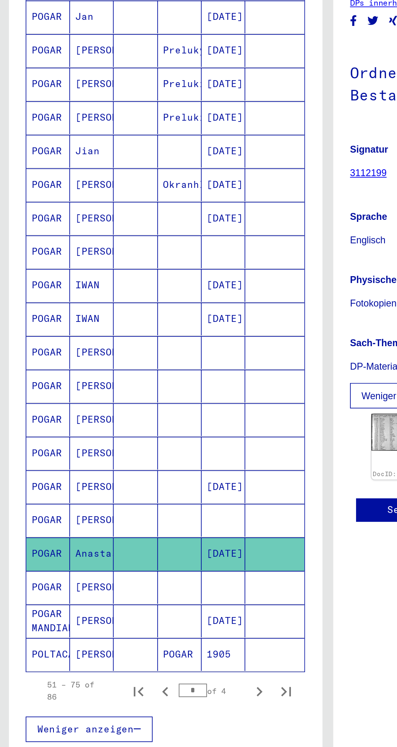
scroll to position [252, 0]
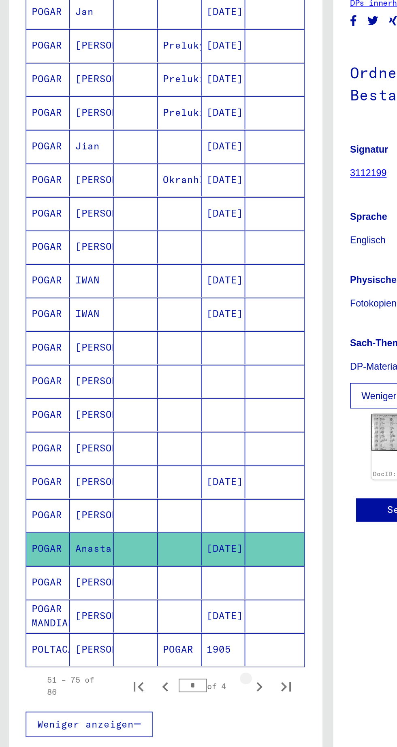
click at [156, 485] on icon "Next page" at bounding box center [157, 488] width 4 height 6
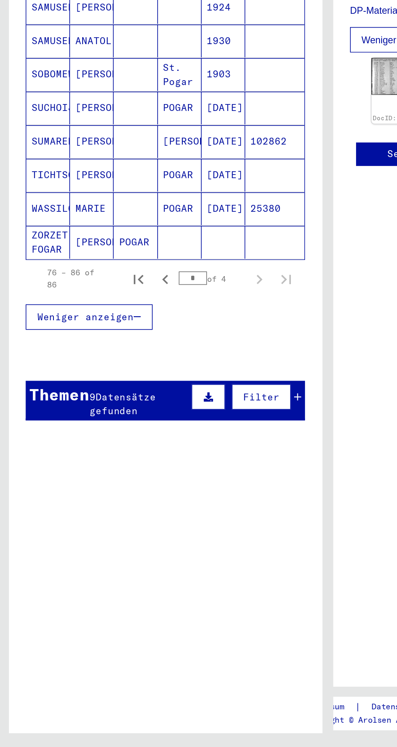
scroll to position [0, 0]
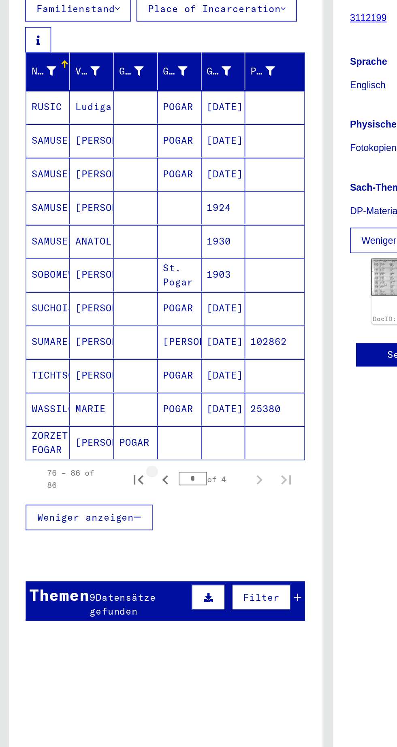
click at [98, 451] on icon "Previous page" at bounding box center [100, 456] width 11 height 11
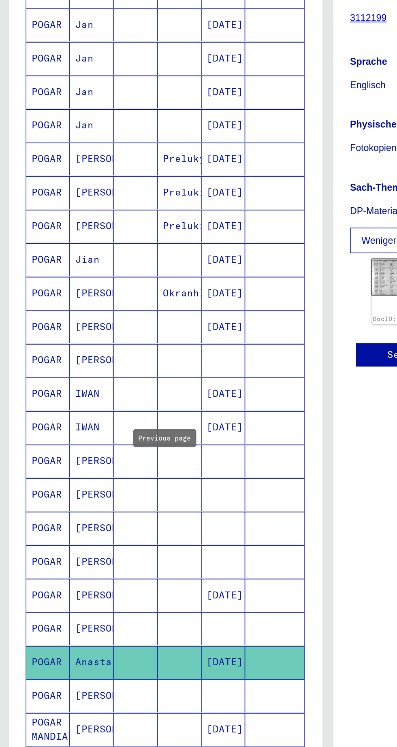
scroll to position [91, 0]
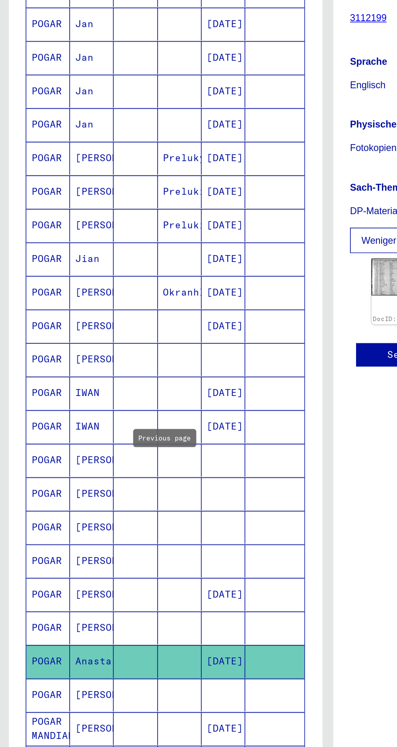
click at [57, 503] on mat-cell "[PERSON_NAME]" at bounding box center [56, 505] width 26 height 20
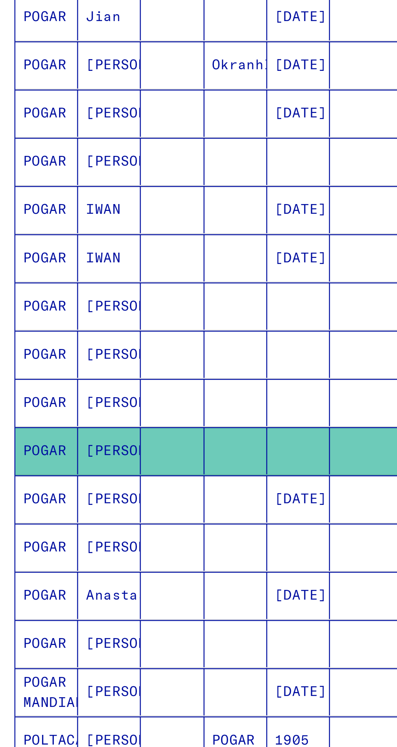
scroll to position [166, 0]
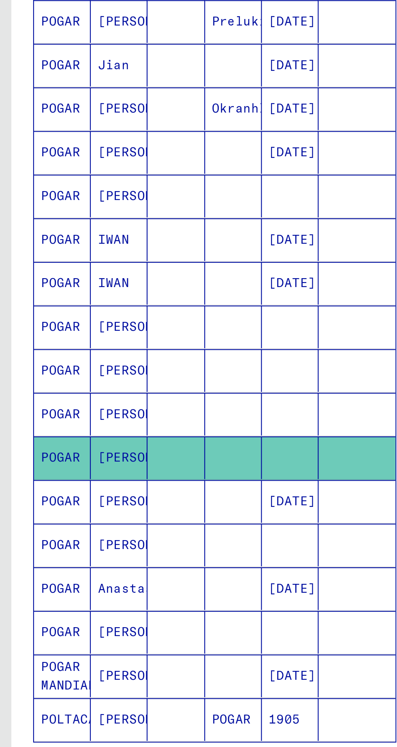
click at [53, 529] on mat-cell "[PERSON_NAME]" at bounding box center [56, 531] width 26 height 20
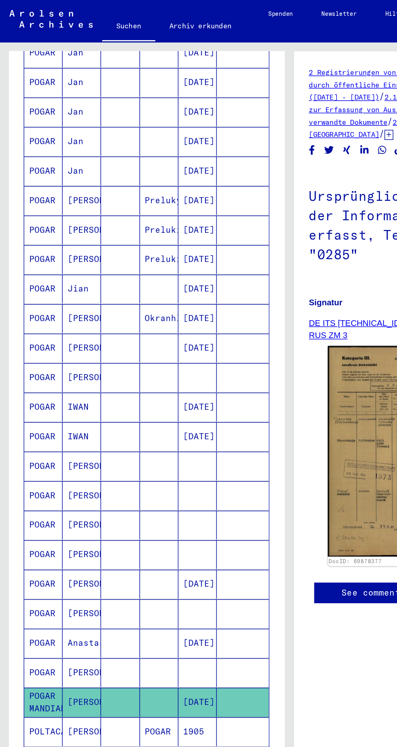
scroll to position [252, 0]
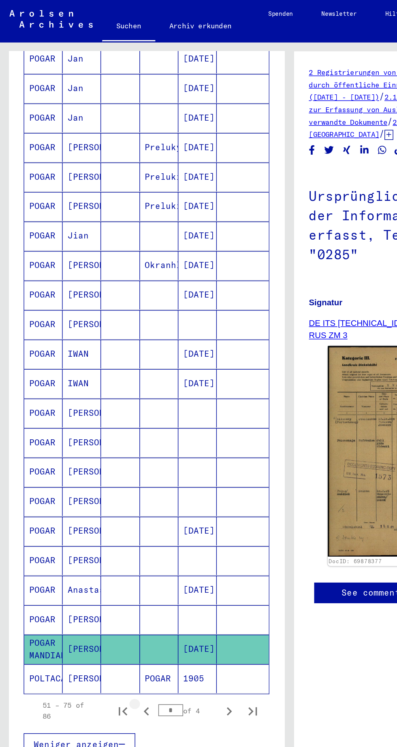
click at [100, 482] on icon "Previous page" at bounding box center [100, 487] width 11 height 11
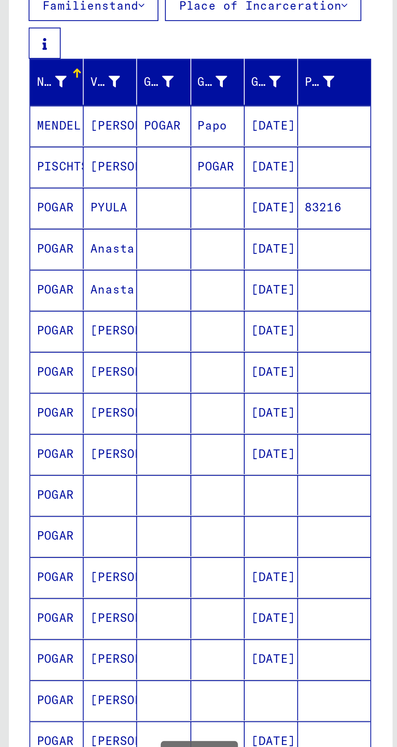
scroll to position [79, 0]
click at [61, 184] on mat-cell "PYULA" at bounding box center [56, 194] width 26 height 20
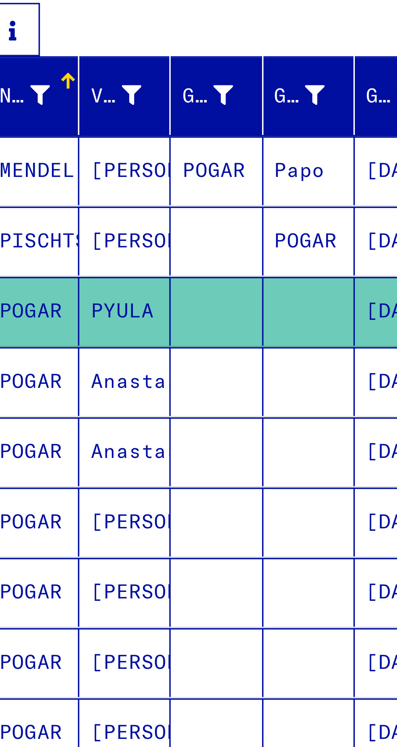
scroll to position [105, 0]
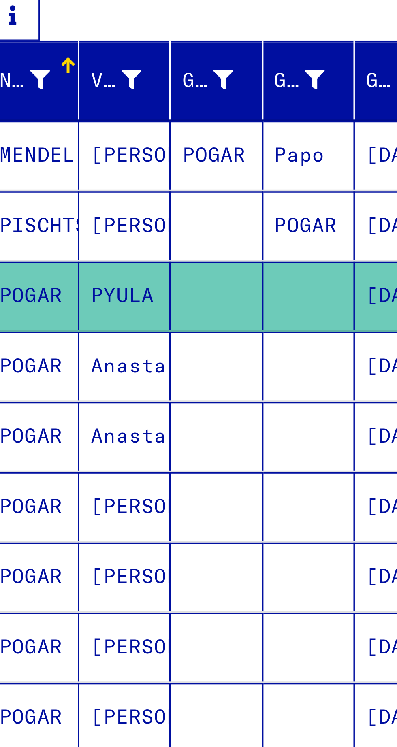
click at [54, 222] on mat-cell "[PERSON_NAME]" at bounding box center [56, 228] width 26 height 20
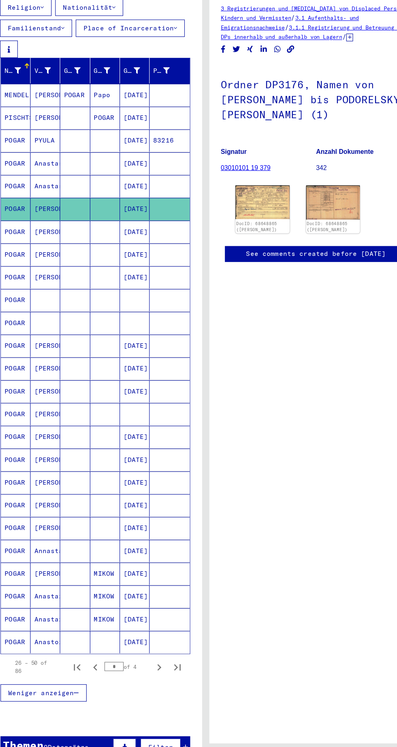
scroll to position [103, 0]
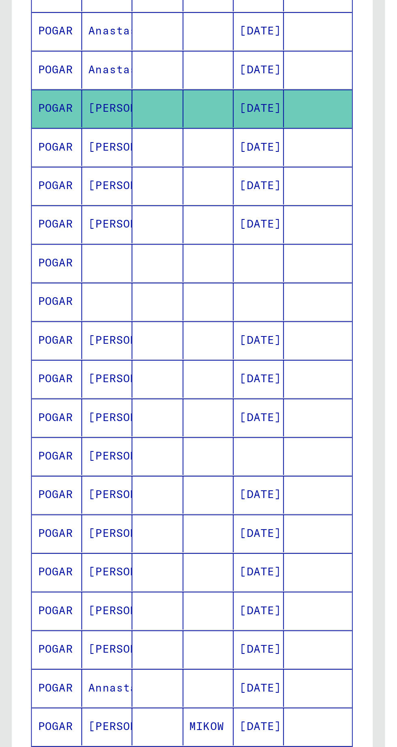
click at [55, 347] on mat-cell "[PERSON_NAME]" at bounding box center [56, 351] width 26 height 20
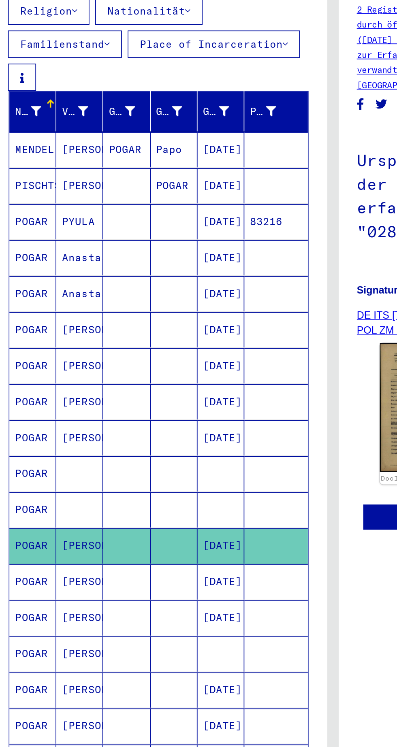
click at [59, 365] on mat-cell "[PERSON_NAME]" at bounding box center [56, 371] width 26 height 20
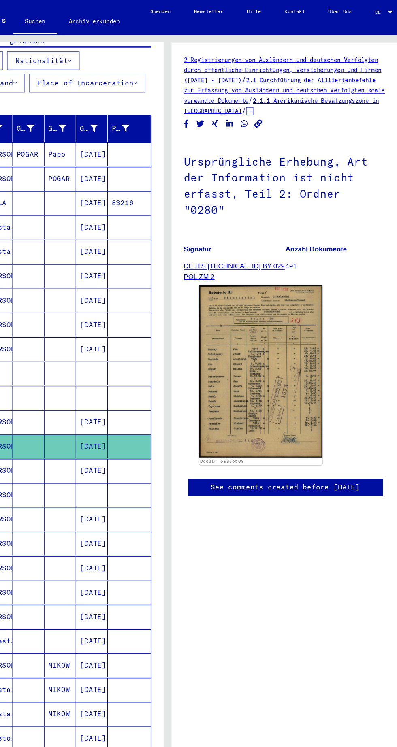
scroll to position [38, 0]
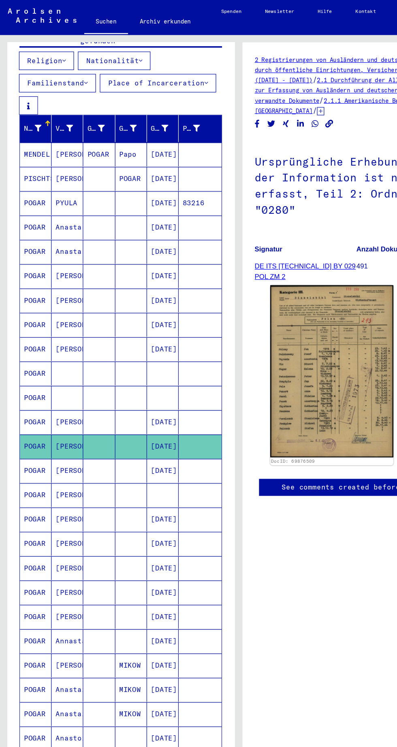
click at [73, 382] on mat-cell at bounding box center [82, 392] width 26 height 20
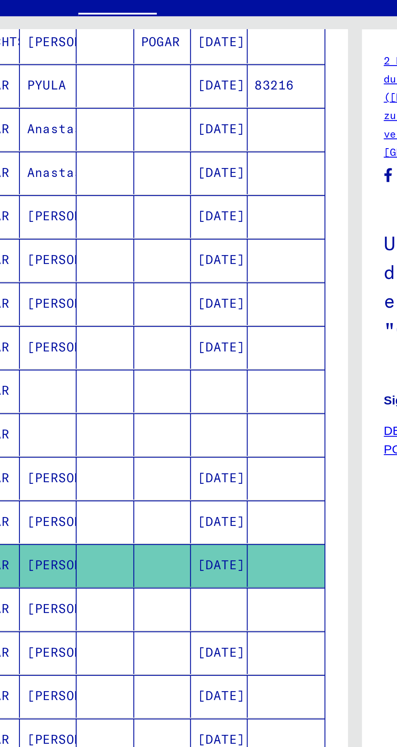
scroll to position [211, 0]
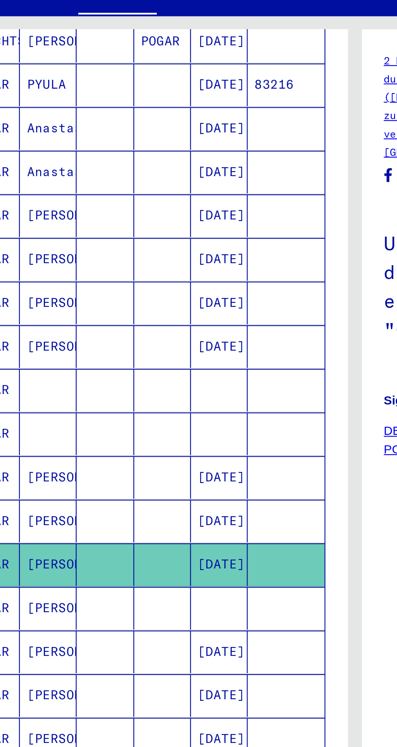
click at [64, 294] on mat-cell "[PERSON_NAME]" at bounding box center [56, 304] width 26 height 20
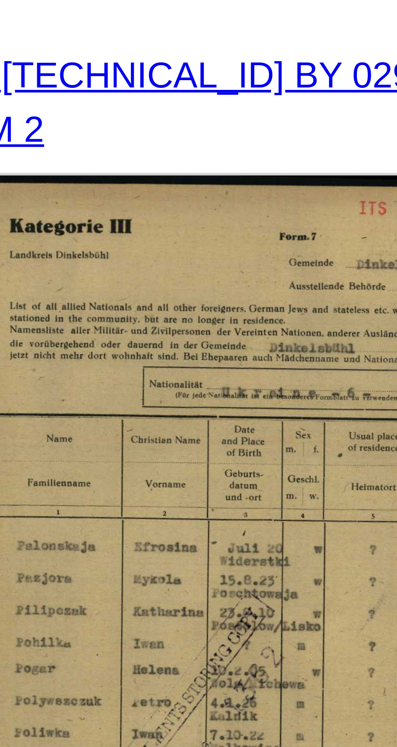
scroll to position [34, 1]
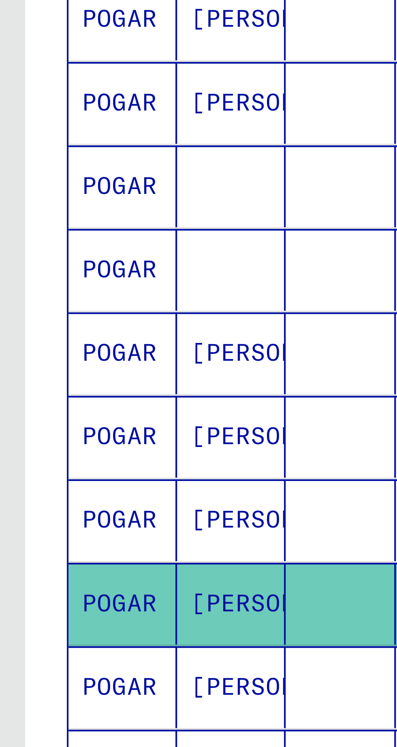
click at [62, 314] on mat-cell "[PERSON_NAME]" at bounding box center [56, 324] width 26 height 20
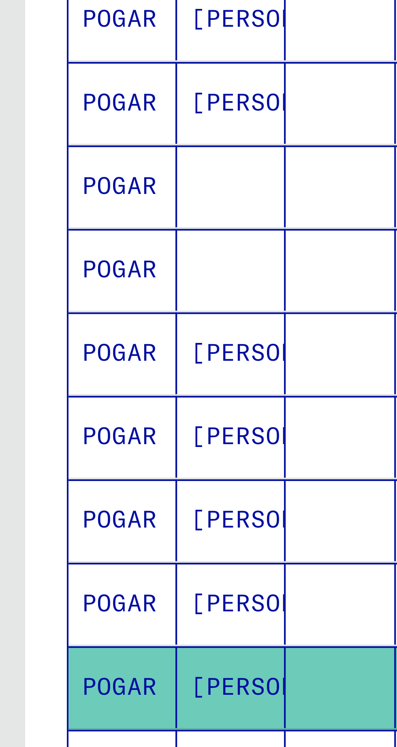
click at [65, 334] on mat-cell "[PERSON_NAME]" at bounding box center [56, 344] width 26 height 20
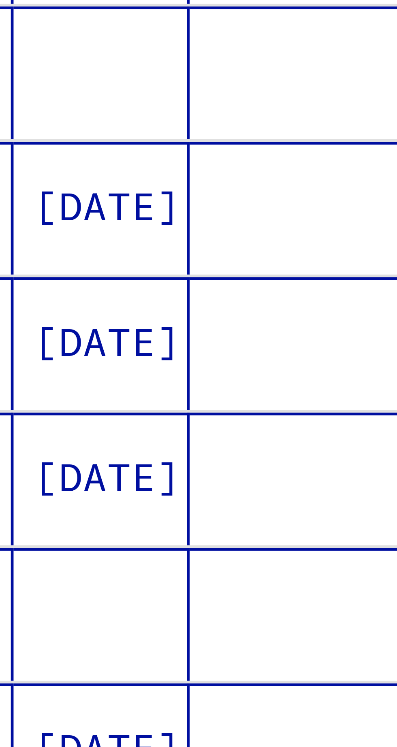
scroll to position [211, 0]
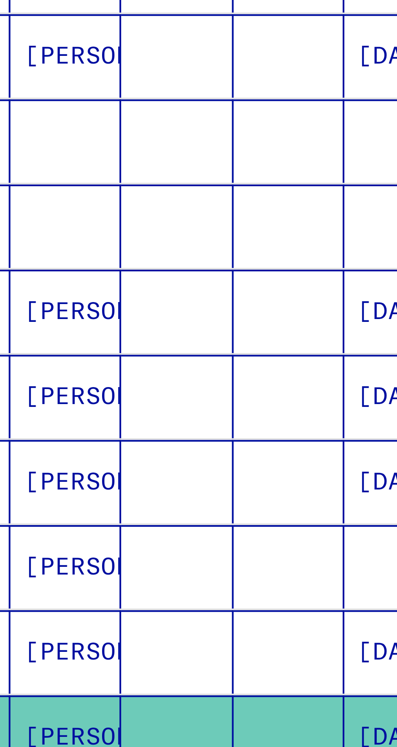
click at [61, 355] on mat-cell "[PERSON_NAME]" at bounding box center [56, 365] width 26 height 20
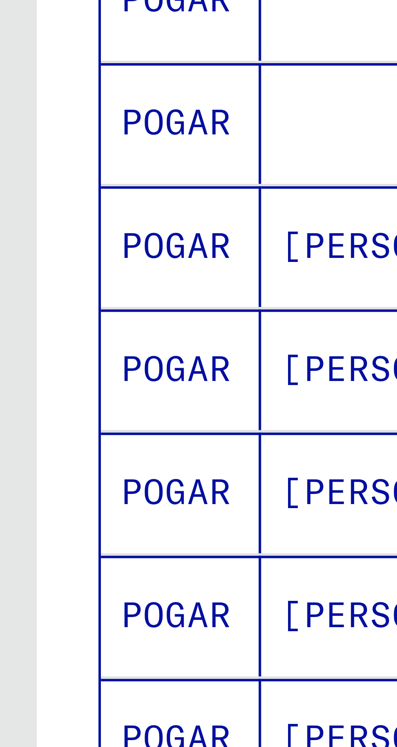
scroll to position [33, 0]
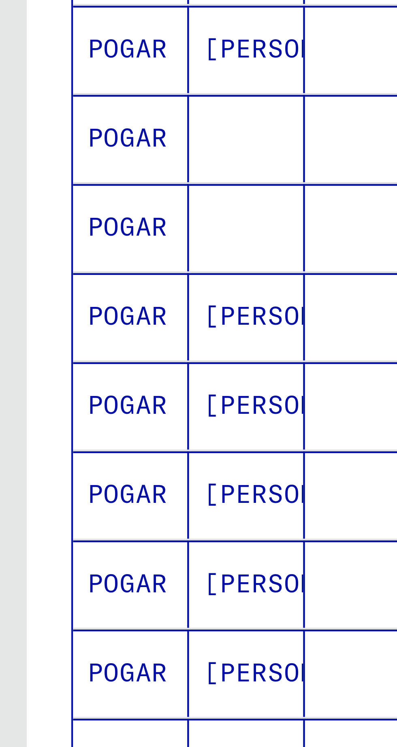
click at [60, 375] on mat-cell "[PERSON_NAME]" at bounding box center [56, 385] width 26 height 20
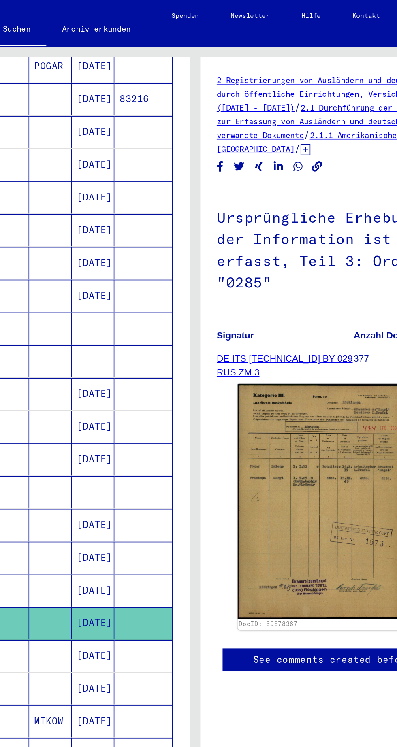
scroll to position [30, 0]
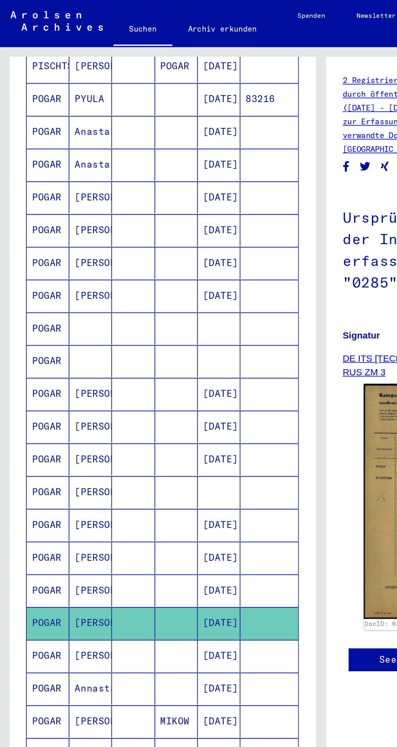
click at [58, 395] on mat-cell "[PERSON_NAME]" at bounding box center [56, 405] width 26 height 20
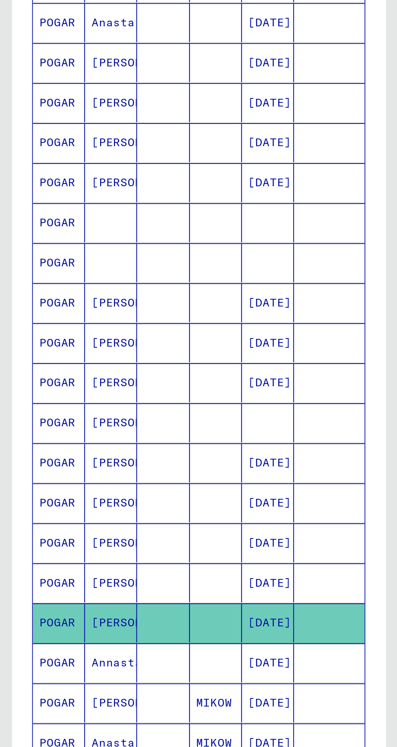
scroll to position [252, 0]
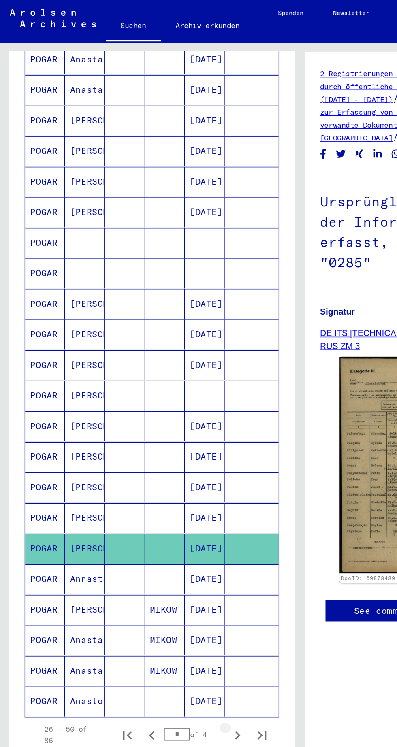
click at [157, 482] on icon "Next page" at bounding box center [156, 487] width 11 height 11
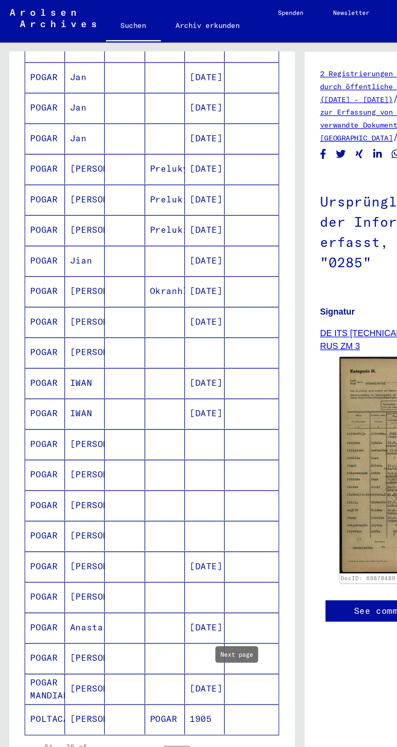
scroll to position [242, 0]
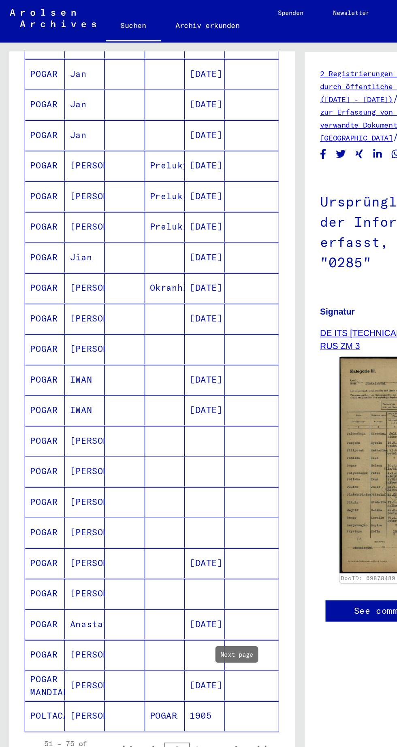
click at [61, 303] on mat-cell "[PERSON_NAME]" at bounding box center [56, 313] width 26 height 20
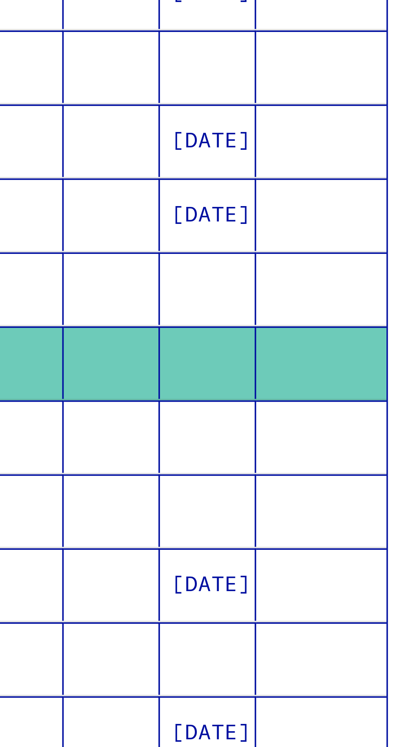
scroll to position [242, 0]
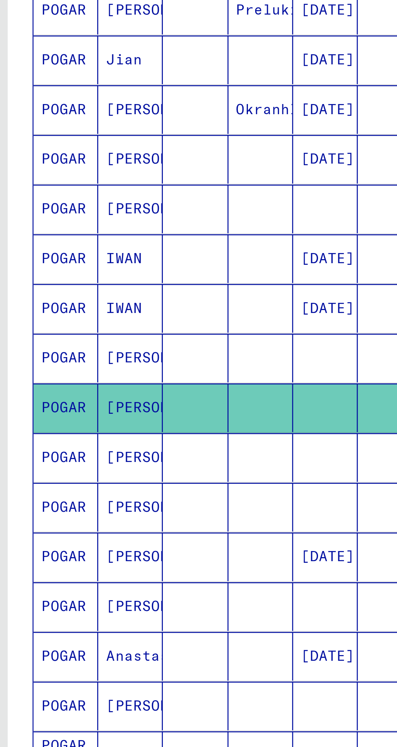
click at [60, 324] on mat-cell "[PERSON_NAME]" at bounding box center [56, 334] width 26 height 20
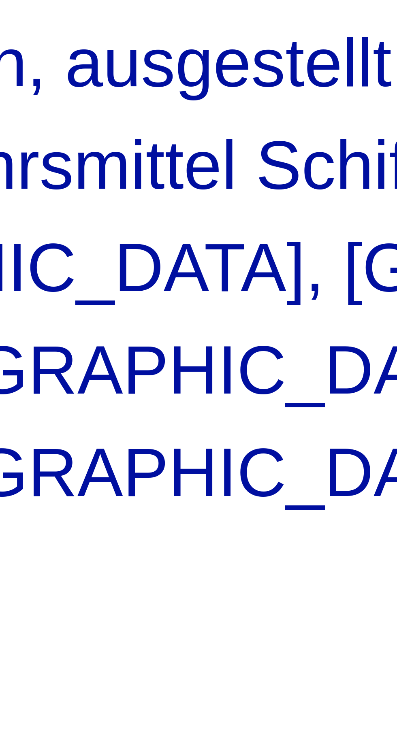
scroll to position [3, 0]
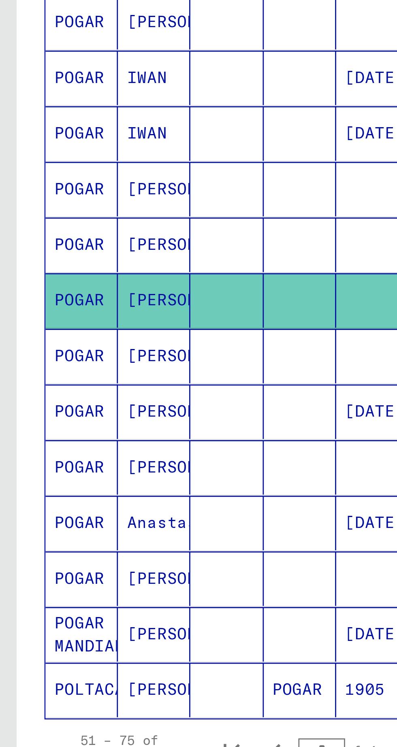
click at [55, 445] on mat-cell "[PERSON_NAME]" at bounding box center [56, 455] width 26 height 20
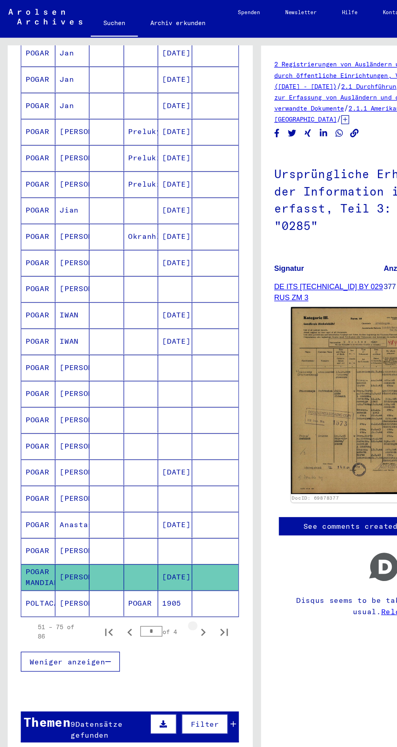
click at [156, 486] on icon "Next page" at bounding box center [157, 489] width 4 height 6
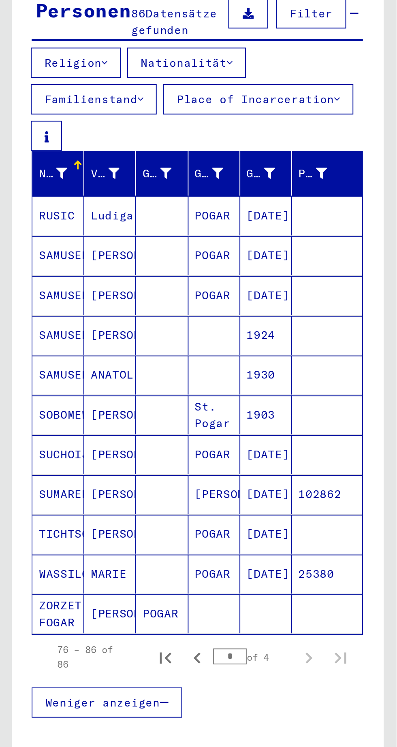
scroll to position [0, 1]
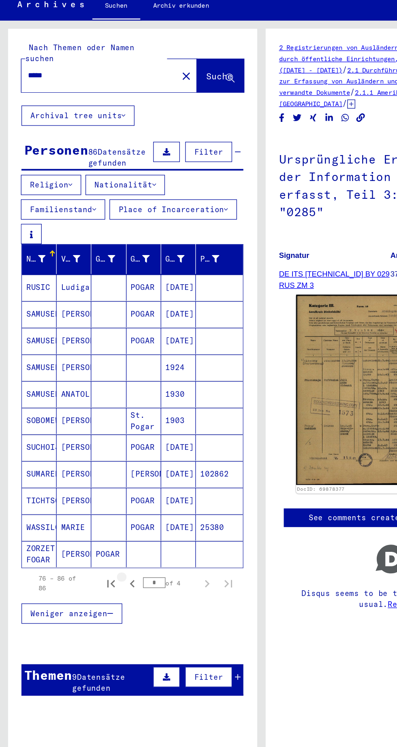
click at [98, 451] on icon "Previous page" at bounding box center [100, 456] width 11 height 11
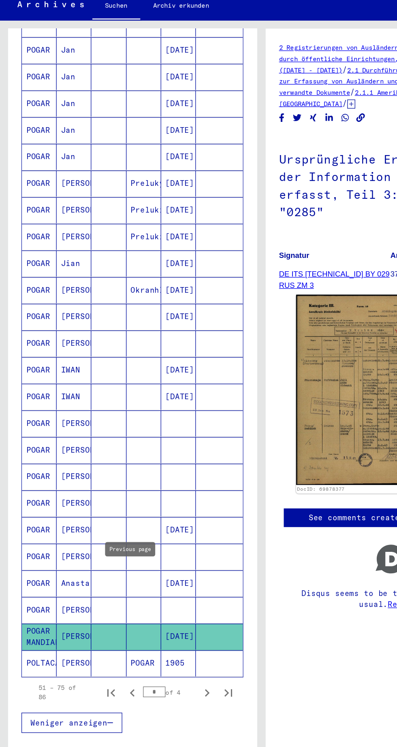
scroll to position [200, 0]
click at [50, 412] on mat-cell "[PERSON_NAME]" at bounding box center [56, 416] width 26 height 20
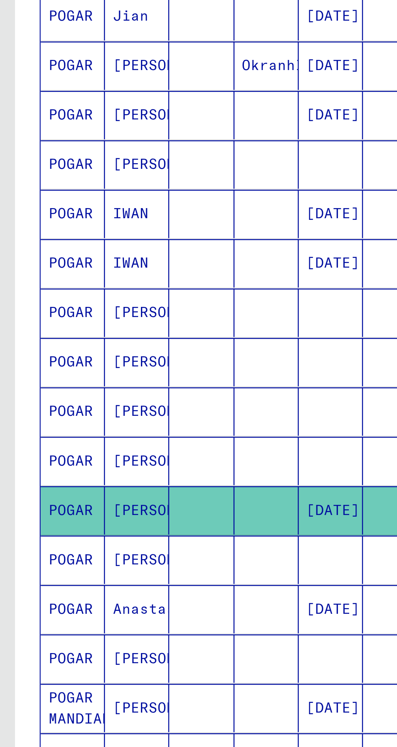
scroll to position [16, 1]
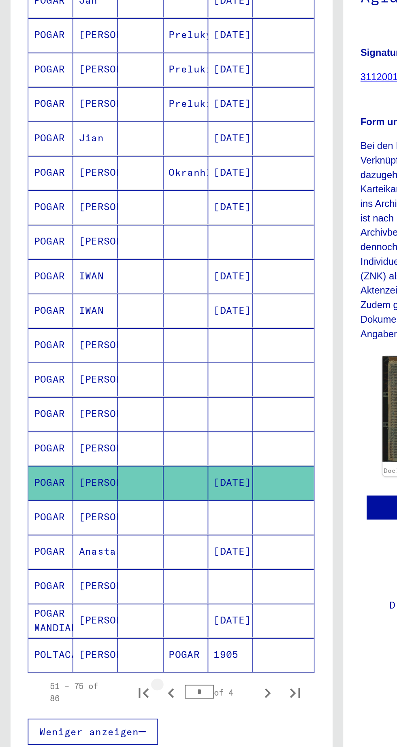
click at [99, 534] on icon "Previous page" at bounding box center [100, 539] width 11 height 11
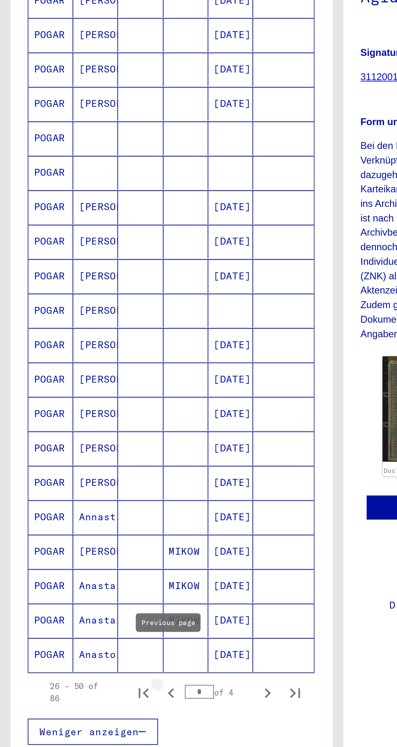
click at [98, 534] on icon "Previous page" at bounding box center [100, 539] width 11 height 11
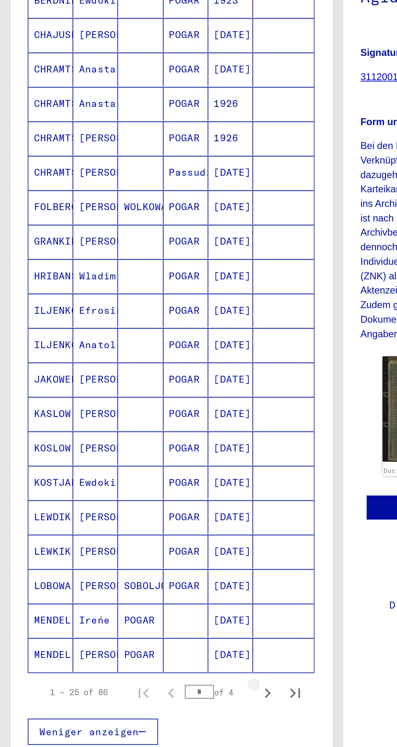
click at [156, 534] on icon "Next page" at bounding box center [156, 539] width 11 height 11
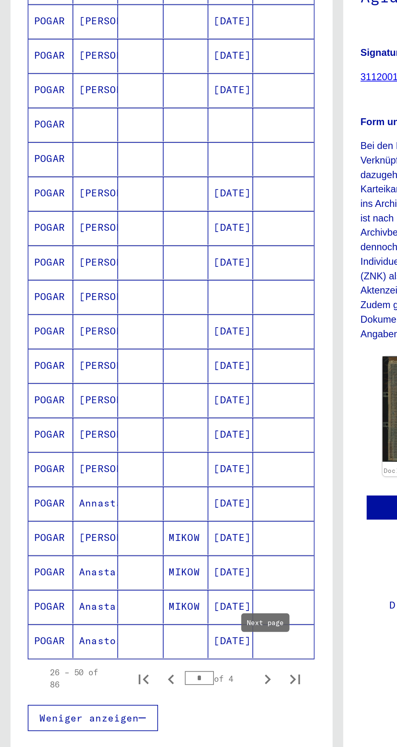
scroll to position [220, 0]
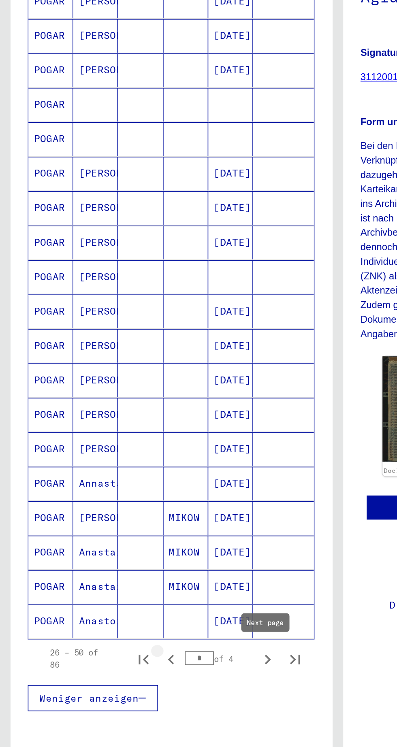
click at [100, 514] on icon "Previous page" at bounding box center [100, 519] width 11 height 11
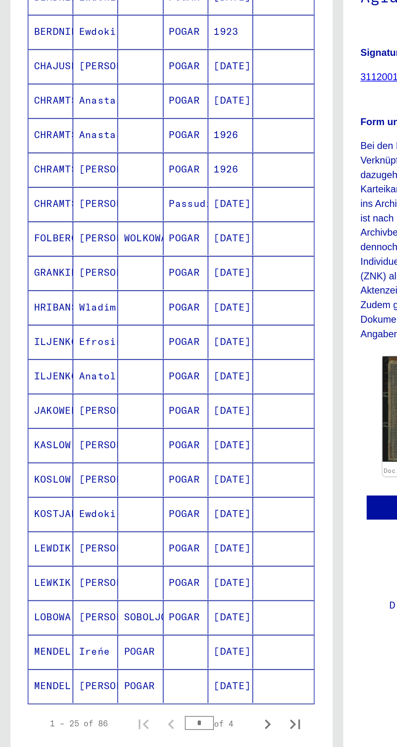
scroll to position [252, 0]
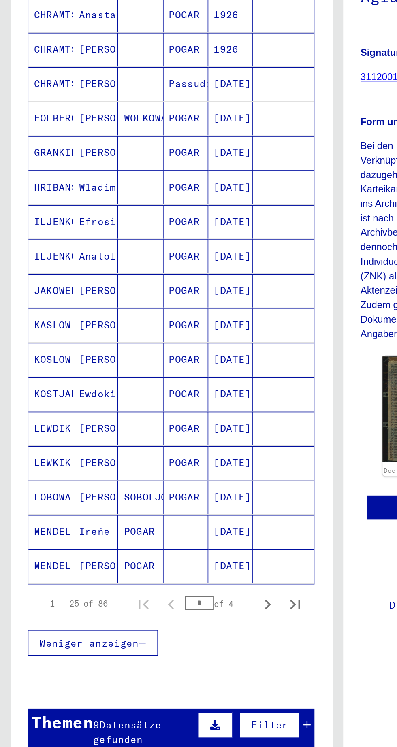
click at [60, 435] on mat-cell "Ireńe" at bounding box center [56, 445] width 26 height 20
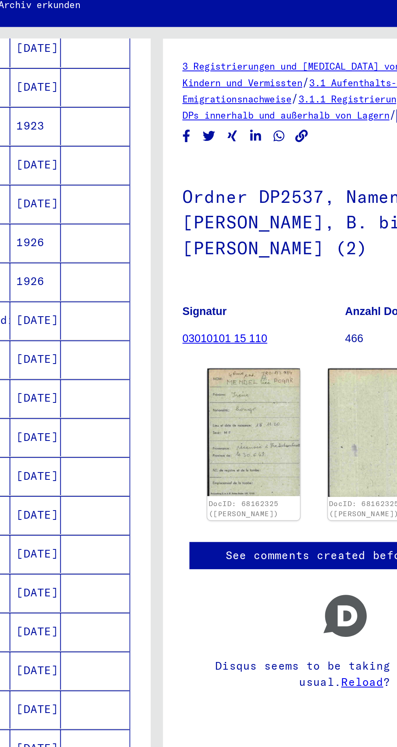
scroll to position [38, 0]
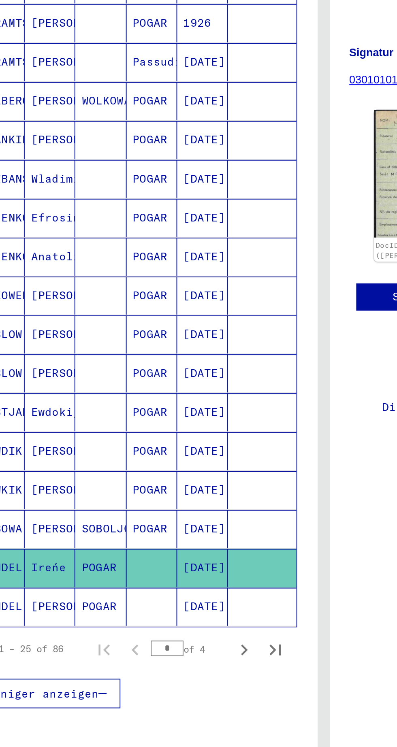
click at [81, 455] on mat-cell "POGAR" at bounding box center [82, 465] width 26 height 20
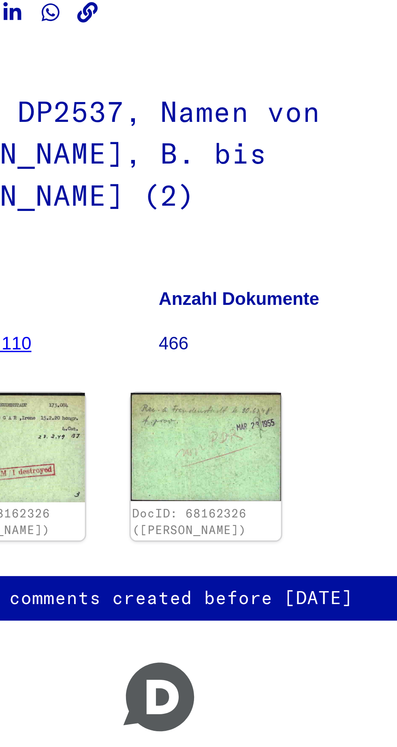
scroll to position [36, 0]
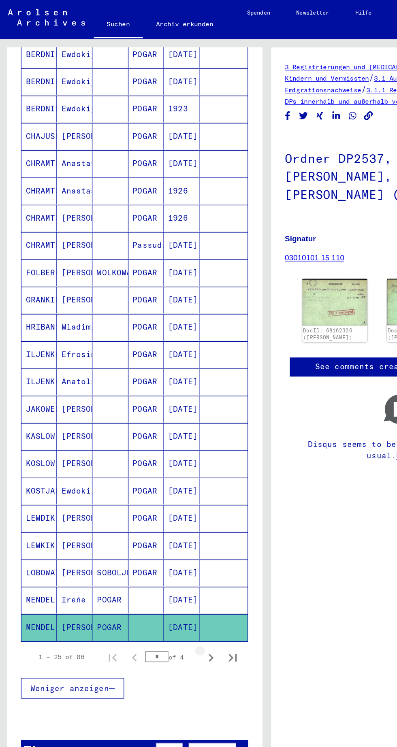
click at [157, 482] on icon "Next page" at bounding box center [156, 487] width 11 height 11
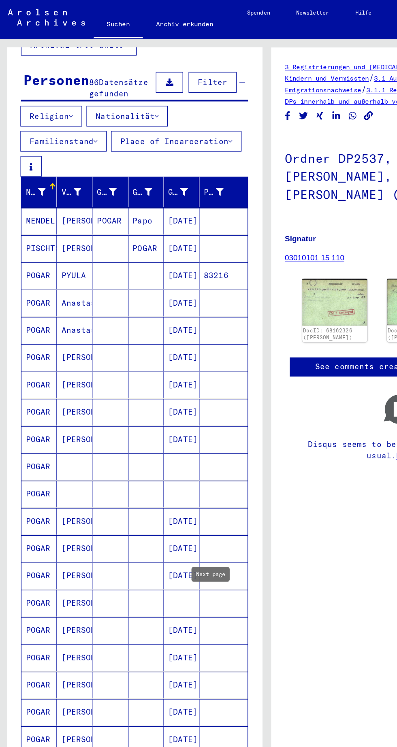
scroll to position [66, 0]
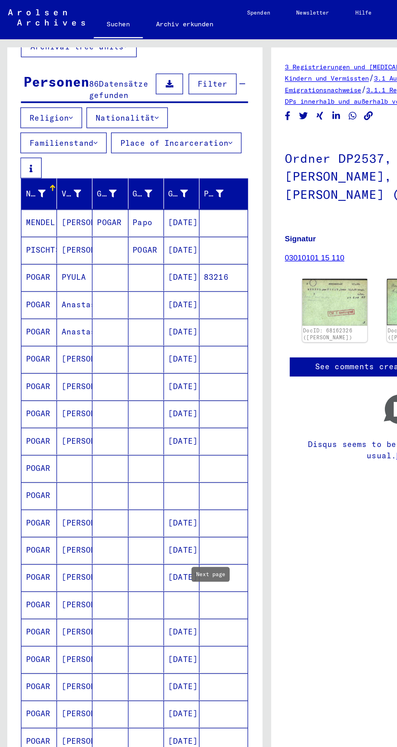
click at [112, 155] on mat-cell "Papo" at bounding box center [109, 165] width 26 height 20
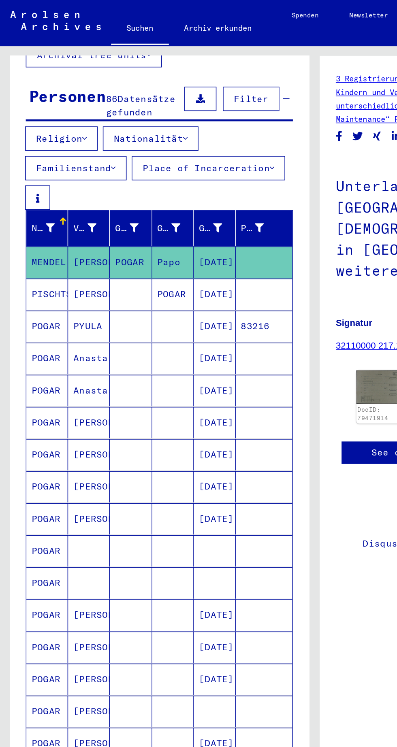
click at [57, 277] on mat-cell "[PERSON_NAME]" at bounding box center [56, 287] width 26 height 20
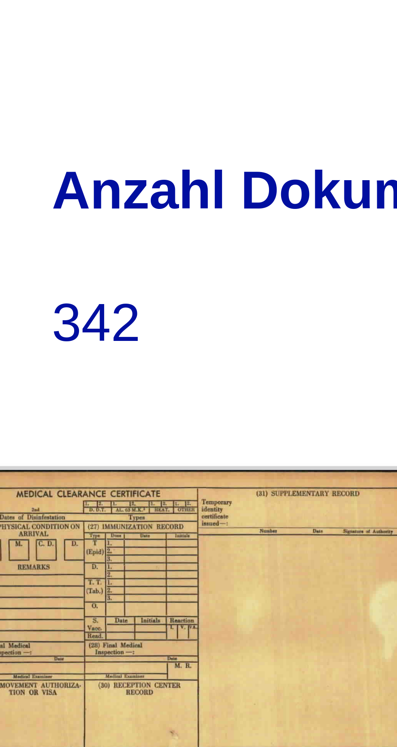
scroll to position [27, 0]
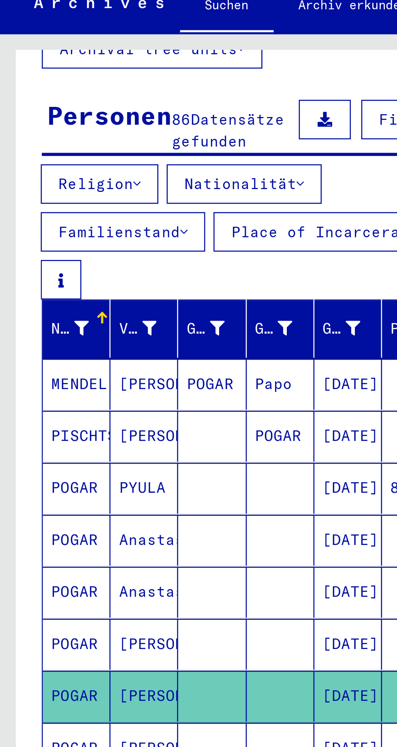
click at [54, 297] on mat-cell "[PERSON_NAME]" at bounding box center [56, 307] width 26 height 20
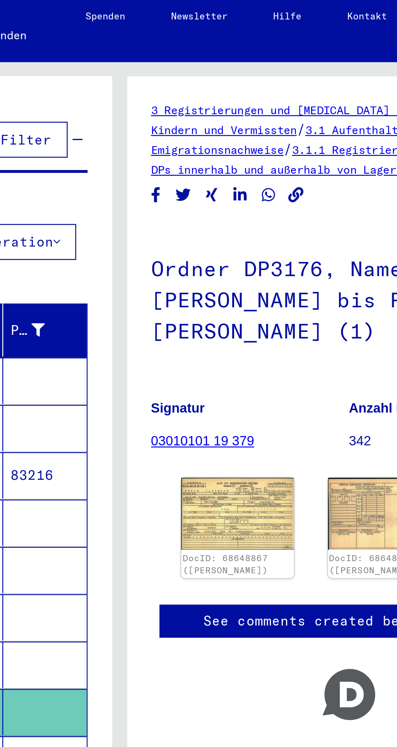
scroll to position [27, 0]
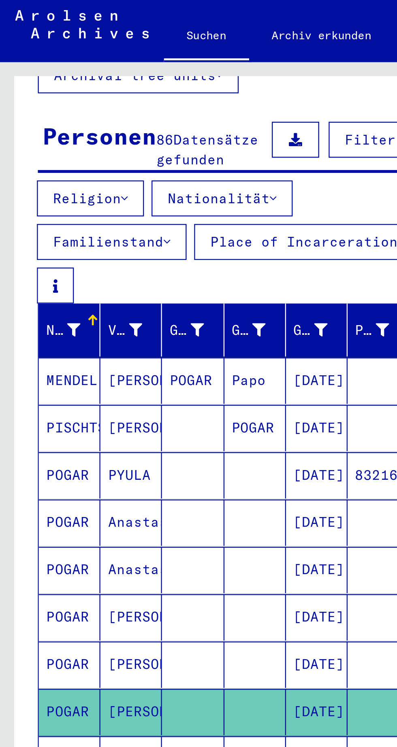
click at [50, 317] on mat-cell "[PERSON_NAME]" at bounding box center [56, 327] width 26 height 20
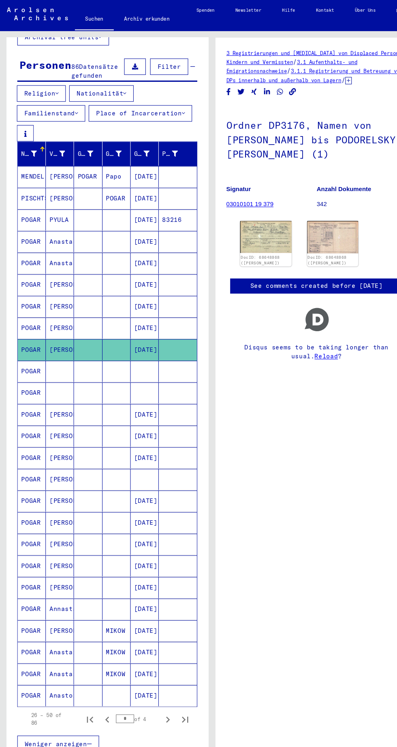
scroll to position [69, 0]
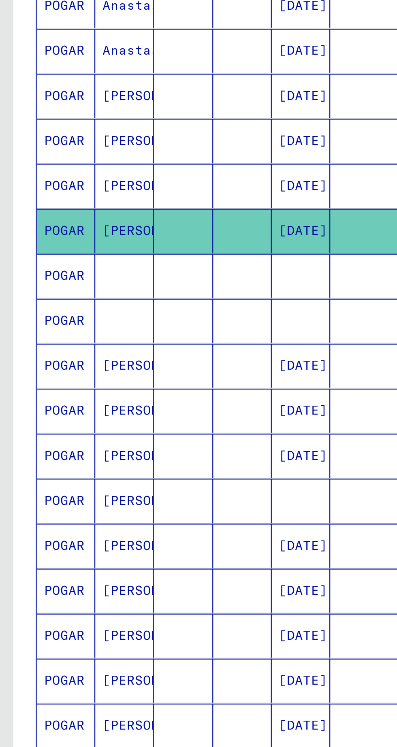
click at [54, 257] on mat-cell "[PERSON_NAME]" at bounding box center [56, 264] width 26 height 20
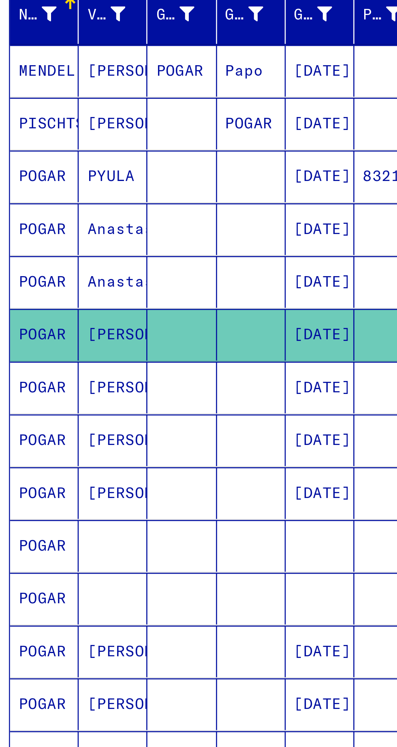
click at [30, 311] on mat-cell "POGAR" at bounding box center [30, 316] width 26 height 20
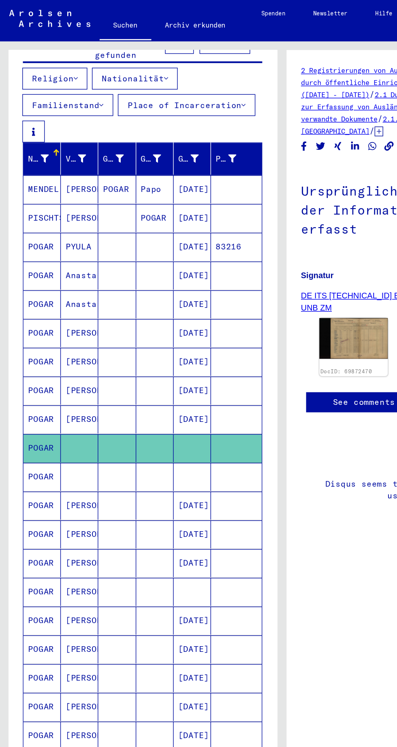
click at [34, 326] on mat-cell "POGAR" at bounding box center [30, 336] width 26 height 20
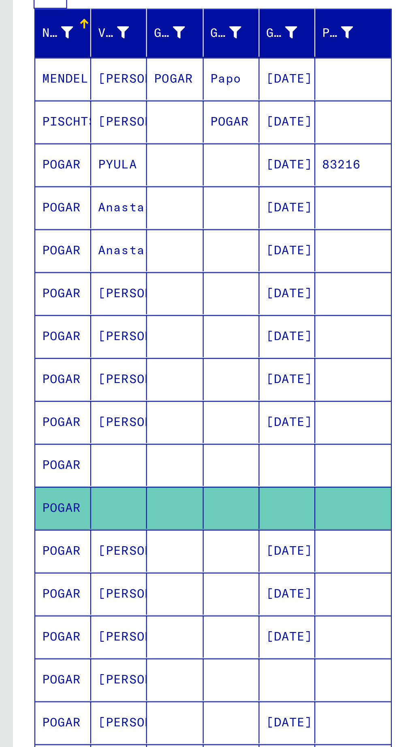
click at [49, 348] on mat-cell "[PERSON_NAME]" at bounding box center [56, 356] width 26 height 20
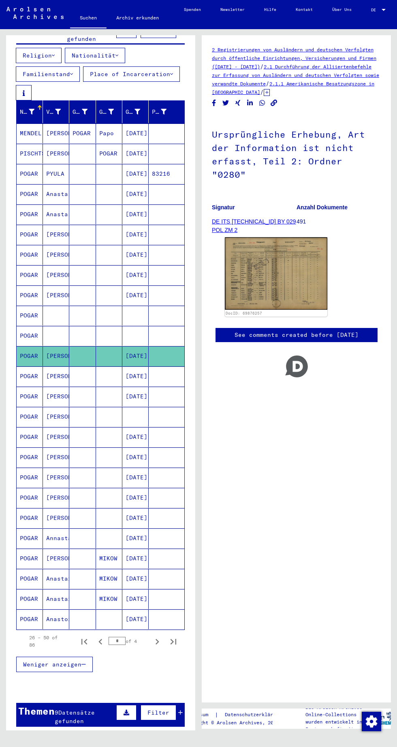
scroll to position [100, 0]
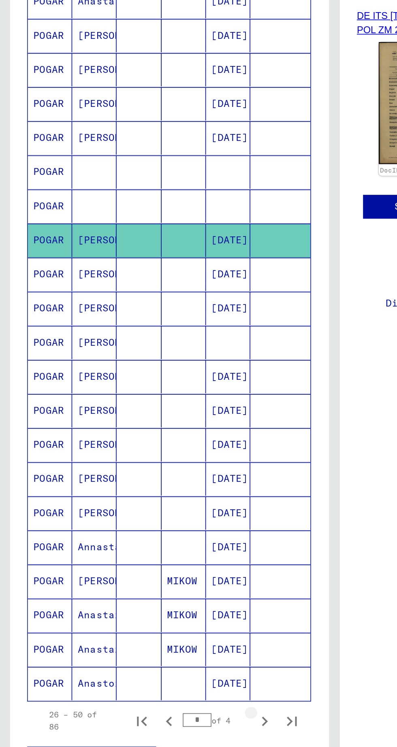
click at [157, 635] on icon "Next page" at bounding box center [156, 640] width 11 height 11
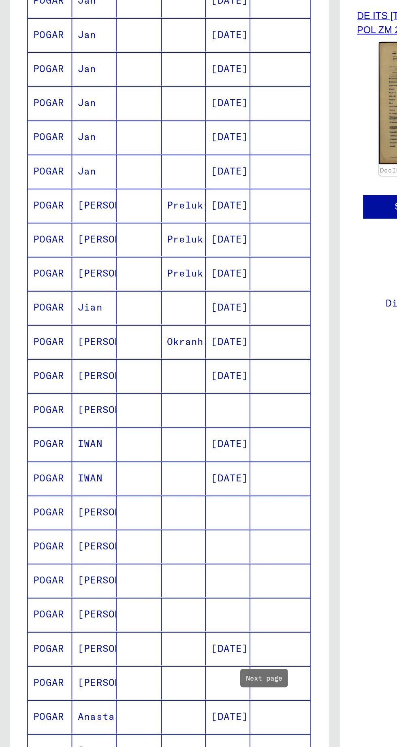
scroll to position [0, 0]
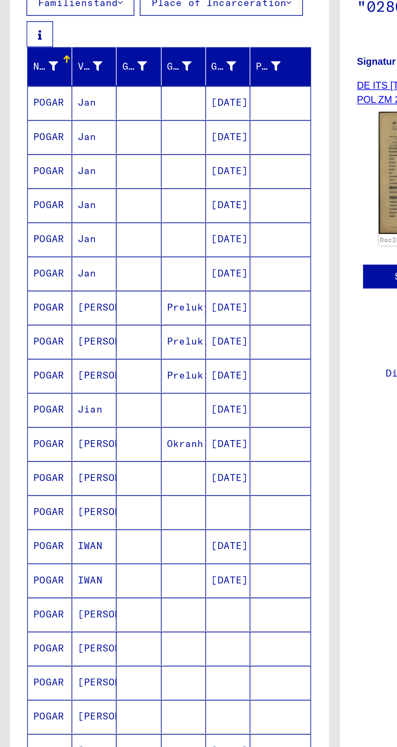
click at [56, 229] on mat-cell "Jan" at bounding box center [56, 232] width 26 height 20
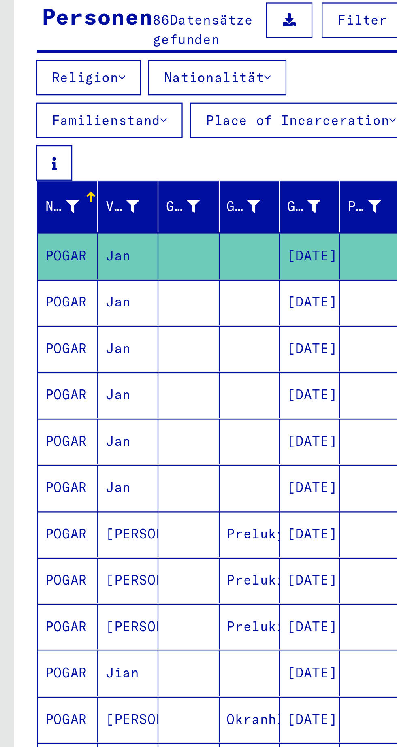
click at [59, 243] on mat-cell "Jan" at bounding box center [56, 252] width 26 height 20
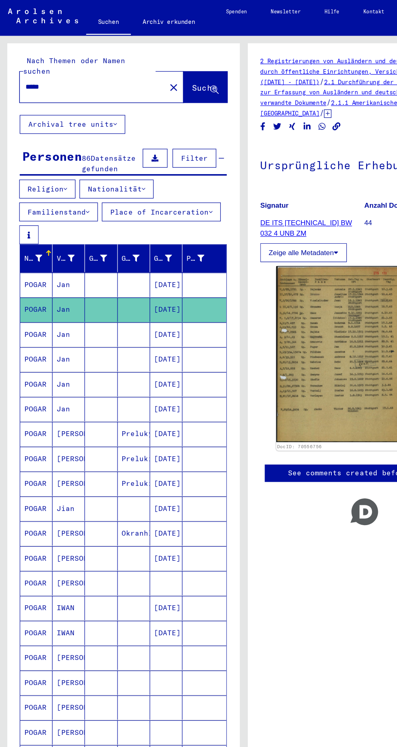
click at [47, 268] on mat-cell "Jan" at bounding box center [56, 272] width 26 height 20
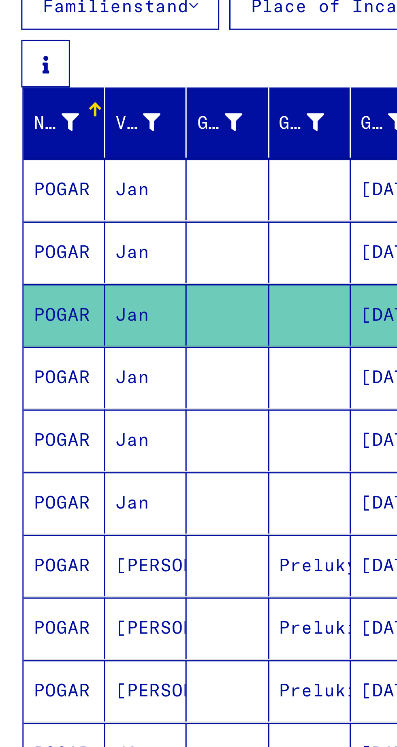
click at [54, 350] on mat-cell "[PERSON_NAME]" at bounding box center [56, 353] width 26 height 20
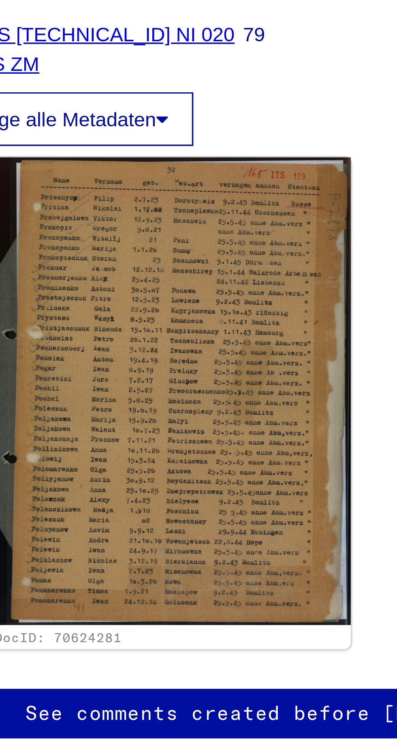
scroll to position [0, 0]
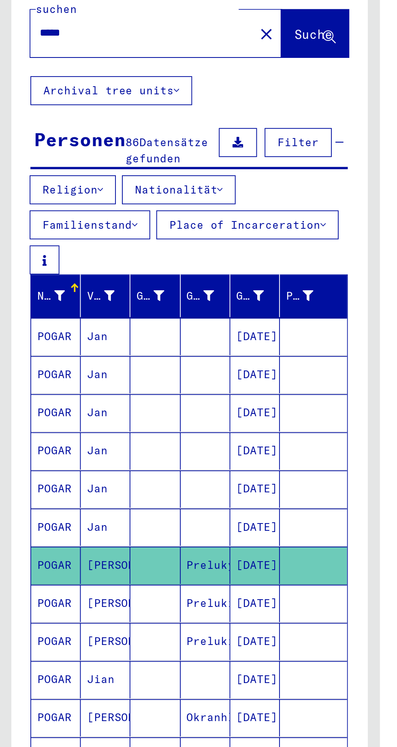
click at [57, 412] on mat-cell "Jian" at bounding box center [56, 414] width 26 height 20
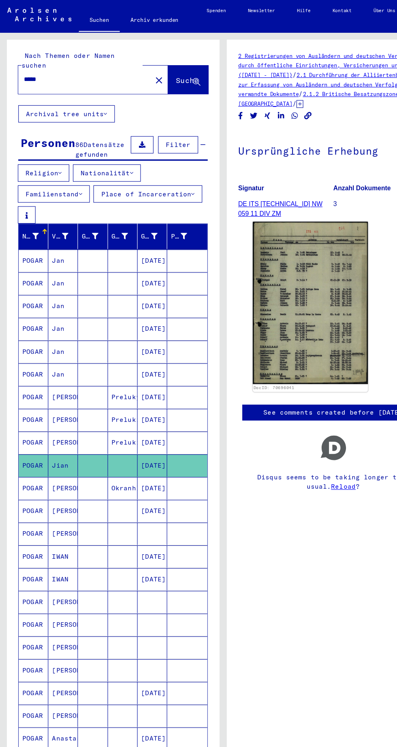
click at [53, 428] on mat-cell "[PERSON_NAME]" at bounding box center [56, 434] width 26 height 20
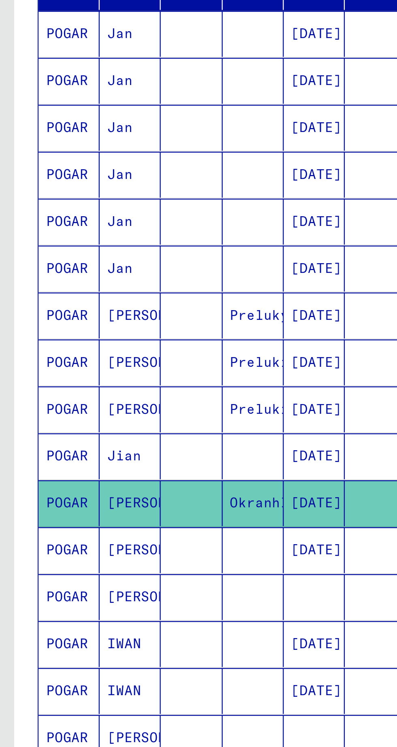
scroll to position [139, 0]
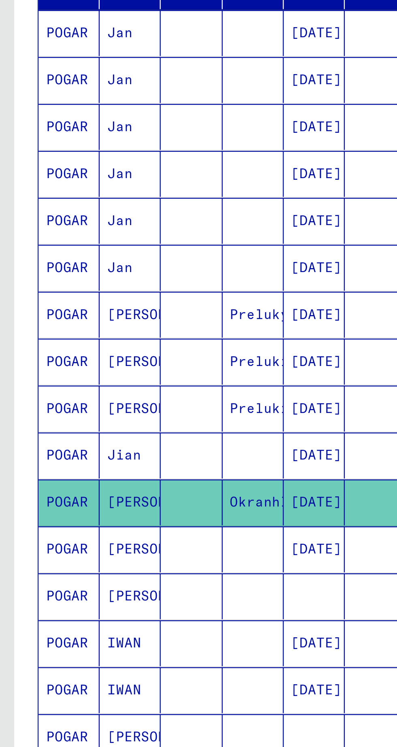
click at [55, 308] on mat-cell "[PERSON_NAME]" at bounding box center [56, 315] width 26 height 20
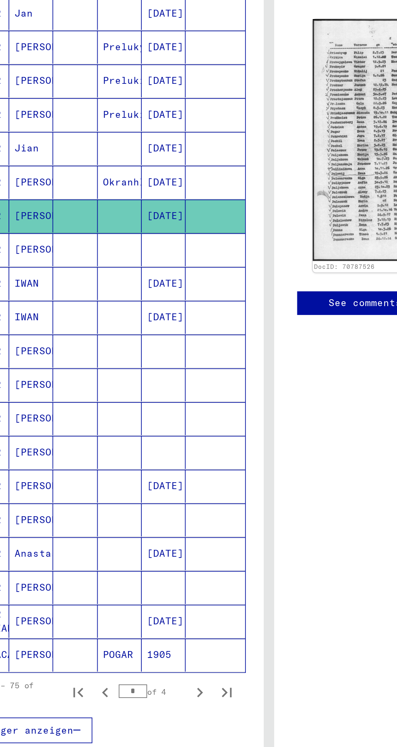
scroll to position [142, 0]
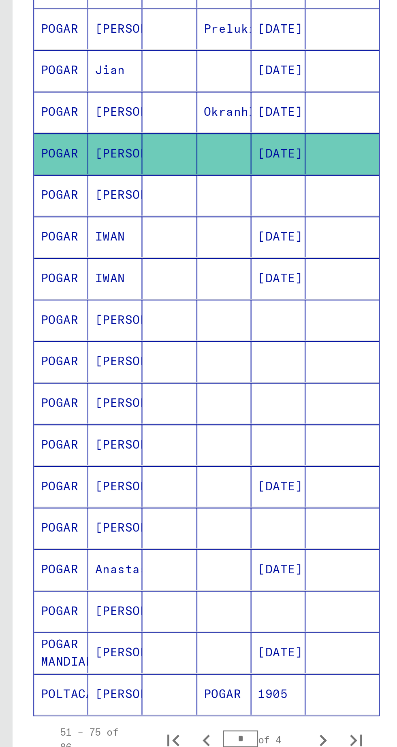
click at [57, 389] on mat-cell "[PERSON_NAME]" at bounding box center [56, 394] width 26 height 20
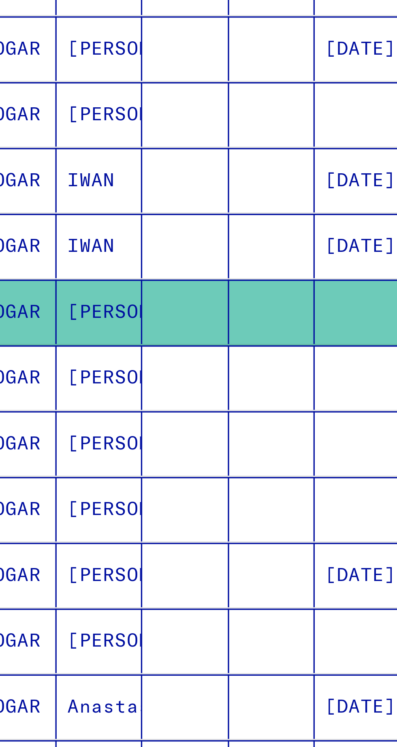
scroll to position [191, 0]
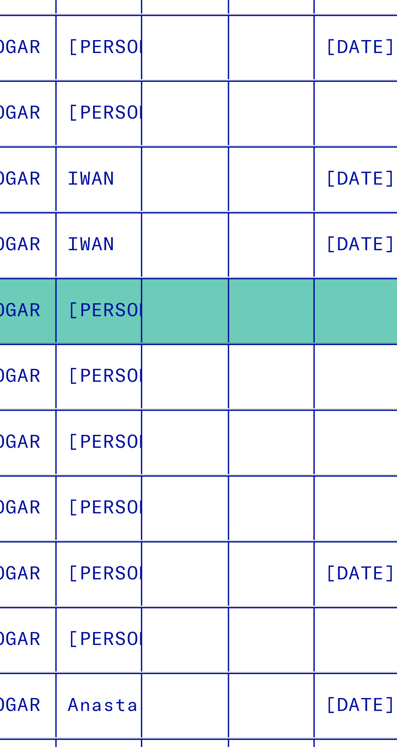
click at [57, 420] on mat-cell "[PERSON_NAME]" at bounding box center [56, 426] width 26 height 20
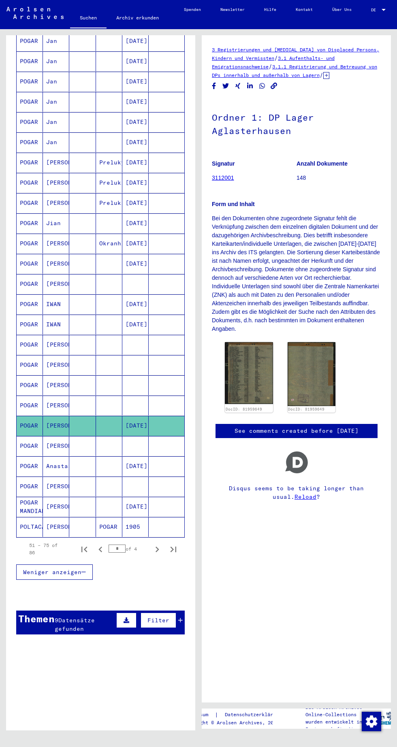
scroll to position [193, 0]
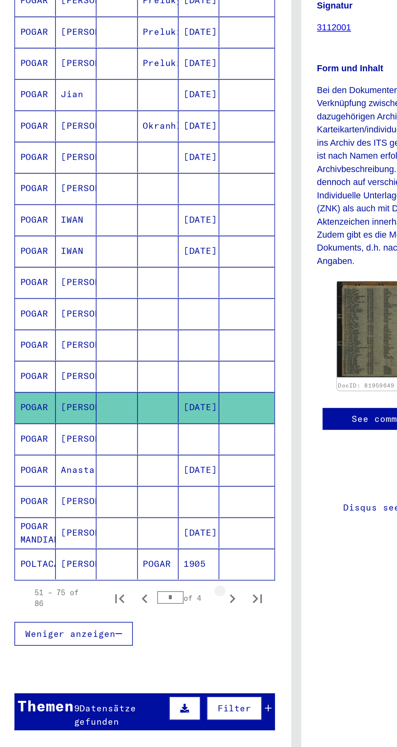
click at [158, 544] on icon "Next page" at bounding box center [157, 547] width 4 height 6
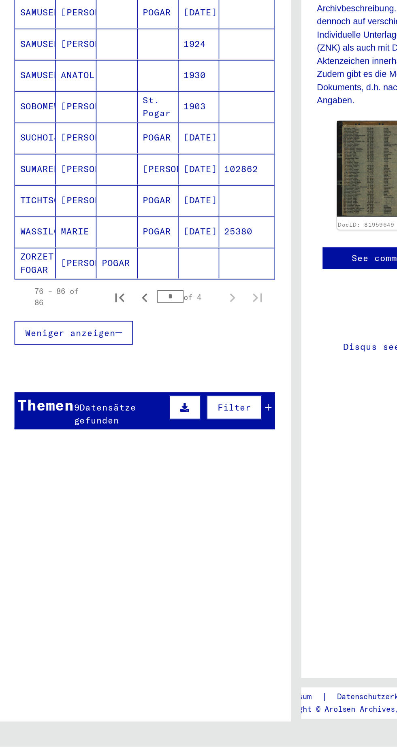
scroll to position [0, 0]
click at [56, 429] on mat-cell "[PERSON_NAME]" at bounding box center [56, 434] width 26 height 20
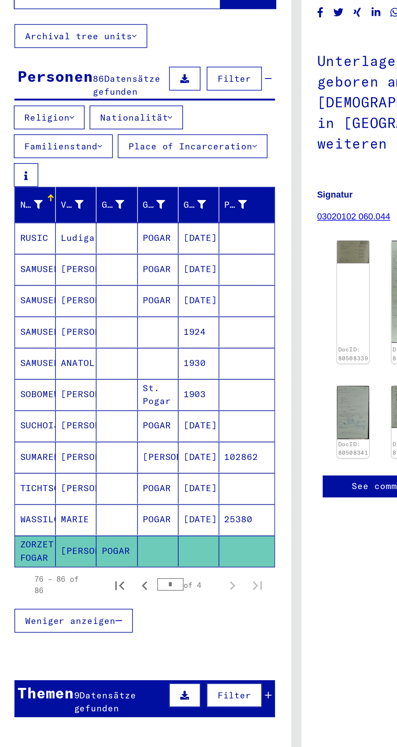
scroll to position [0, 1]
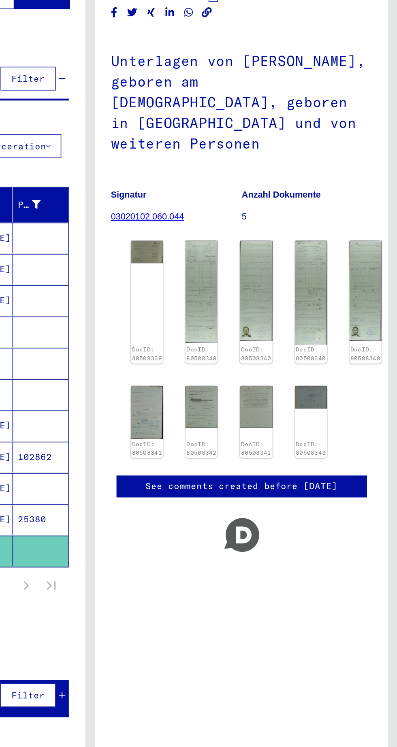
click at [232, 234] on img at bounding box center [235, 241] width 21 height 15
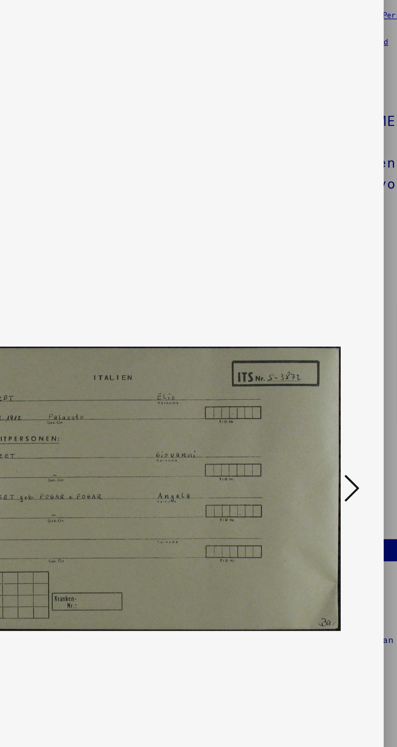
click at [339, 353] on icon at bounding box center [337, 352] width 10 height 19
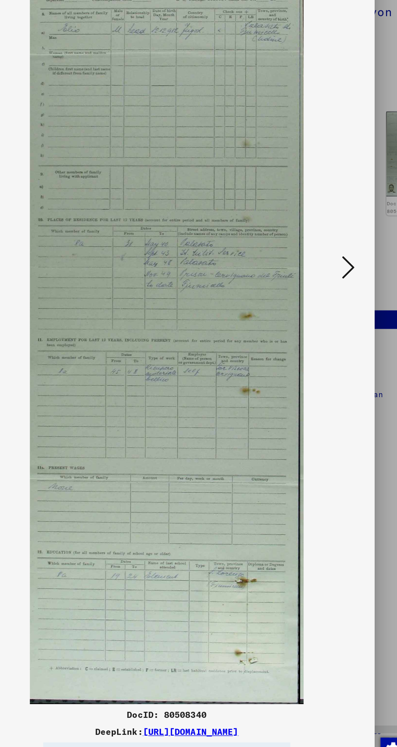
click at [336, 362] on icon at bounding box center [337, 352] width 10 height 19
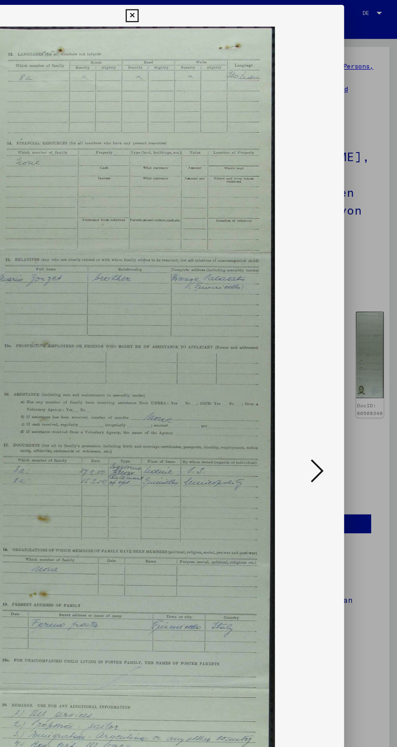
scroll to position [0, 0]
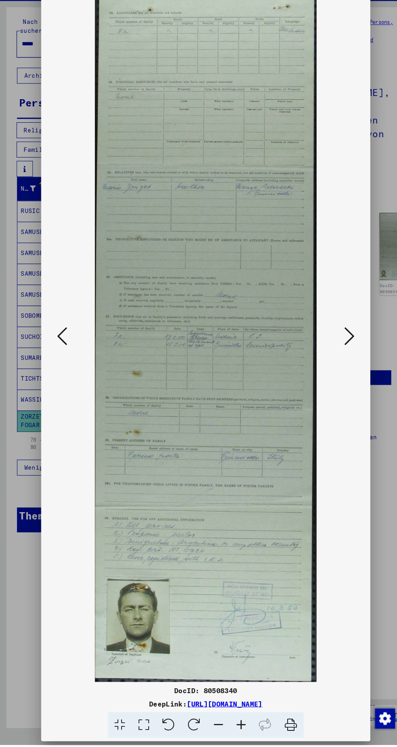
click at [340, 362] on icon at bounding box center [337, 352] width 10 height 19
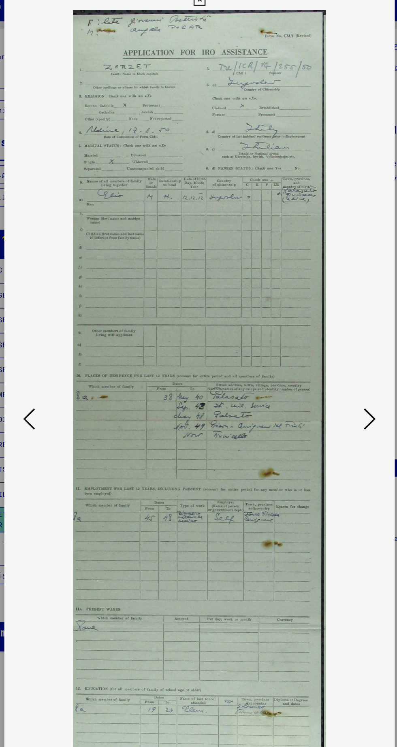
click at [339, 362] on icon at bounding box center [337, 352] width 10 height 19
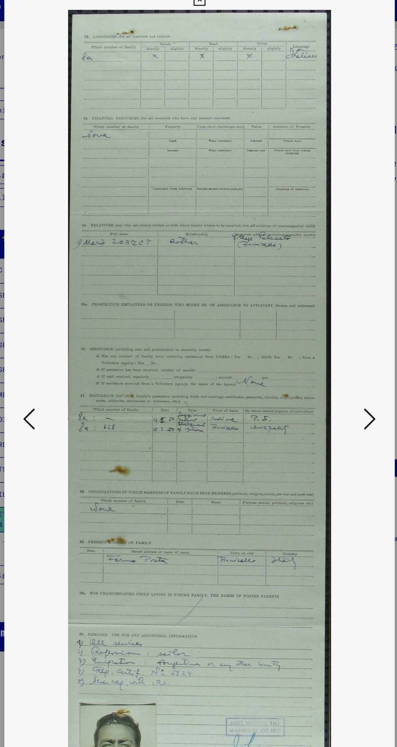
click at [336, 362] on icon at bounding box center [337, 352] width 10 height 19
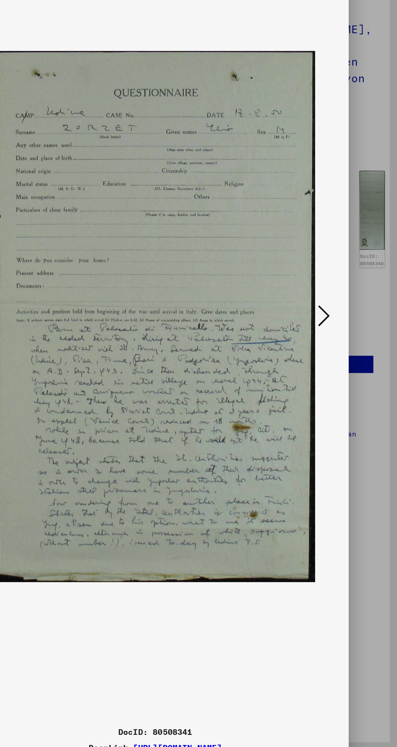
click at [341, 362] on icon at bounding box center [337, 352] width 10 height 19
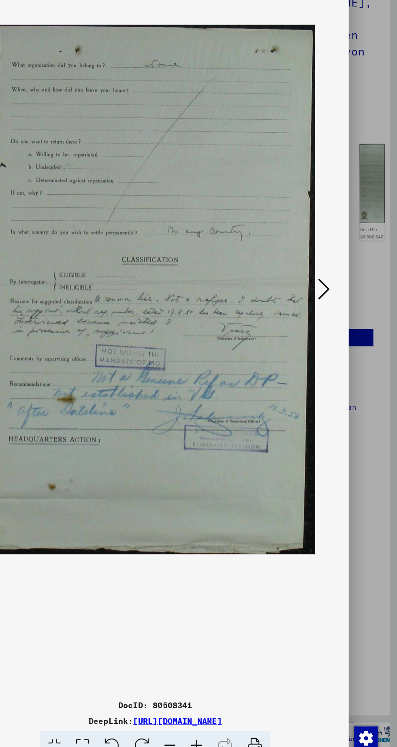
click at [336, 359] on icon at bounding box center [337, 352] width 10 height 19
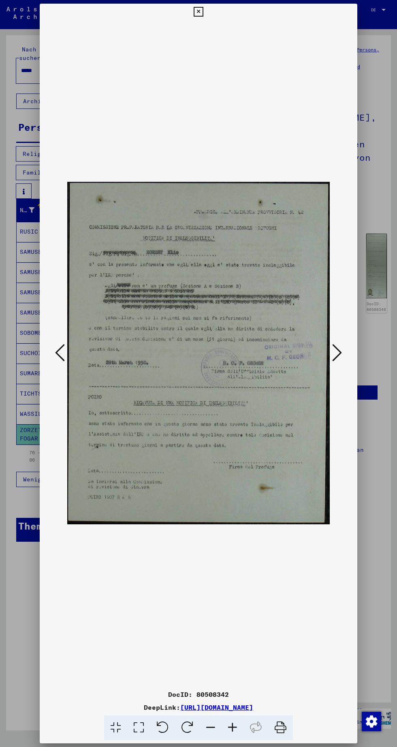
click at [339, 355] on icon at bounding box center [337, 352] width 10 height 19
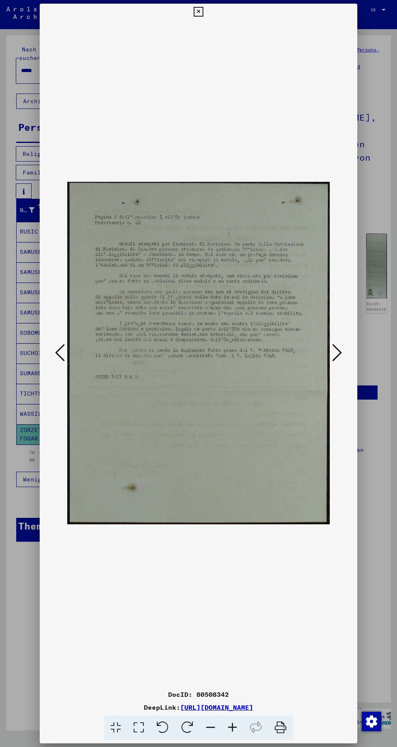
click at [325, 355] on img at bounding box center [198, 353] width 262 height 666
click at [339, 353] on icon at bounding box center [337, 352] width 10 height 19
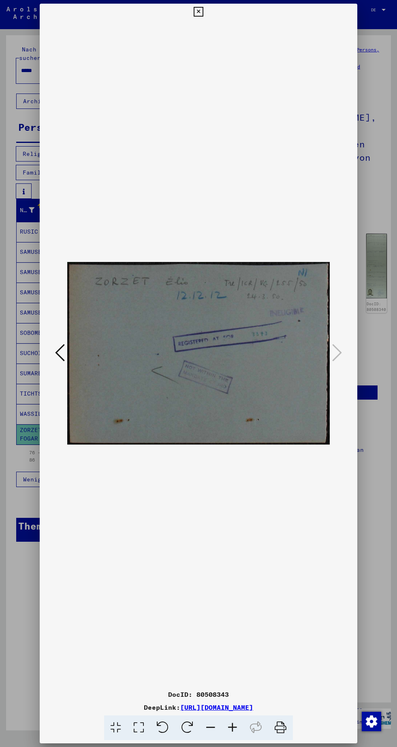
click at [201, 13] on icon at bounding box center [197, 12] width 9 height 10
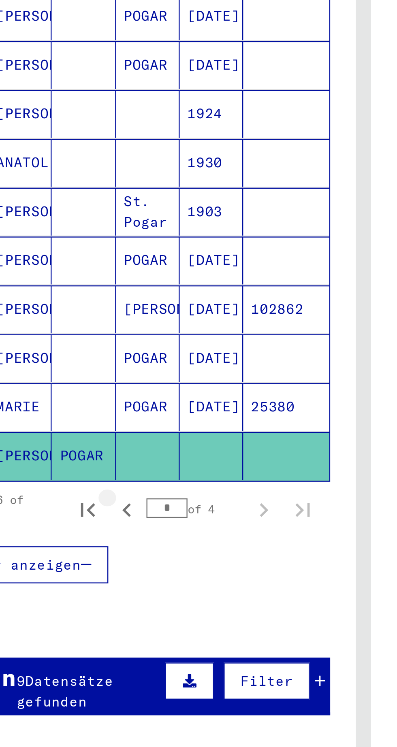
click at [100, 453] on icon "Previous page" at bounding box center [100, 456] width 11 height 11
type input "*"
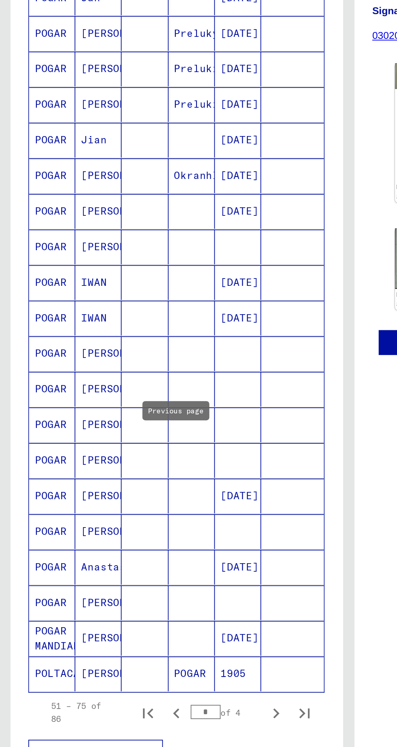
scroll to position [138, 0]
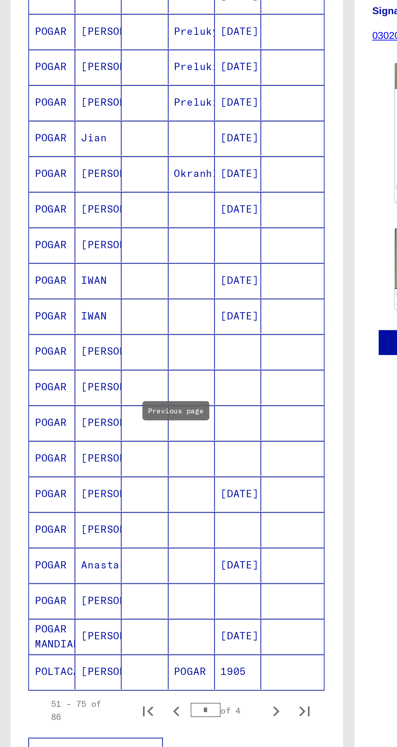
click at [56, 577] on mat-cell "[PERSON_NAME]" at bounding box center [56, 580] width 26 height 20
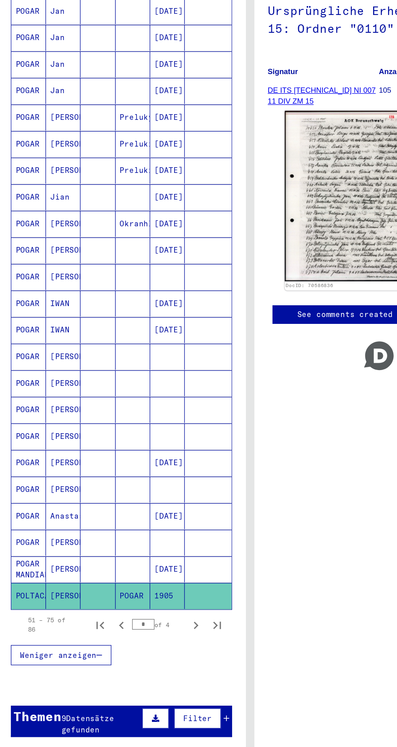
scroll to position [140, 0]
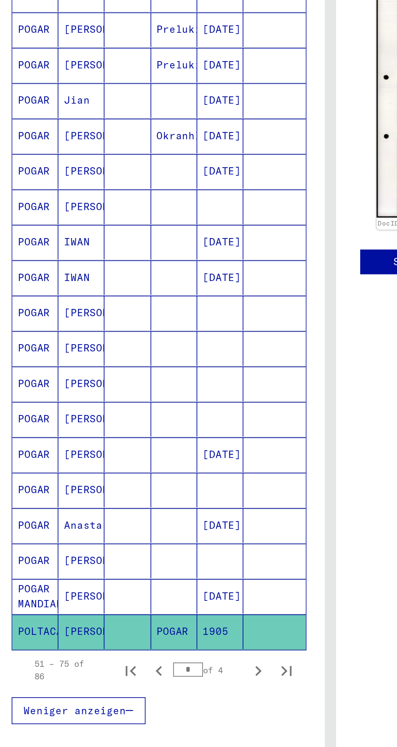
click at [54, 550] on mat-cell "[PERSON_NAME]" at bounding box center [56, 557] width 26 height 20
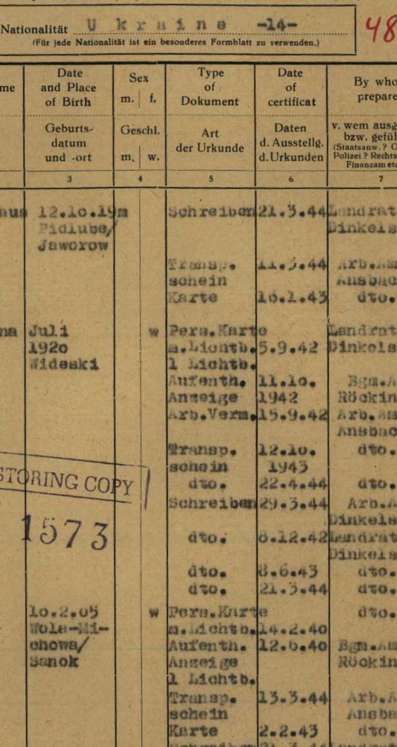
scroll to position [0, 0]
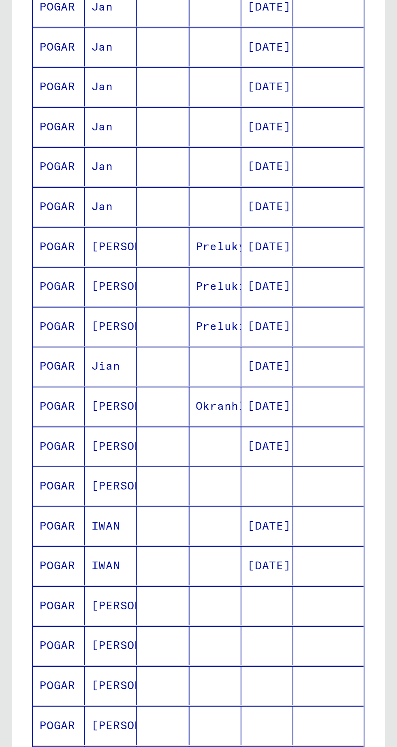
click at [51, 311] on mat-cell "[PERSON_NAME]" at bounding box center [56, 314] width 26 height 20
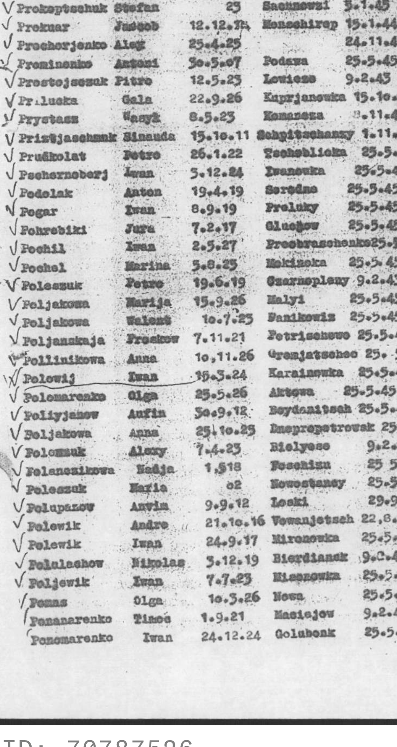
scroll to position [0, 1]
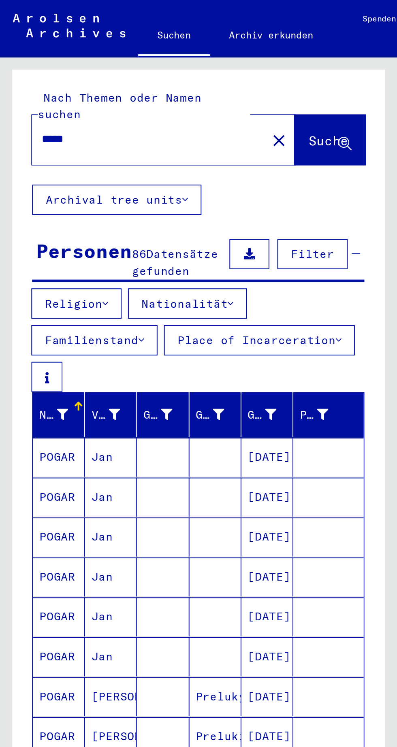
click at [45, 72] on div "***** close" at bounding box center [82, 70] width 133 height 25
click at [46, 66] on input "*****" at bounding box center [75, 70] width 109 height 9
type input "*****"
click at [161, 68] on span "Suche" at bounding box center [167, 72] width 22 height 9
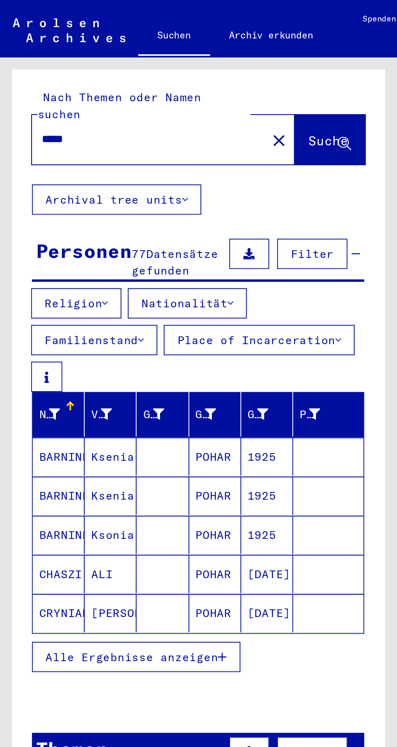
click at [118, 329] on button "Alle Ergebnisse anzeigen" at bounding box center [69, 332] width 106 height 15
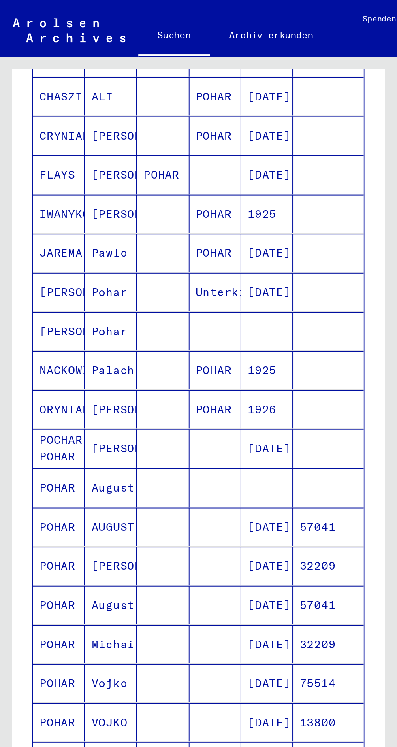
scroll to position [38, 1]
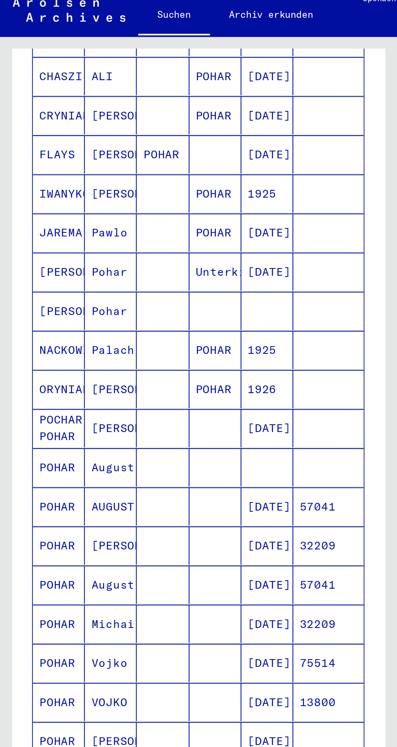
click at [61, 277] on mat-cell "MICHAILO" at bounding box center [56, 286] width 26 height 19
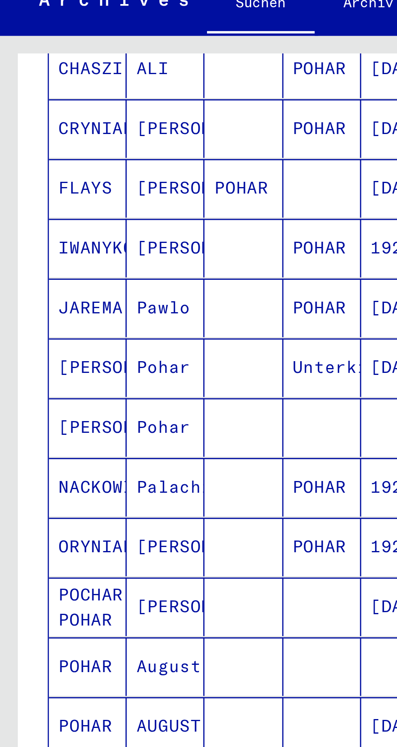
scroll to position [38, 0]
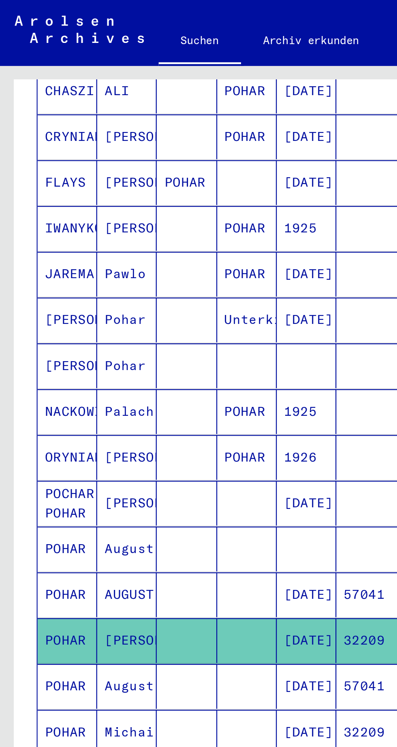
click at [55, 314] on mat-cell "Michailo" at bounding box center [56, 324] width 26 height 20
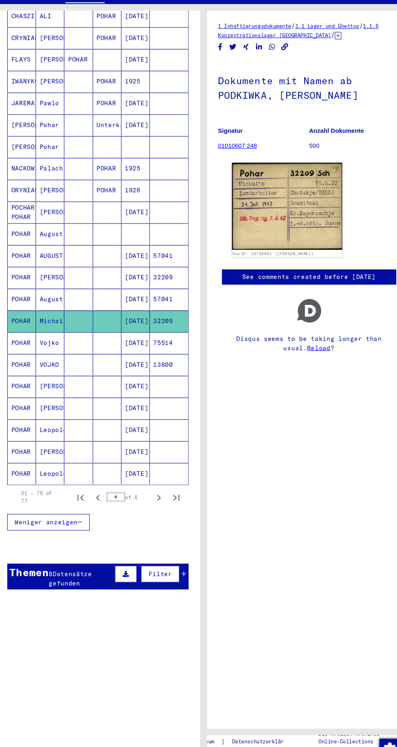
scroll to position [247, 0]
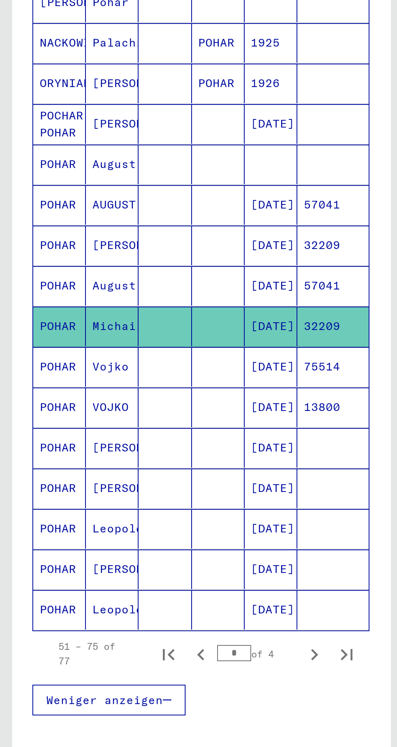
click at [55, 380] on mat-cell "[PERSON_NAME]" at bounding box center [56, 390] width 26 height 20
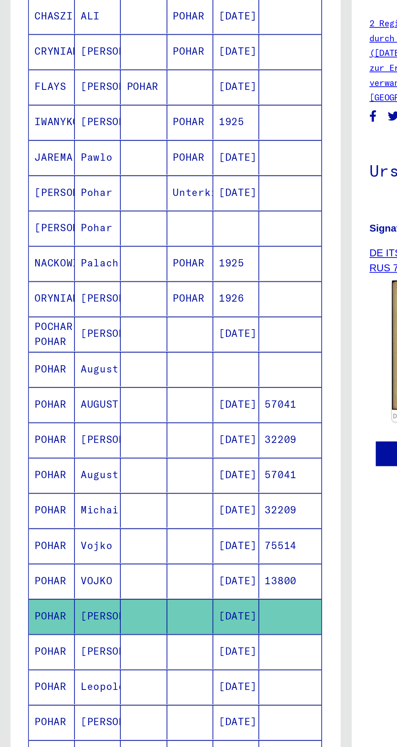
click at [56, 222] on mat-cell "MATTHIAS" at bounding box center [56, 228] width 26 height 20
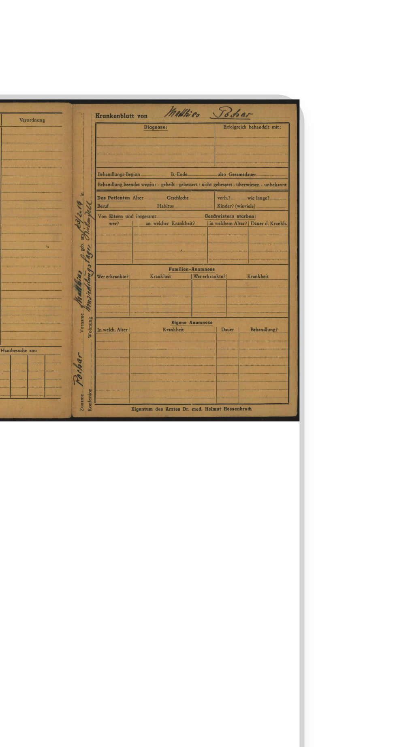
scroll to position [0, 16]
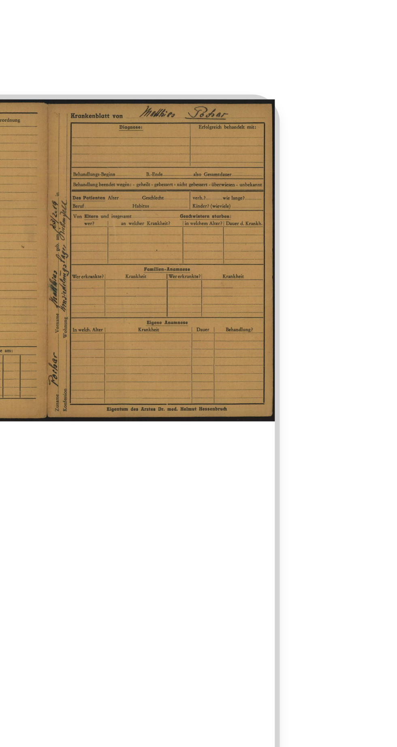
click at [226, 306] on img at bounding box center [227, 299] width 38 height 27
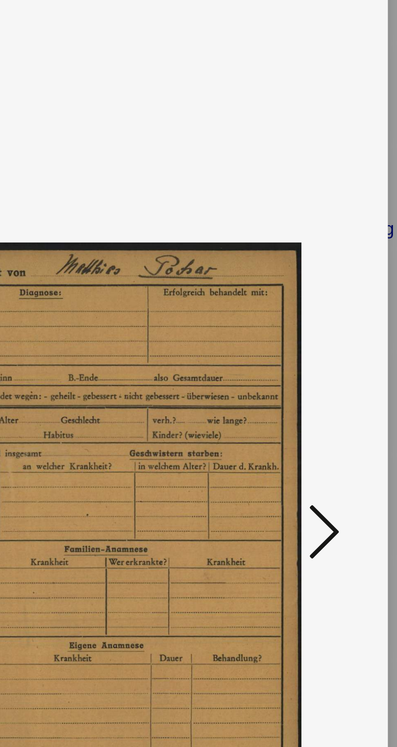
click at [334, 353] on icon at bounding box center [337, 352] width 10 height 19
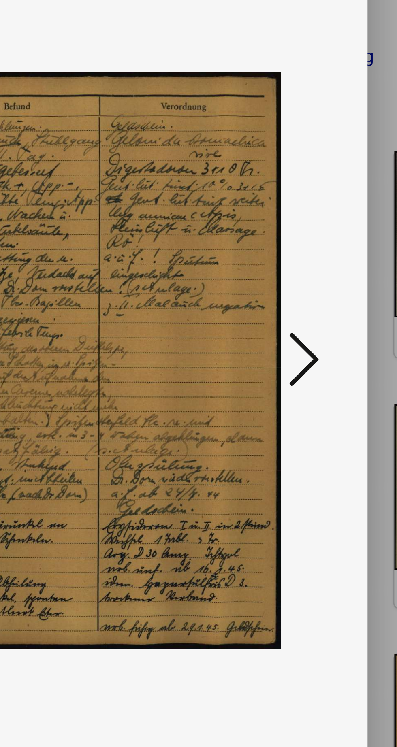
click at [339, 362] on icon at bounding box center [337, 352] width 10 height 19
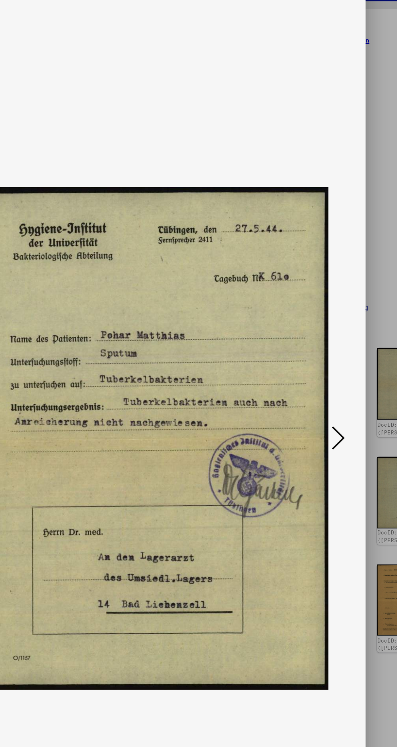
click at [340, 362] on icon at bounding box center [337, 352] width 10 height 19
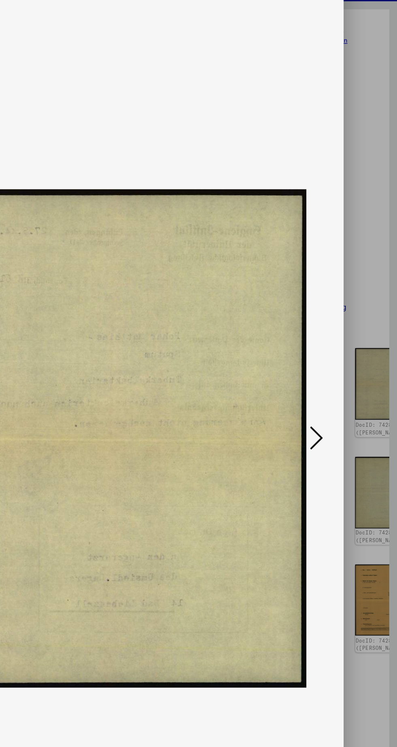
scroll to position [0, 0]
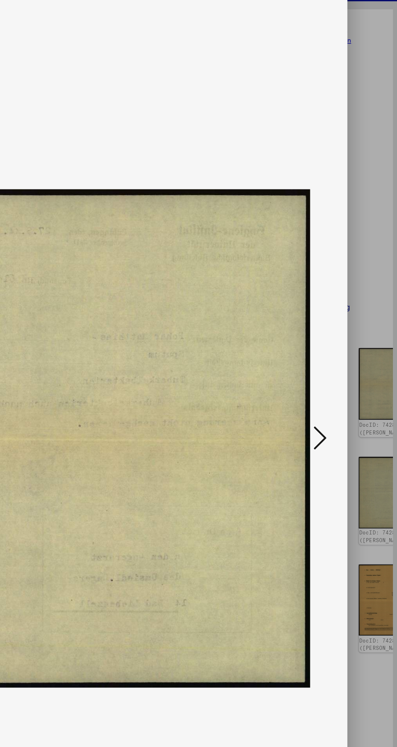
click at [338, 362] on icon at bounding box center [337, 352] width 10 height 19
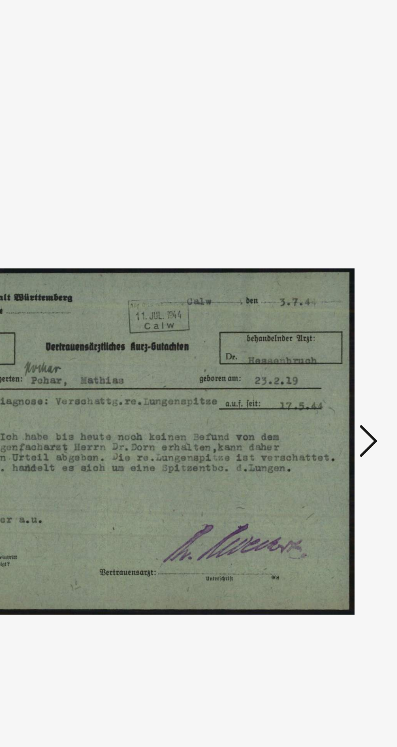
click at [339, 362] on icon at bounding box center [337, 352] width 10 height 19
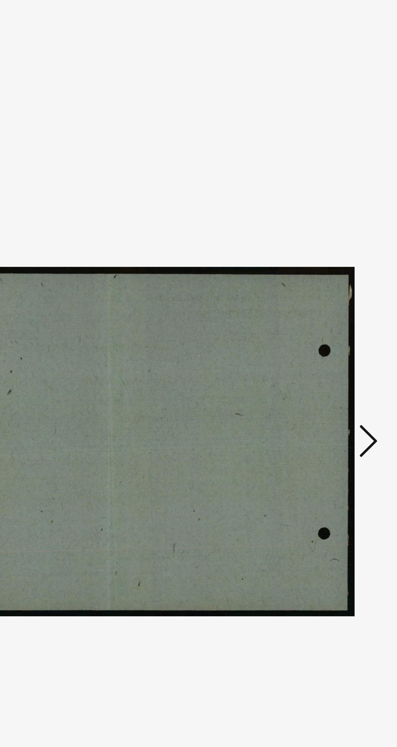
click at [341, 362] on icon at bounding box center [337, 352] width 10 height 19
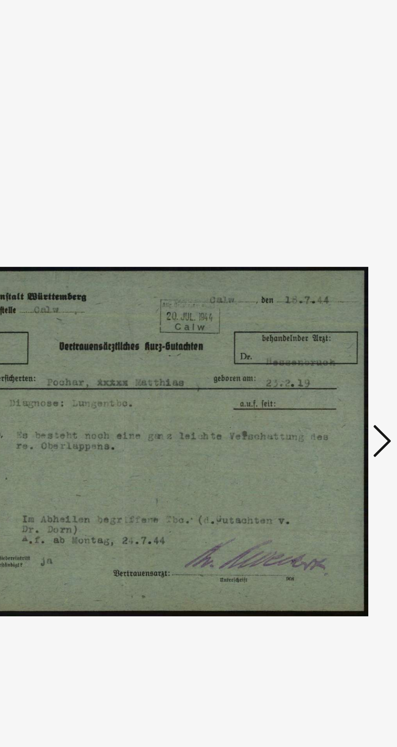
click at [337, 362] on icon at bounding box center [337, 352] width 10 height 19
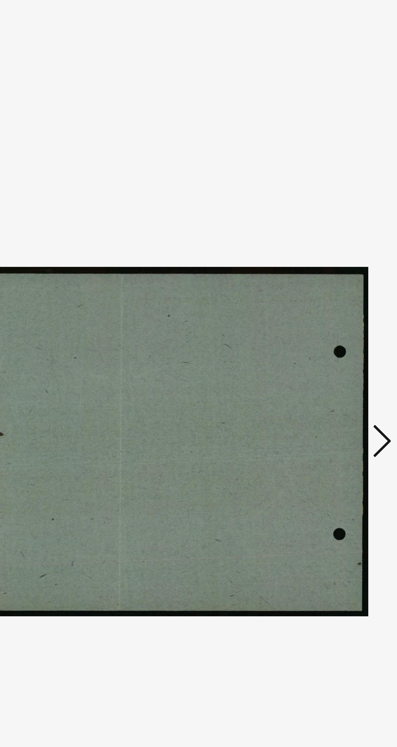
click at [336, 362] on icon at bounding box center [337, 352] width 10 height 19
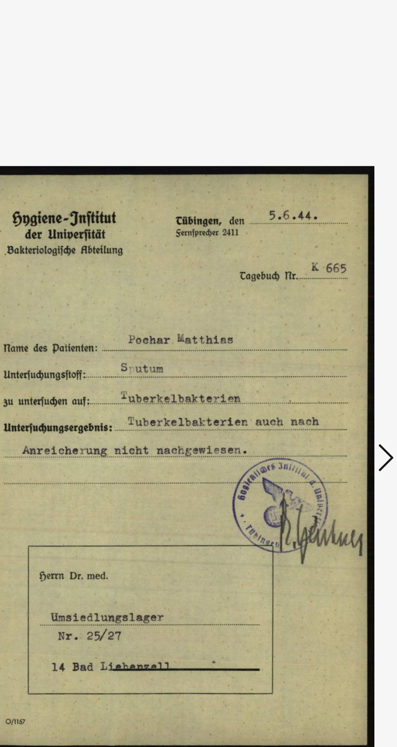
click at [336, 362] on icon at bounding box center [337, 352] width 10 height 19
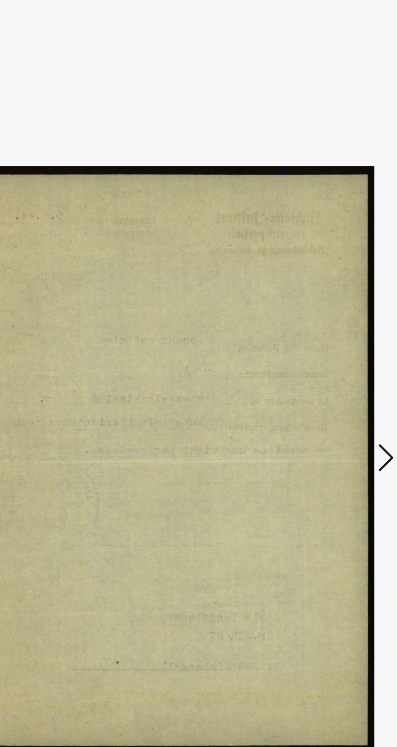
click at [336, 362] on icon at bounding box center [337, 352] width 10 height 19
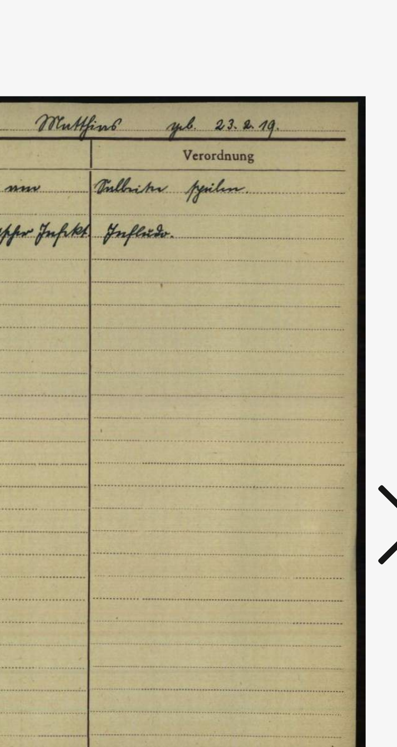
click at [333, 352] on icon at bounding box center [337, 352] width 10 height 19
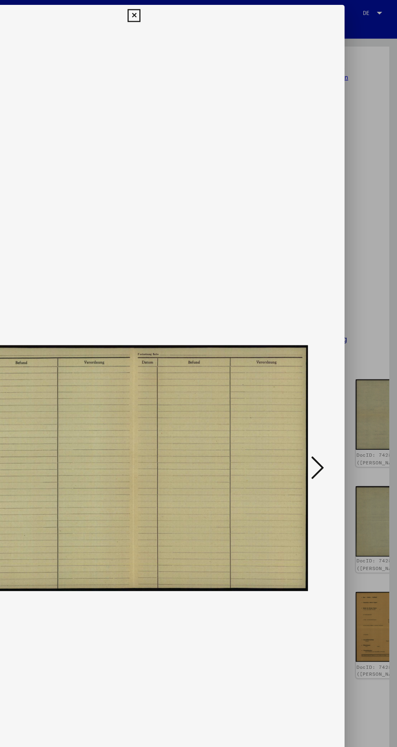
click at [340, 362] on icon at bounding box center [337, 352] width 10 height 19
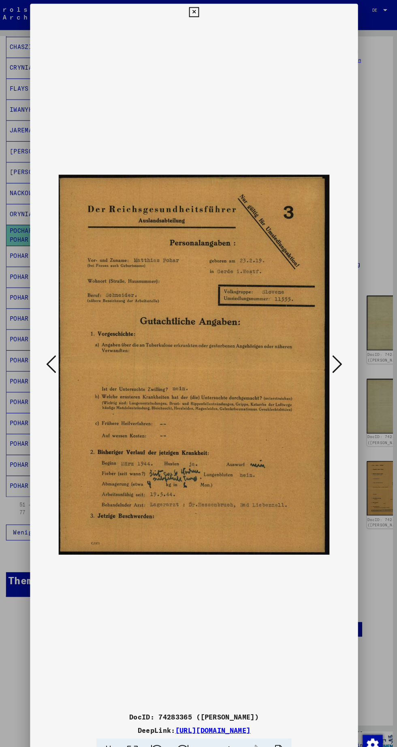
click at [341, 362] on icon at bounding box center [337, 352] width 10 height 19
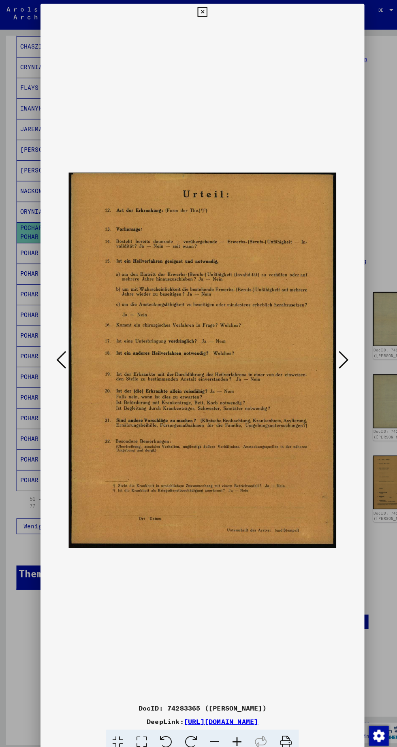
click at [341, 362] on icon at bounding box center [337, 352] width 10 height 19
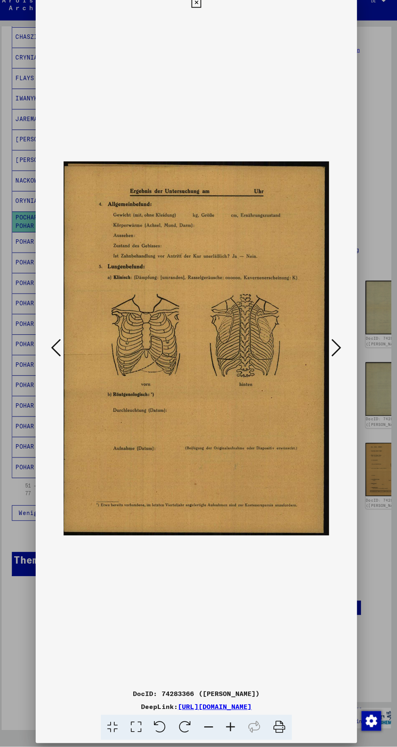
click at [338, 362] on icon at bounding box center [337, 352] width 10 height 19
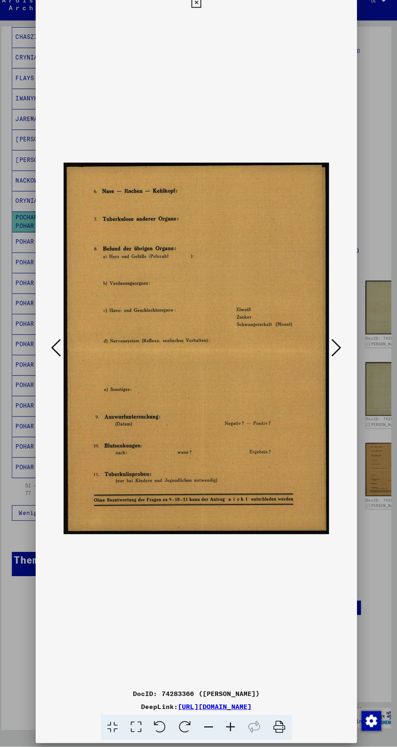
click at [337, 362] on icon at bounding box center [337, 352] width 10 height 19
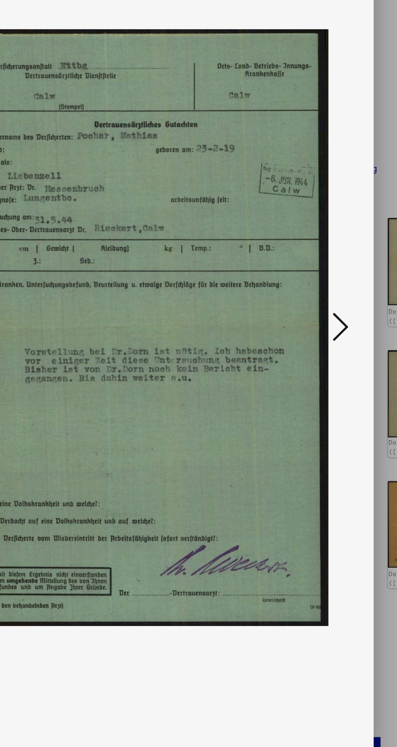
click at [339, 349] on icon at bounding box center [337, 352] width 10 height 19
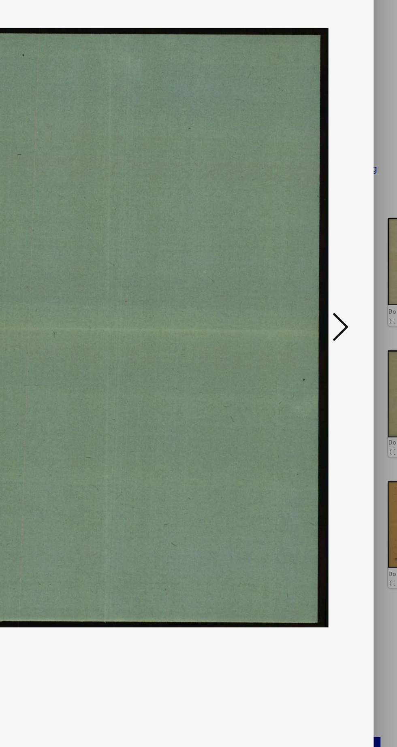
click at [334, 357] on icon at bounding box center [337, 352] width 10 height 19
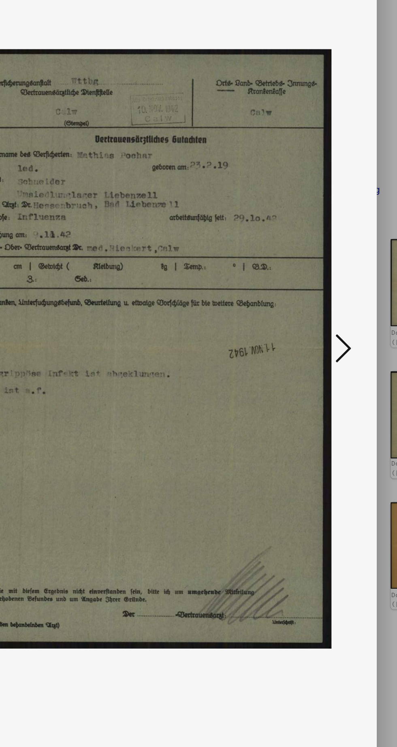
click at [338, 357] on icon at bounding box center [337, 352] width 10 height 19
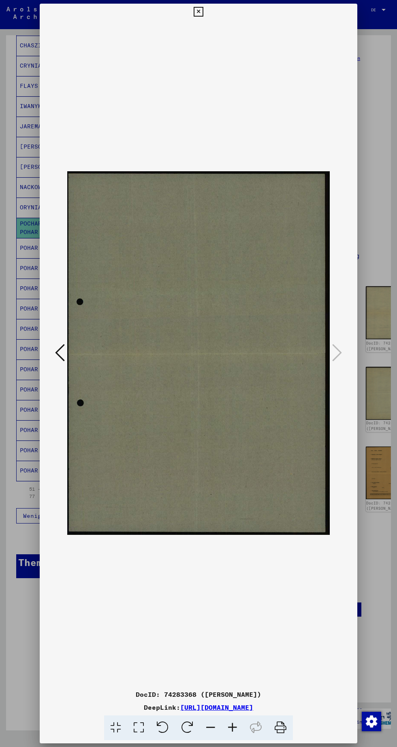
click at [198, 12] on icon at bounding box center [197, 12] width 9 height 10
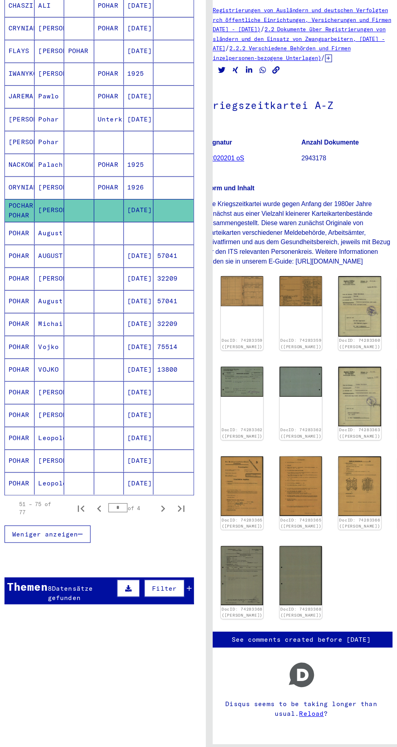
scroll to position [248, 0]
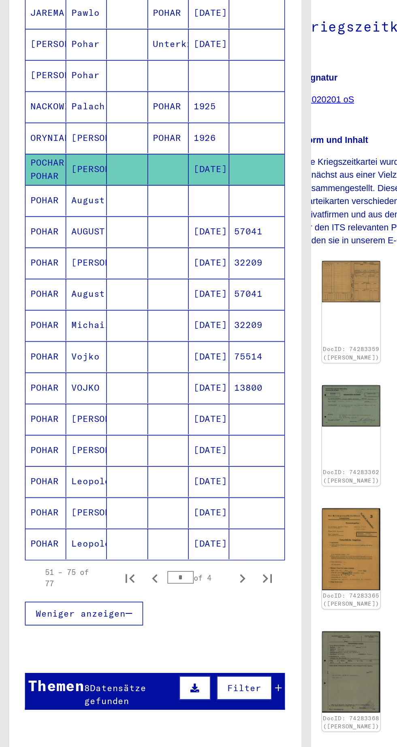
click at [54, 338] on mat-cell "Vojko" at bounding box center [56, 348] width 26 height 20
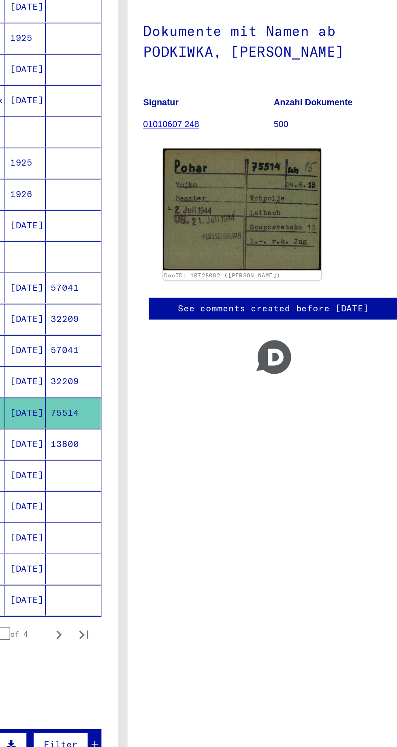
scroll to position [16, 0]
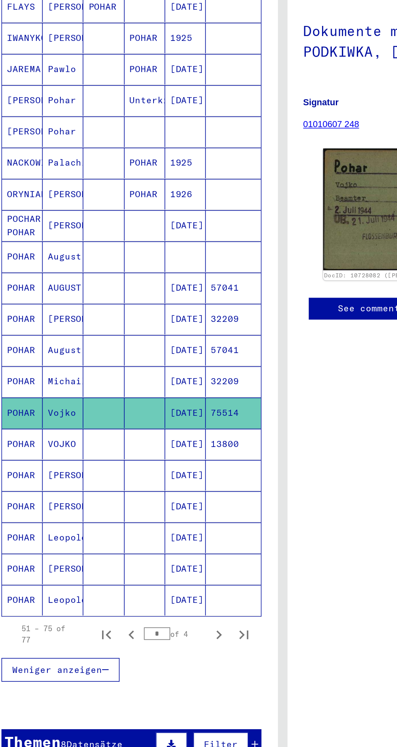
click at [57, 439] on mat-cell "Mathilde" at bounding box center [56, 449] width 26 height 20
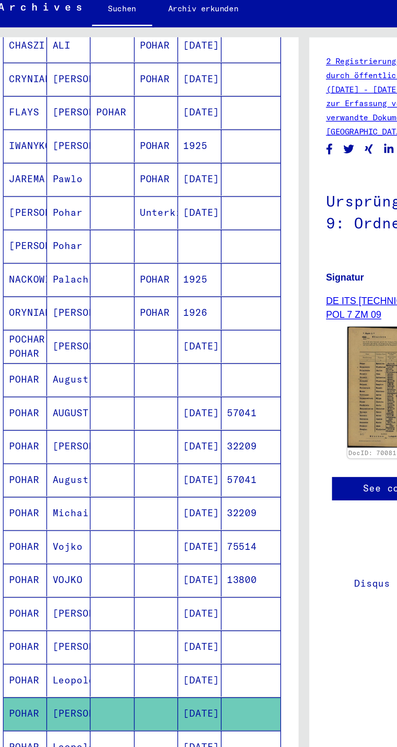
scroll to position [38, 0]
click at [54, 455] on mat-cell "Leopoldine" at bounding box center [56, 465] width 26 height 20
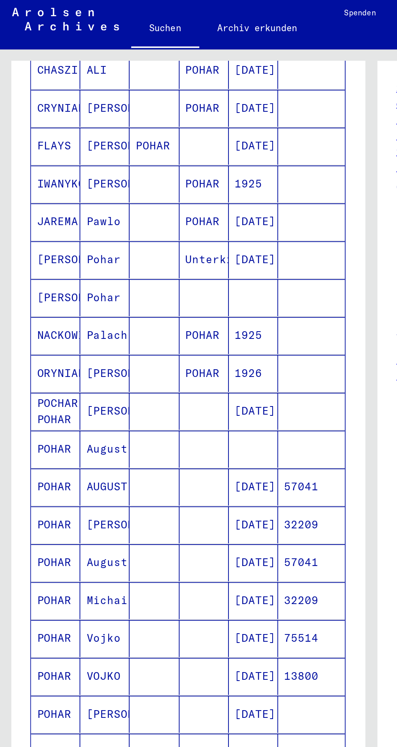
scroll to position [38, 0]
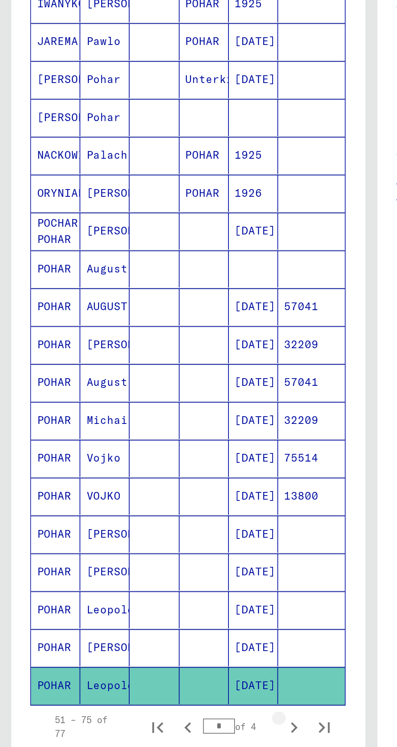
click at [157, 482] on icon "Next page" at bounding box center [156, 487] width 11 height 11
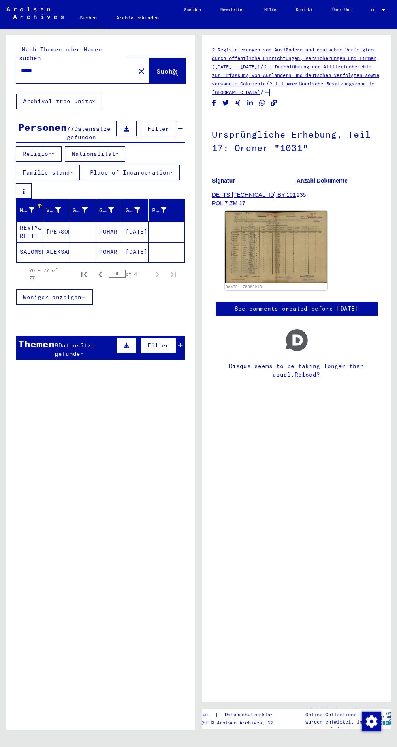
scroll to position [0, 0]
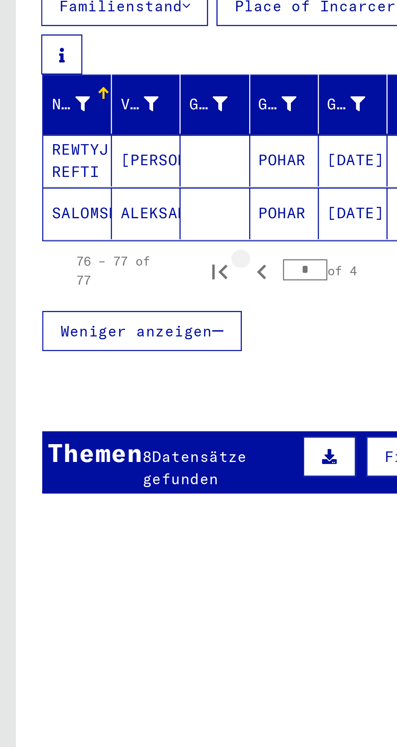
click at [100, 272] on icon "Previous page" at bounding box center [100, 275] width 4 height 6
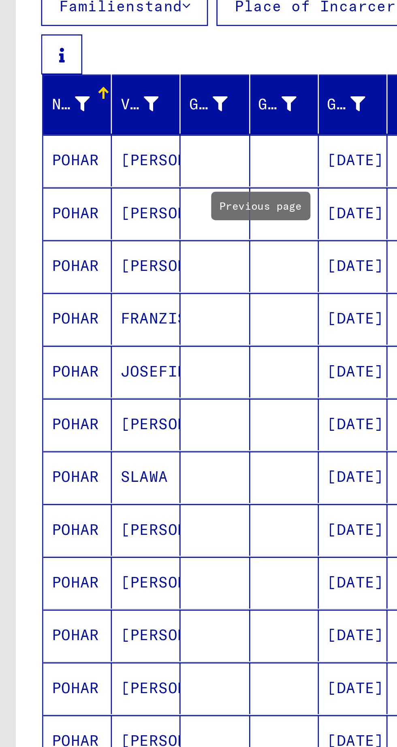
click at [38, 225] on mat-cell "POHAR" at bounding box center [30, 232] width 26 height 20
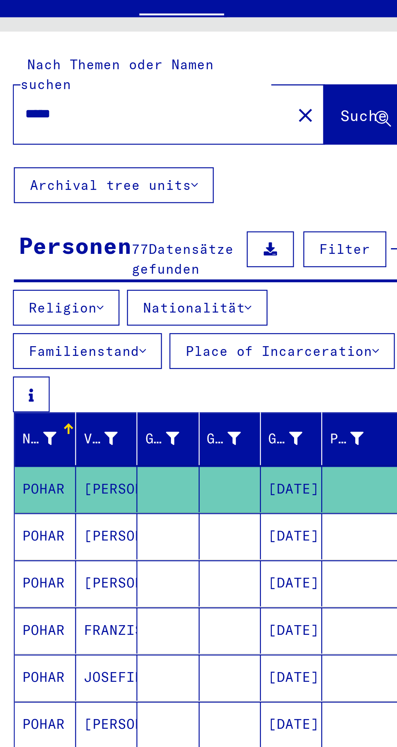
click at [58, 244] on mat-cell "[PERSON_NAME]" at bounding box center [56, 252] width 26 height 20
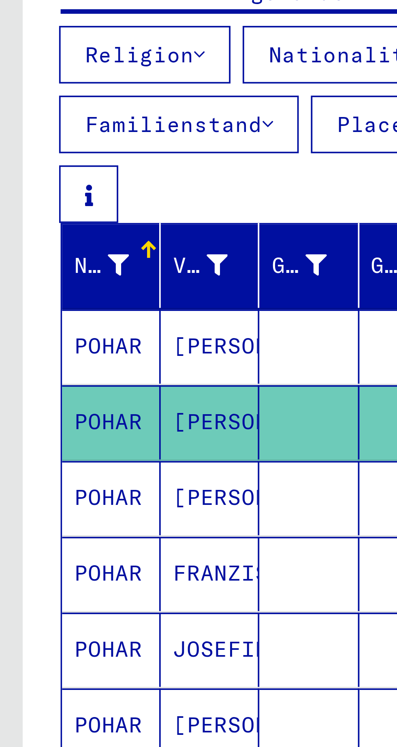
scroll to position [54, 0]
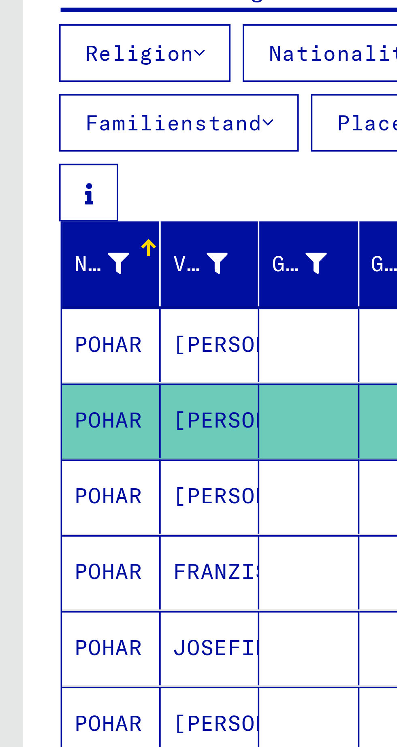
click at [31, 208] on mat-cell "POHAR" at bounding box center [30, 218] width 26 height 20
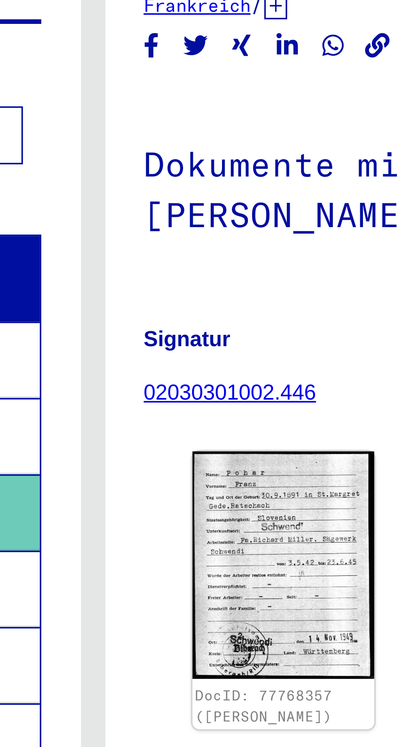
scroll to position [2, 0]
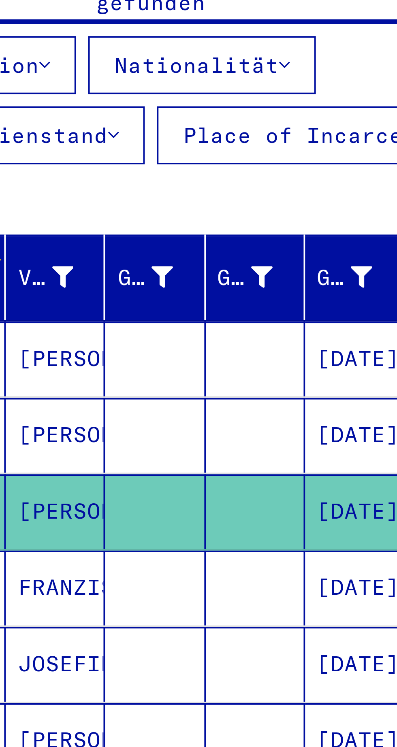
click at [58, 231] on mat-cell "FRANZISKA" at bounding box center [56, 238] width 26 height 20
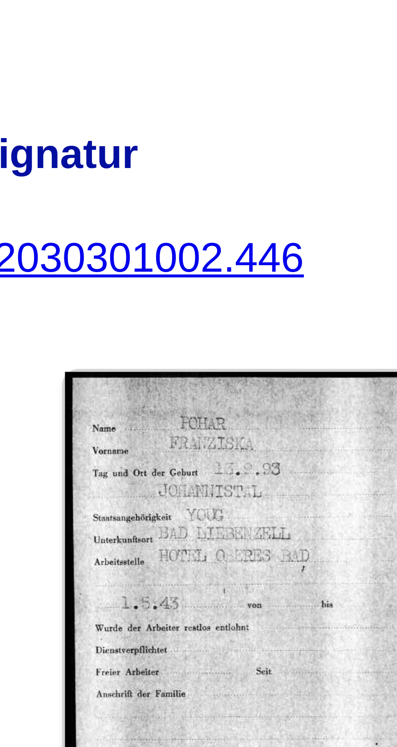
scroll to position [28, 0]
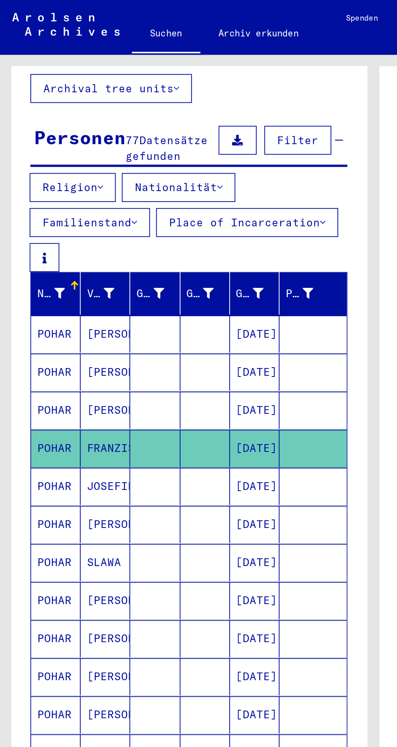
click at [33, 350] on mat-cell "POHAR" at bounding box center [30, 360] width 26 height 20
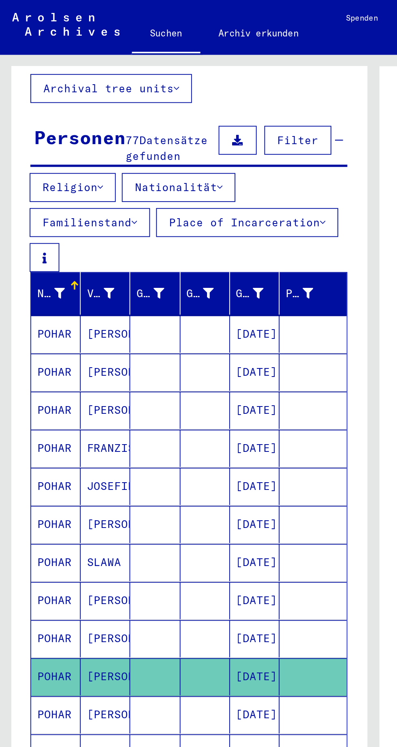
click at [56, 370] on mat-cell "THERESIA" at bounding box center [56, 380] width 26 height 20
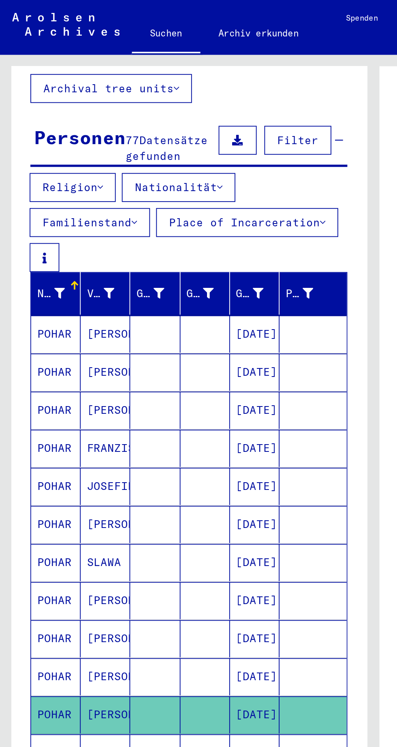
click at [57, 350] on mat-cell "[PERSON_NAME]" at bounding box center [56, 360] width 26 height 20
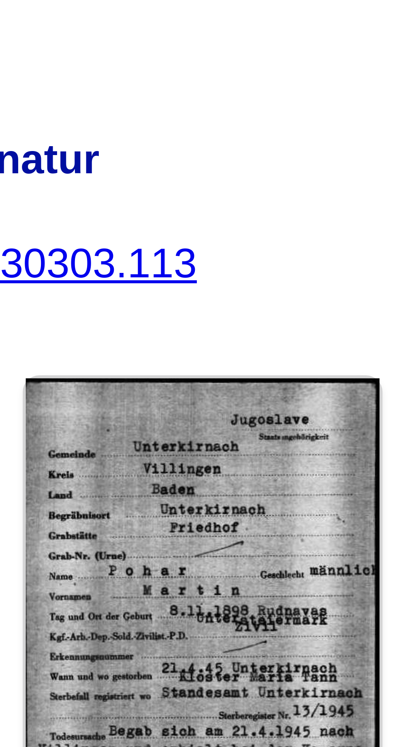
scroll to position [28, 0]
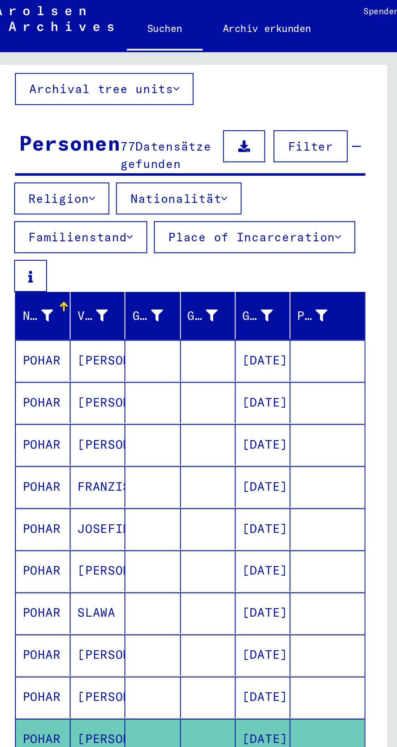
click at [54, 330] on mat-cell "[PERSON_NAME]" at bounding box center [56, 340] width 26 height 20
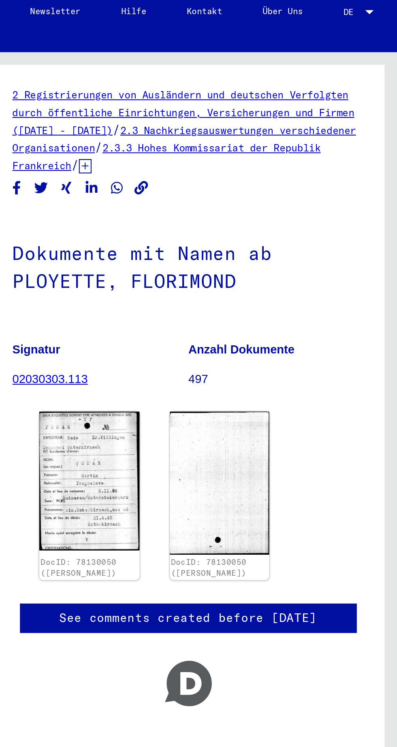
scroll to position [33, 0]
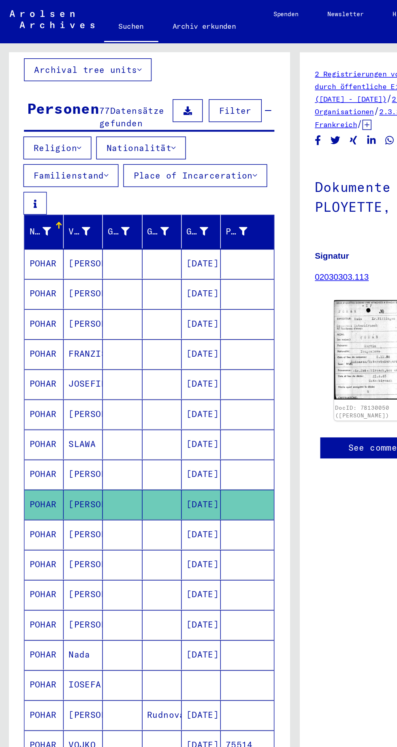
click at [51, 451] on mat-cell "IOSEFA" at bounding box center [56, 461] width 26 height 20
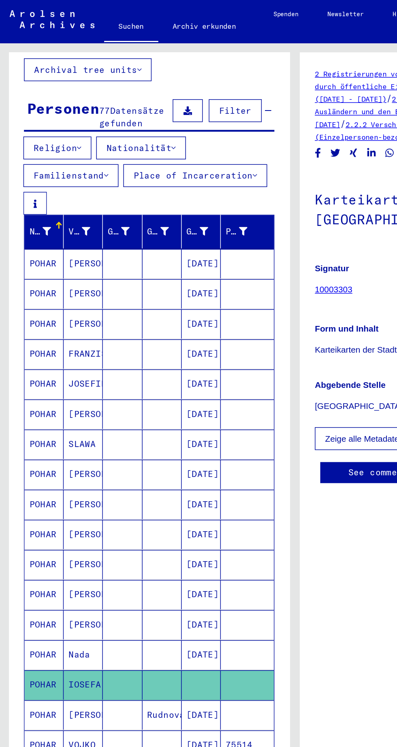
click at [54, 476] on mat-cell "Josefa" at bounding box center [56, 481] width 26 height 20
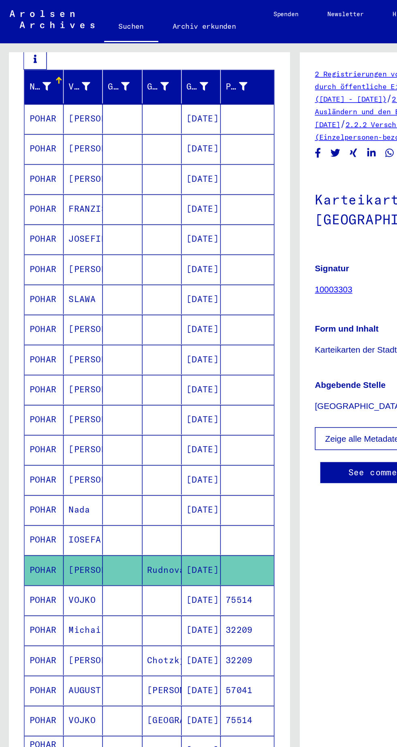
scroll to position [152, 0]
click at [52, 317] on mat-cell "THERESIA" at bounding box center [56, 322] width 26 height 20
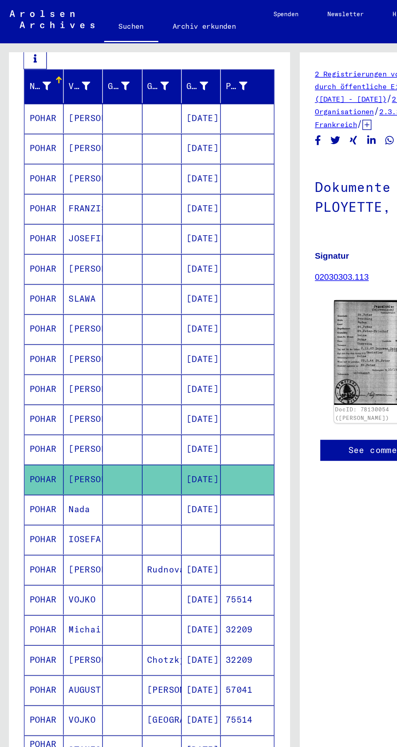
click at [53, 341] on mat-cell "Nada" at bounding box center [56, 343] width 26 height 20
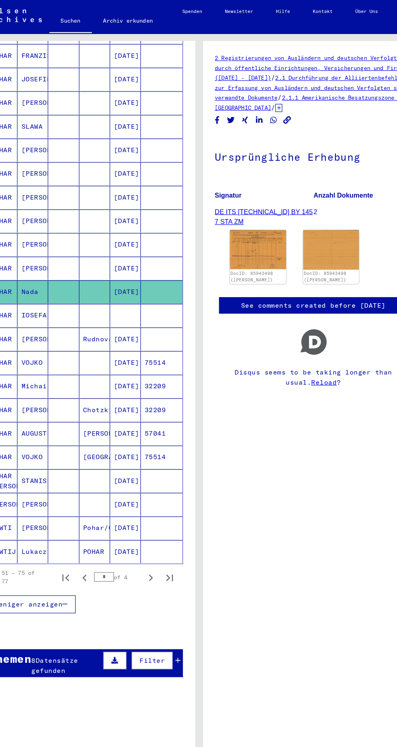
scroll to position [248, 0]
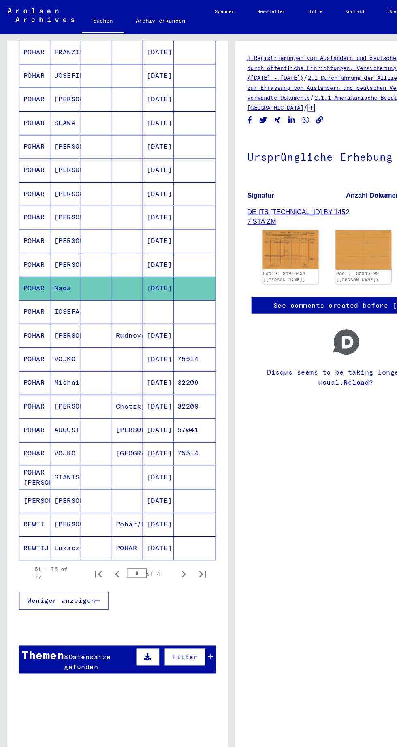
click at [50, 427] on mat-cell "SALVA Slava" at bounding box center [56, 429] width 26 height 20
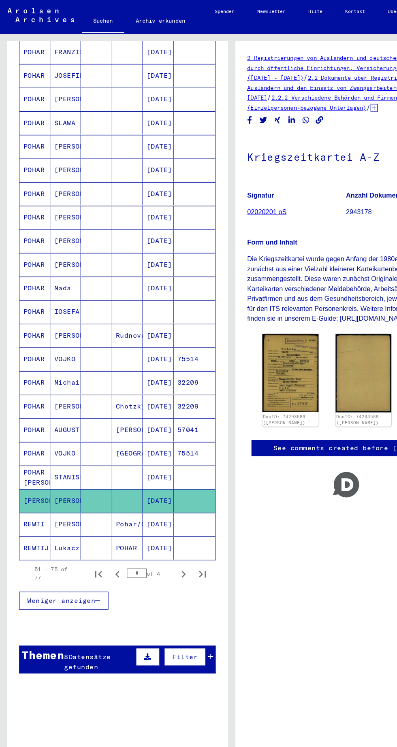
scroll to position [2, 0]
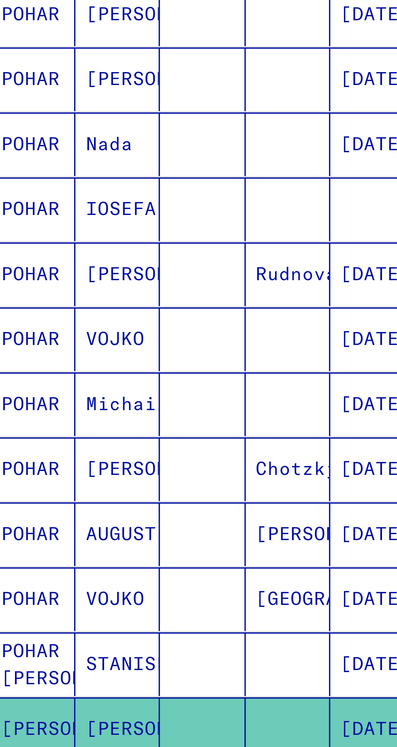
click at [51, 402] on mat-cell "STANISLAVA" at bounding box center [56, 409] width 26 height 20
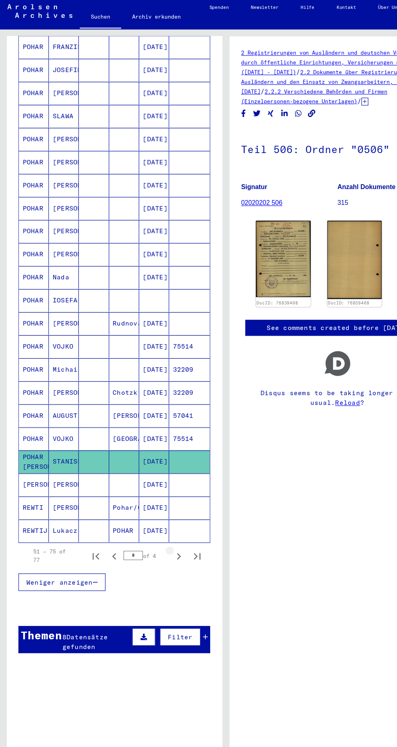
click at [157, 487] on icon "Next page" at bounding box center [156, 492] width 11 height 11
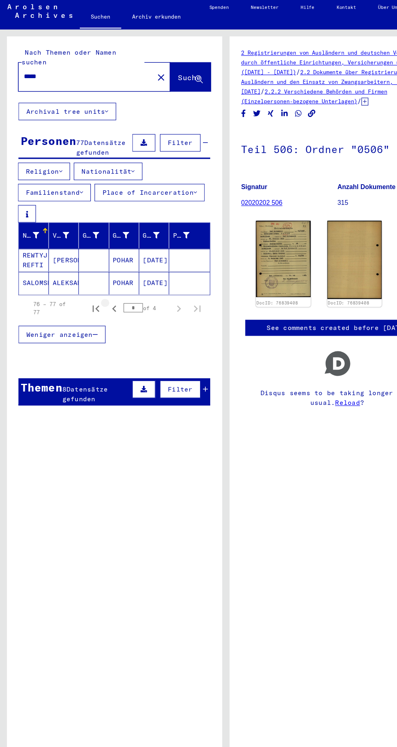
click at [100, 269] on icon "Previous page" at bounding box center [100, 274] width 11 height 11
type input "*"
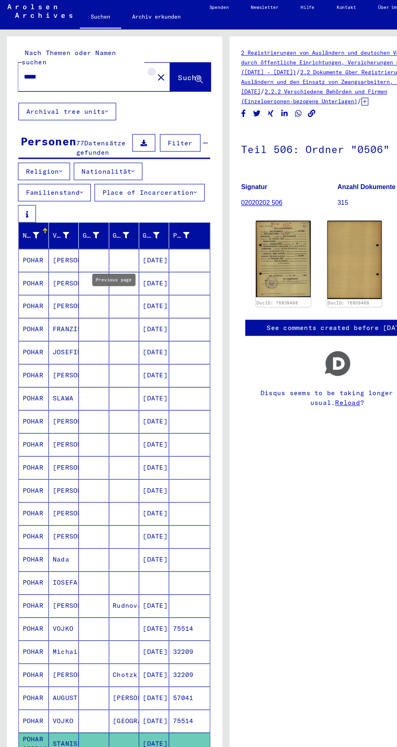
click at [136, 66] on mat-icon "close" at bounding box center [141, 71] width 10 height 10
